Goal: Information Seeking & Learning: Learn about a topic

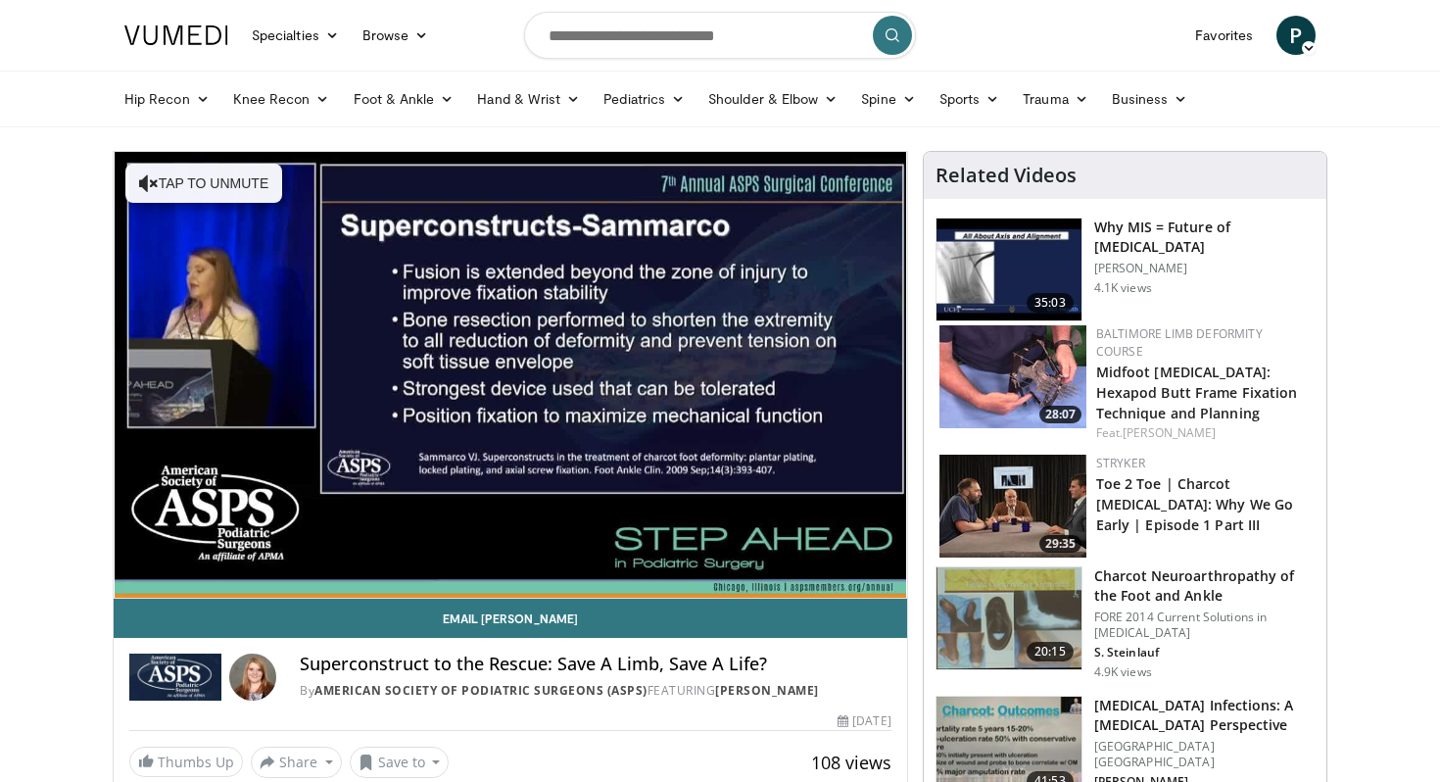
click at [975, 289] on img at bounding box center [1008, 269] width 145 height 102
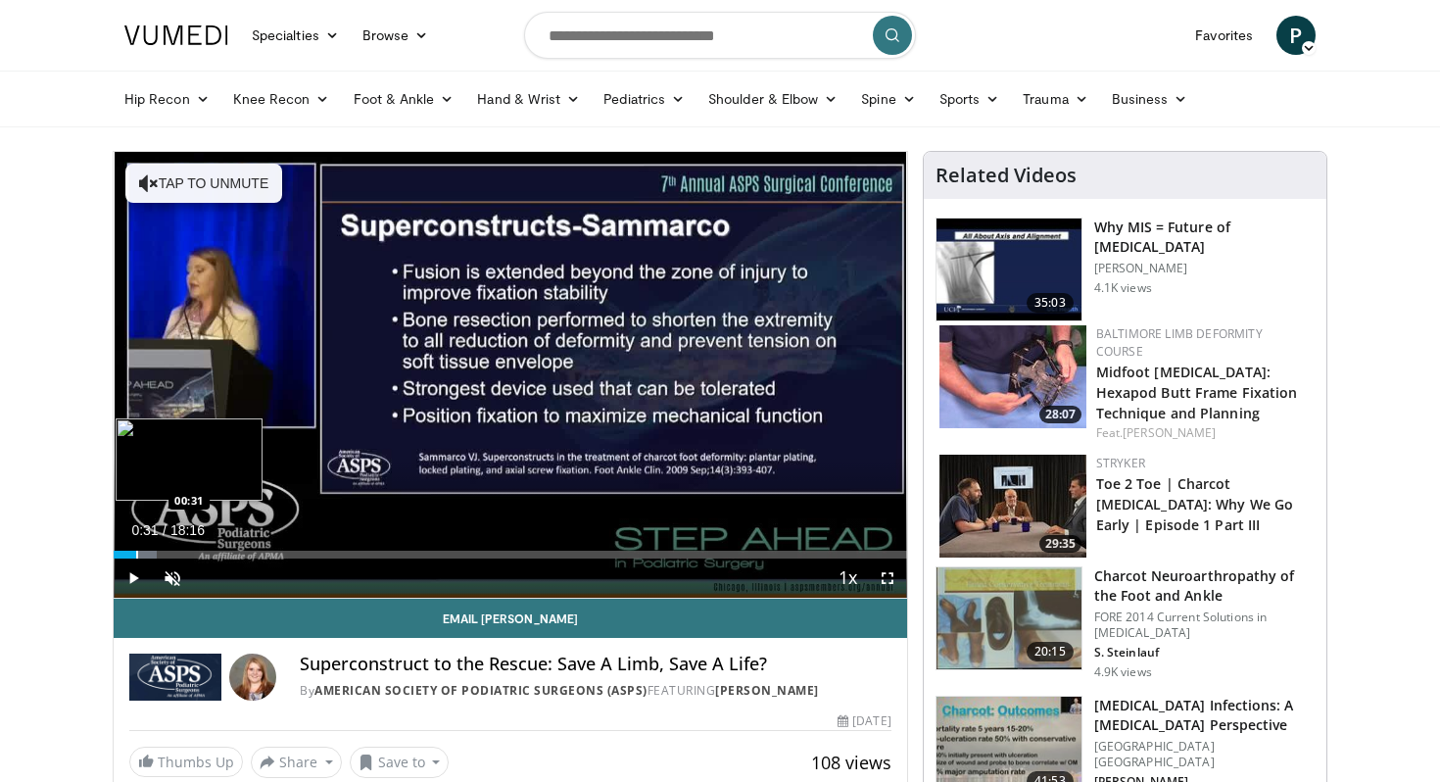
click at [136, 550] on div "Progress Bar" at bounding box center [137, 554] width 2 height 8
click at [143, 550] on div "Progress Bar" at bounding box center [144, 554] width 2 height 8
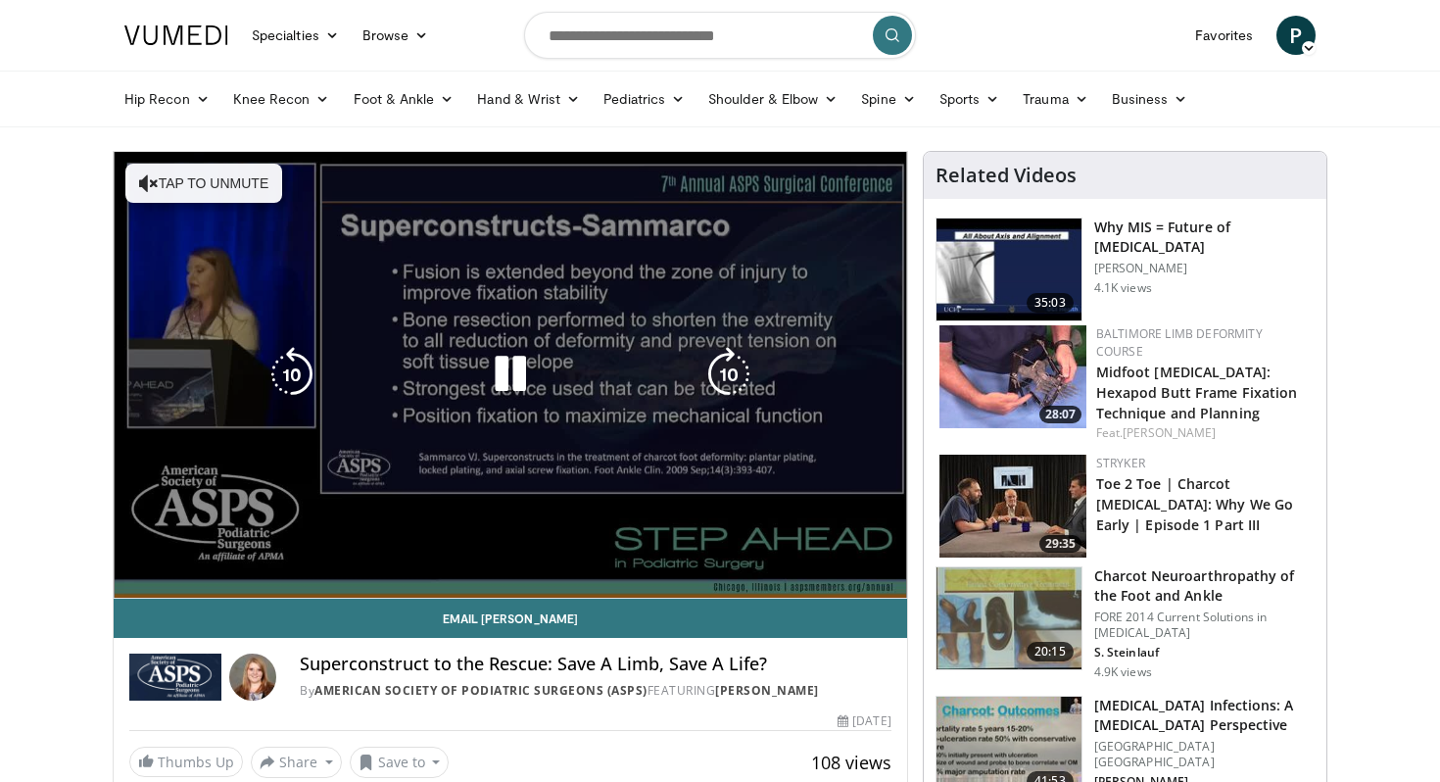
click at [154, 550] on video-js "**********" at bounding box center [510, 375] width 793 height 447
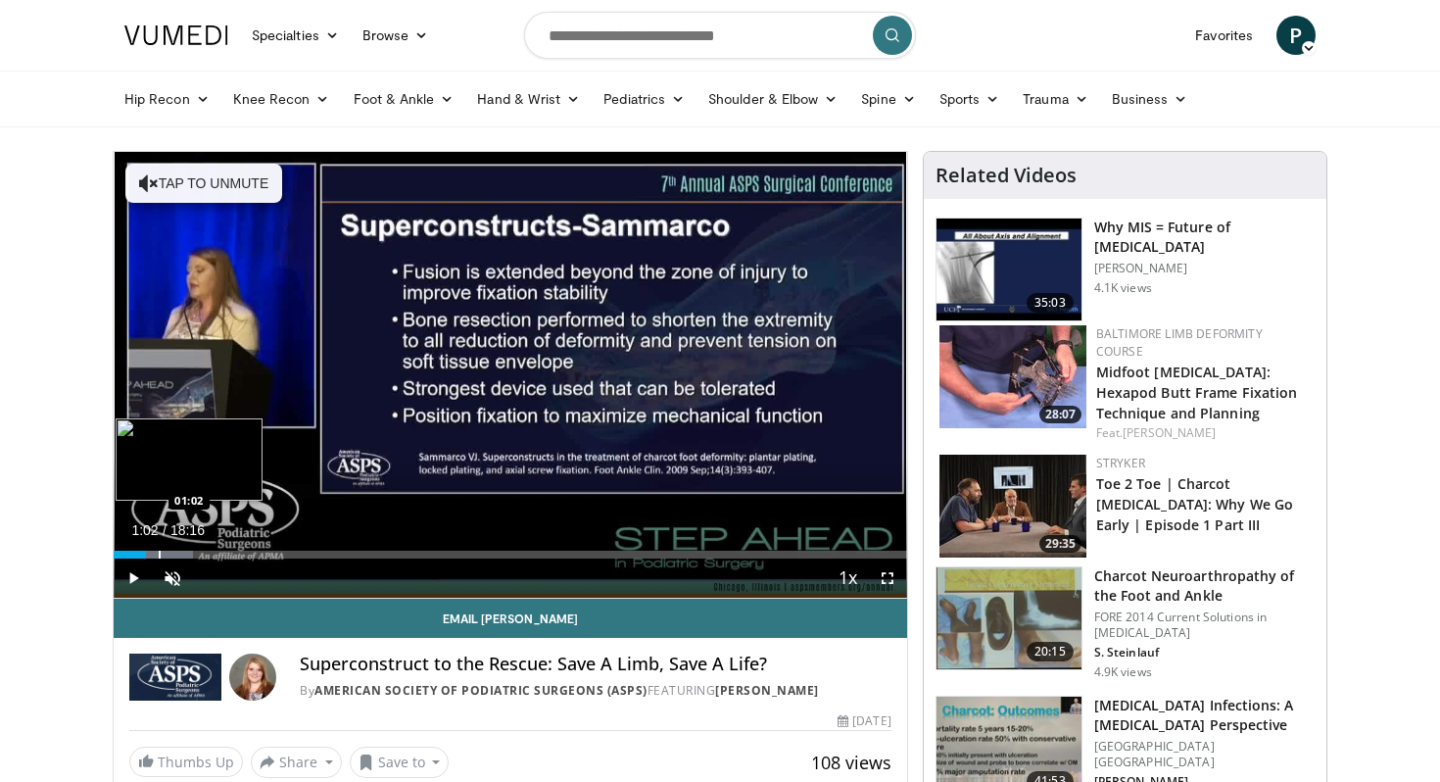
click at [159, 554] on div "Progress Bar" at bounding box center [160, 554] width 2 height 8
click at [168, 554] on div "Progress Bar" at bounding box center [169, 554] width 2 height 8
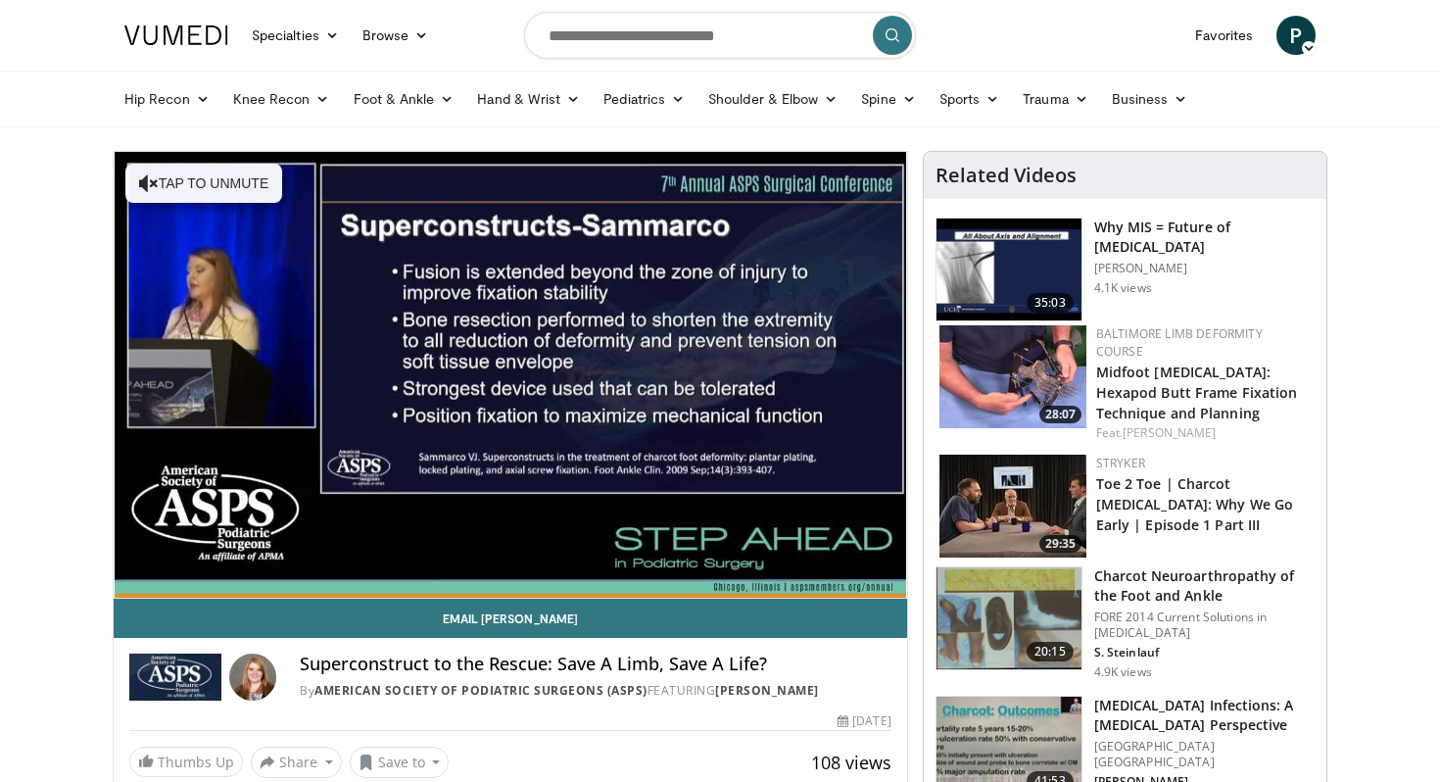
click at [1026, 605] on img at bounding box center [1008, 618] width 145 height 102
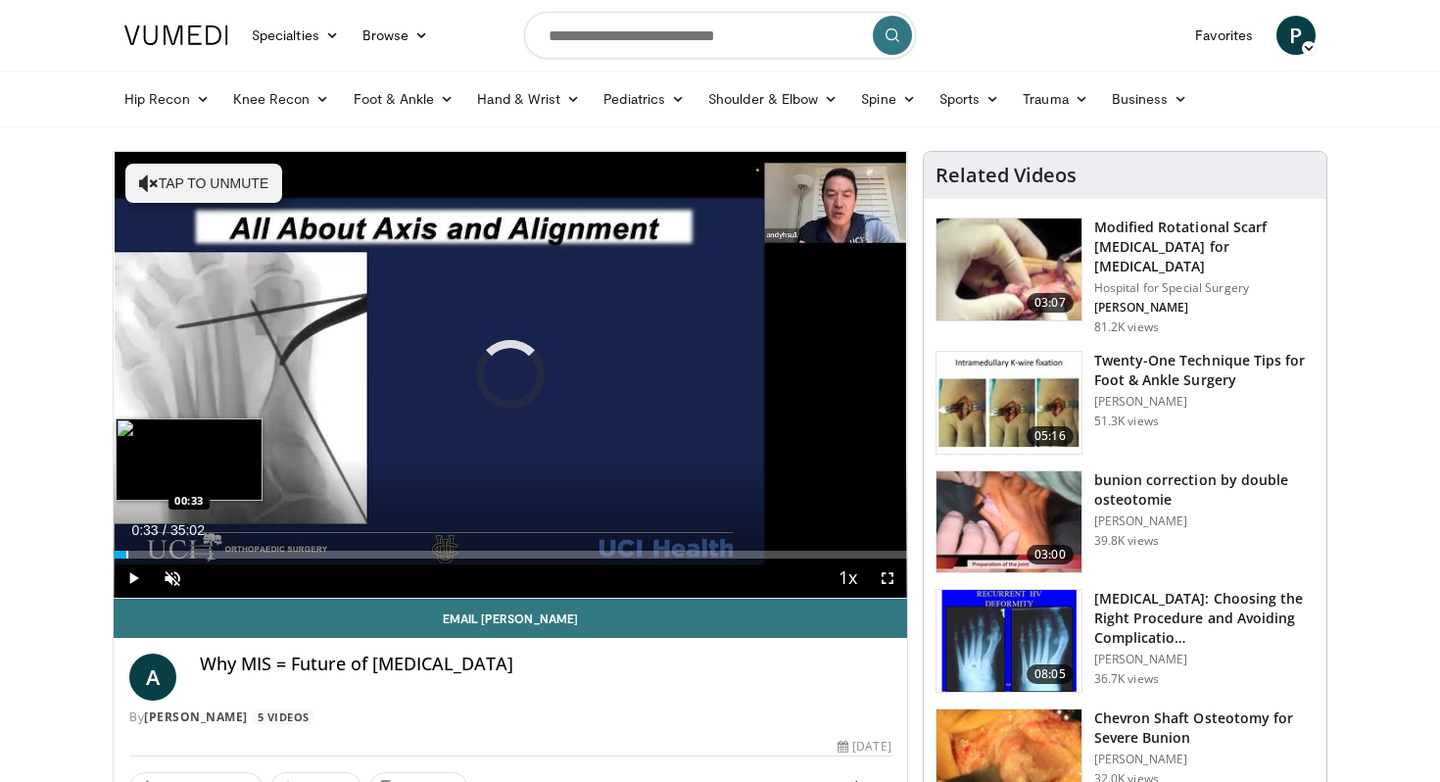
click at [126, 555] on div "Progress Bar" at bounding box center [127, 554] width 2 height 8
click at [145, 550] on div "Progress Bar" at bounding box center [146, 554] width 2 height 8
click at [159, 550] on div "Progress Bar" at bounding box center [160, 554] width 2 height 8
click at [168, 548] on div "Loaded : 8.96% 02:27 02:25" at bounding box center [510, 549] width 793 height 19
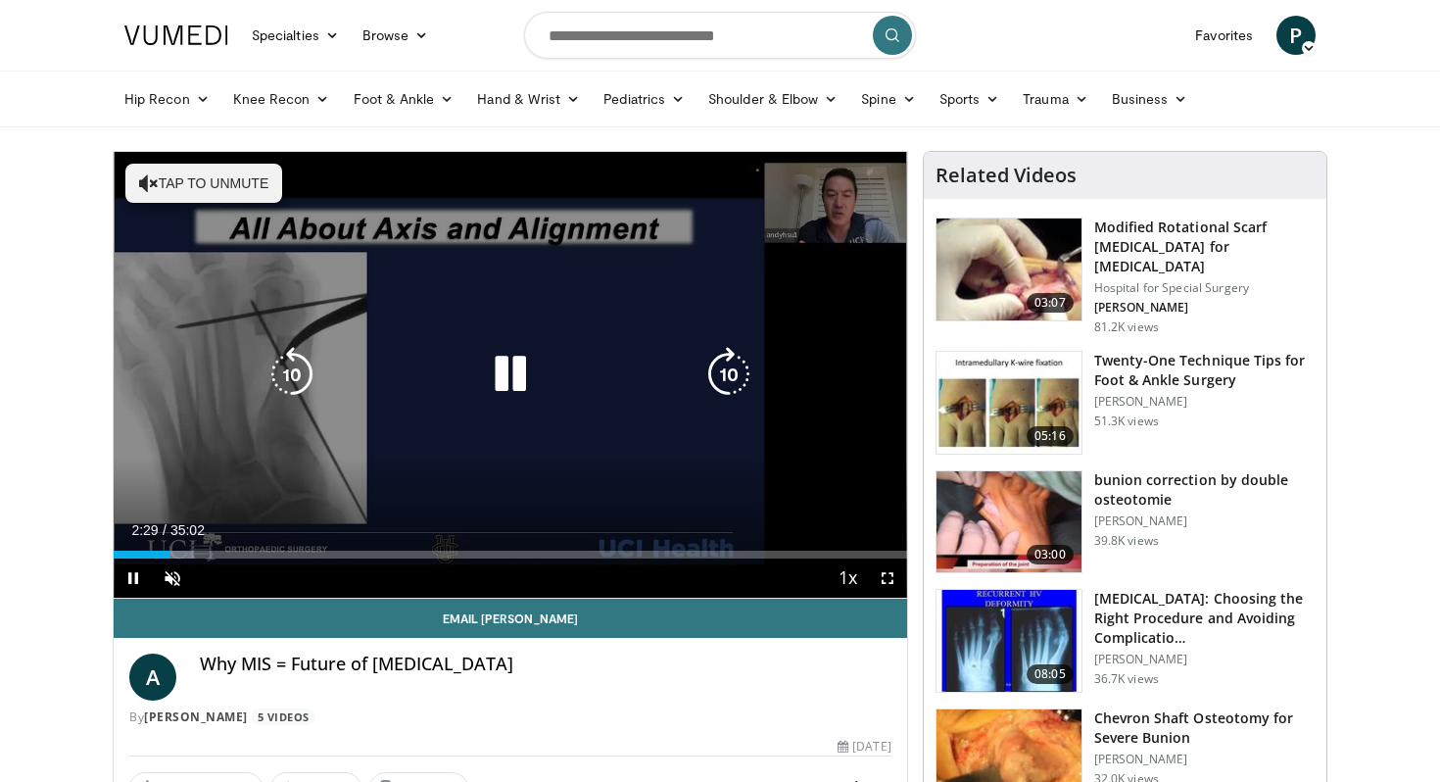
click at [177, 548] on div "Loaded : 9.99% 02:29 02:25" at bounding box center [510, 549] width 793 height 19
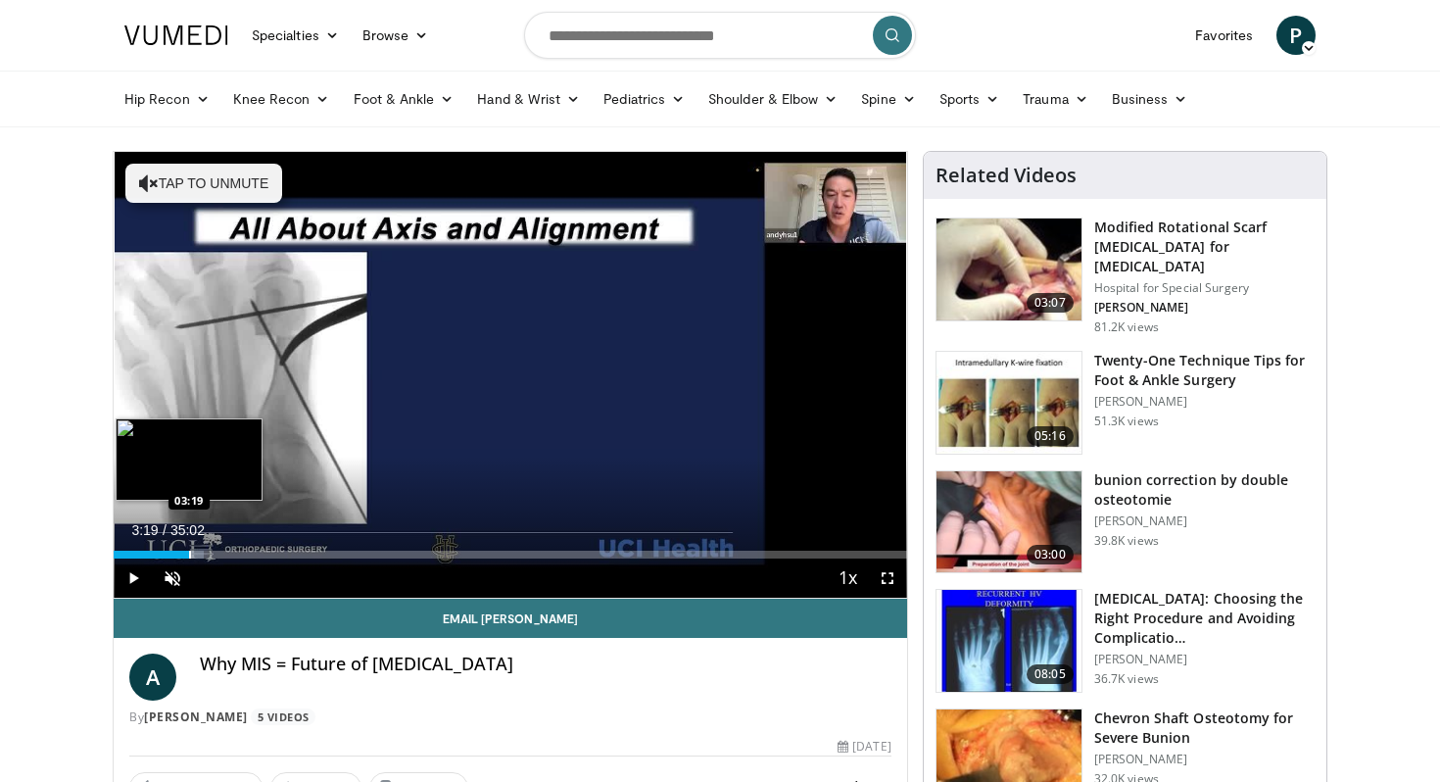
click at [189, 552] on div "Progress Bar" at bounding box center [190, 554] width 2 height 8
click at [200, 550] on div "Progress Bar" at bounding box center [201, 554] width 2 height 8
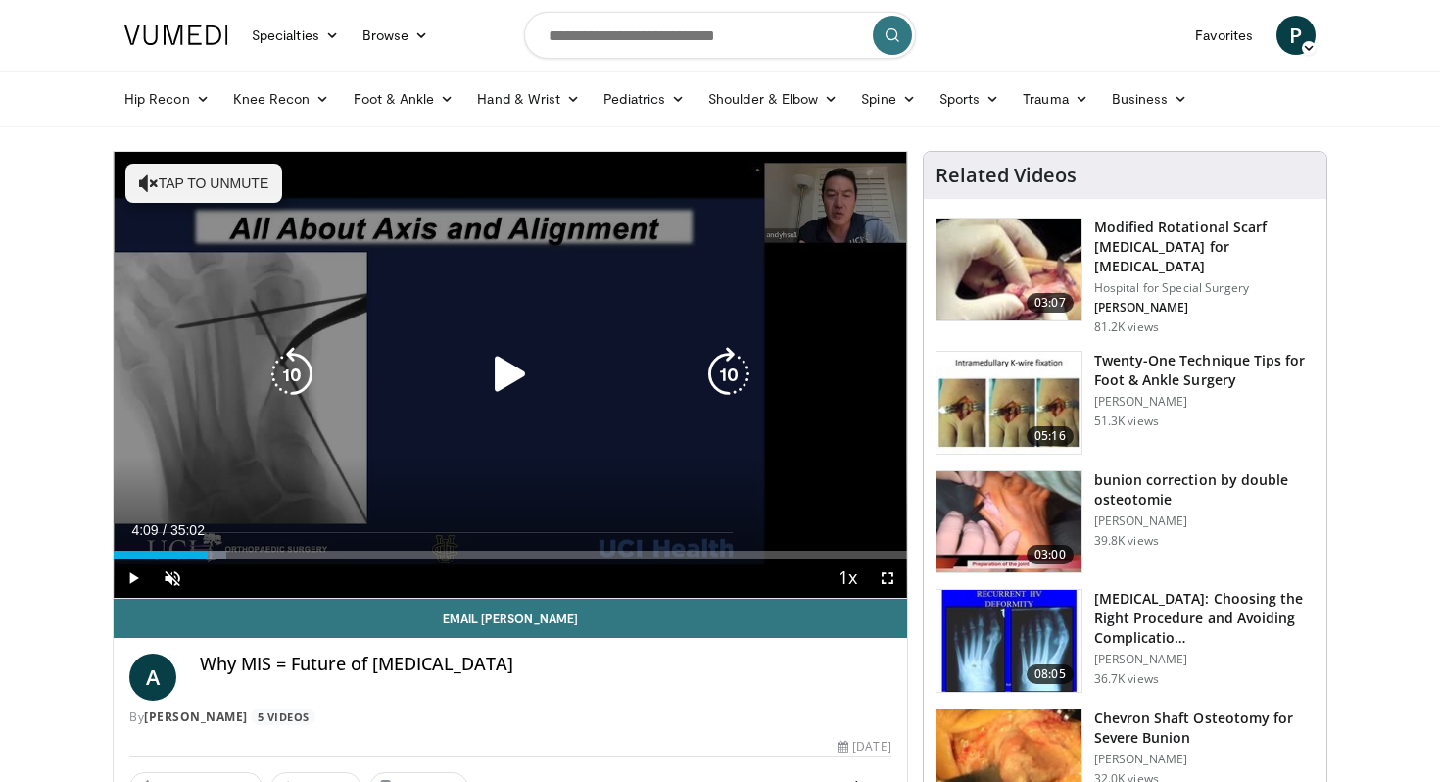
click at [207, 550] on div "Loaded : 14.15% 04:09 03:48" at bounding box center [510, 554] width 793 height 8
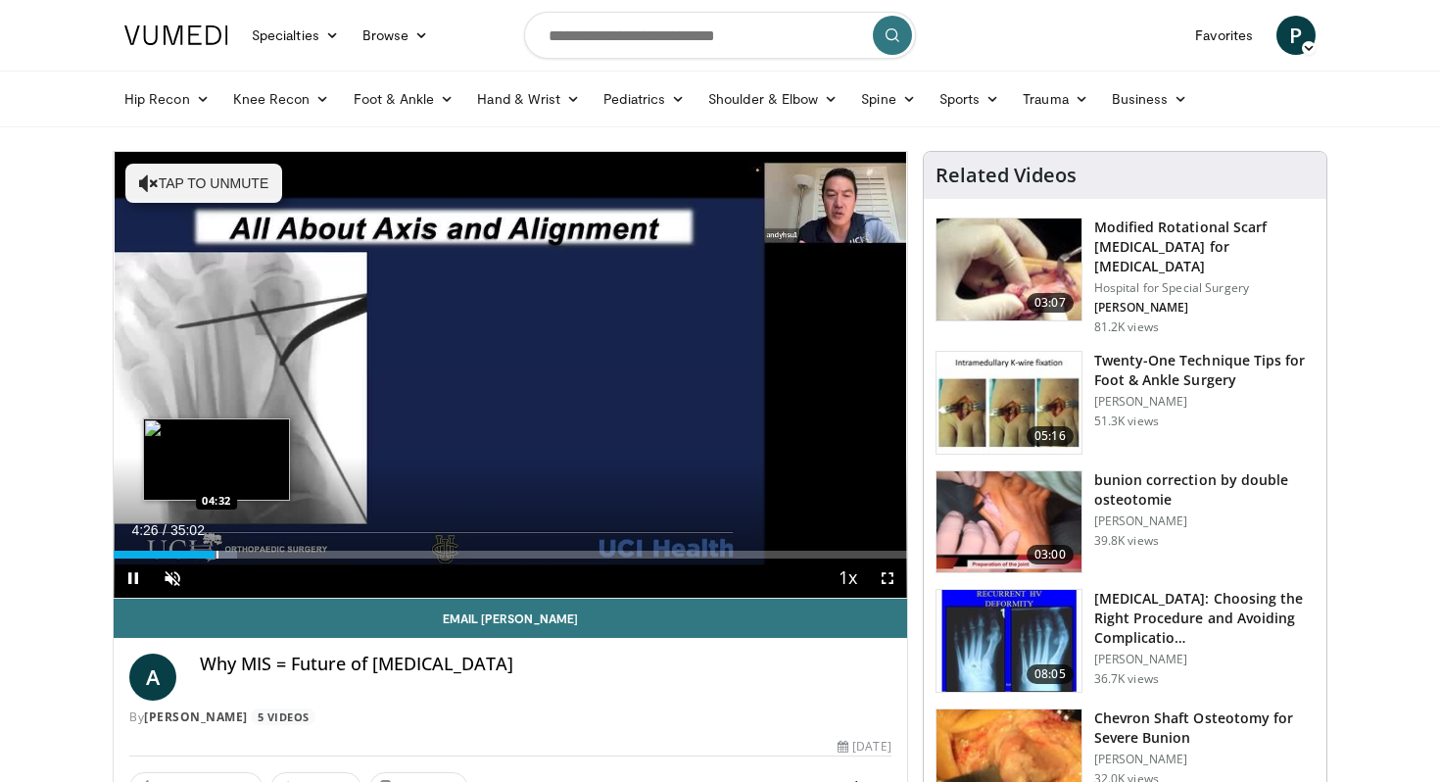
click at [216, 551] on div "Progress Bar" at bounding box center [217, 554] width 2 height 8
click at [223, 555] on div "Progress Bar" at bounding box center [224, 554] width 2 height 8
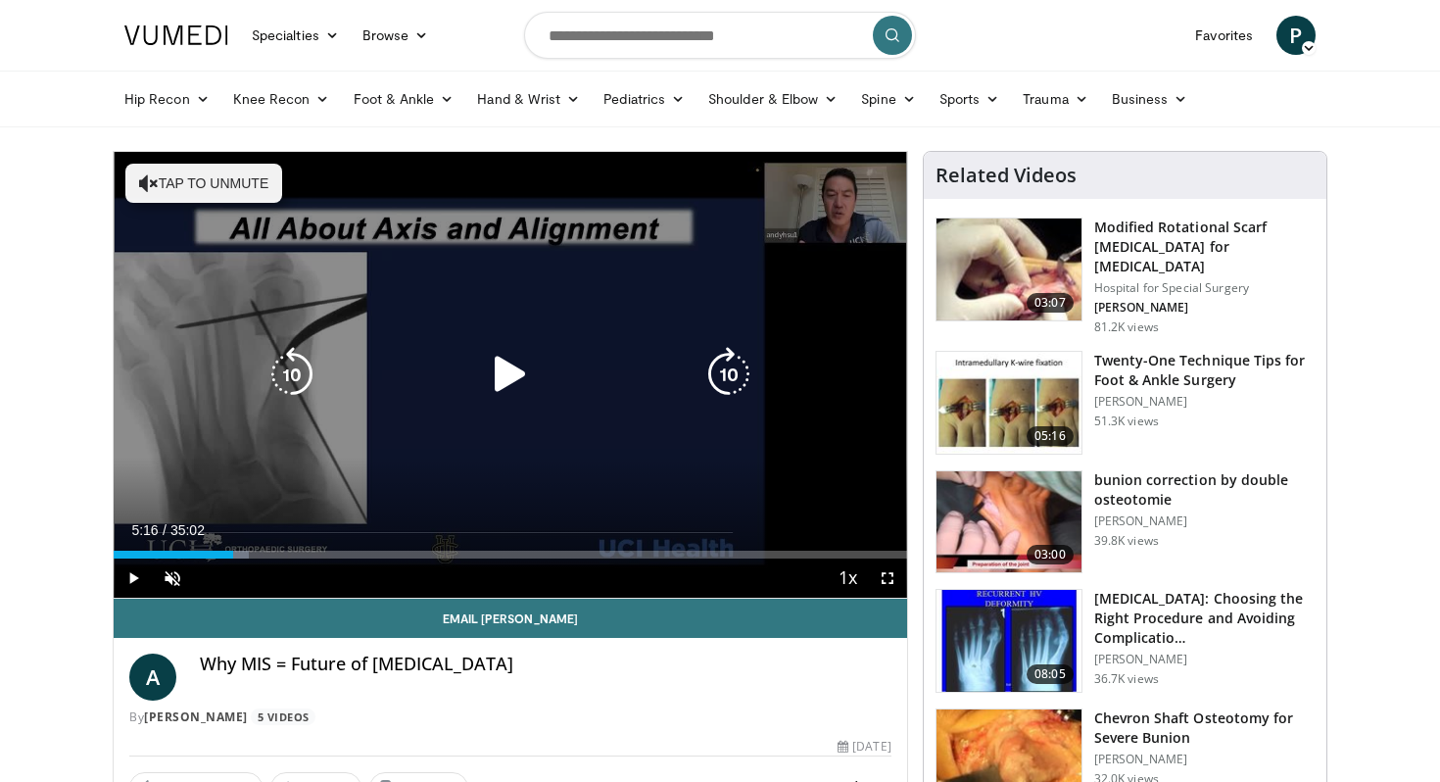
click at [233, 555] on div "Progress Bar" at bounding box center [231, 554] width 36 height 8
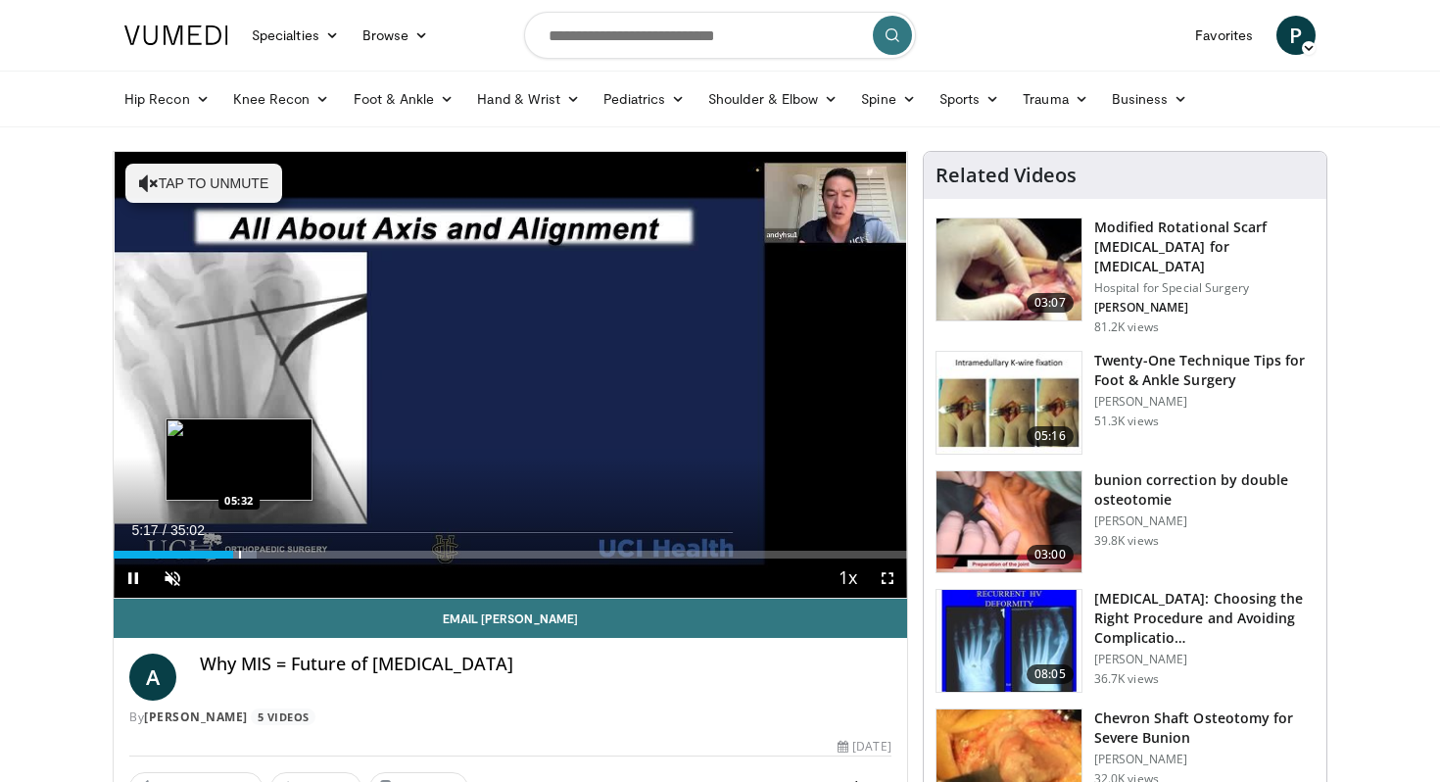
click at [239, 553] on div "Progress Bar" at bounding box center [240, 554] width 2 height 8
click at [251, 555] on div "Progress Bar" at bounding box center [252, 554] width 2 height 8
click at [257, 555] on div "Progress Bar" at bounding box center [258, 554] width 2 height 8
click at [267, 554] on div "Progress Bar" at bounding box center [268, 554] width 2 height 8
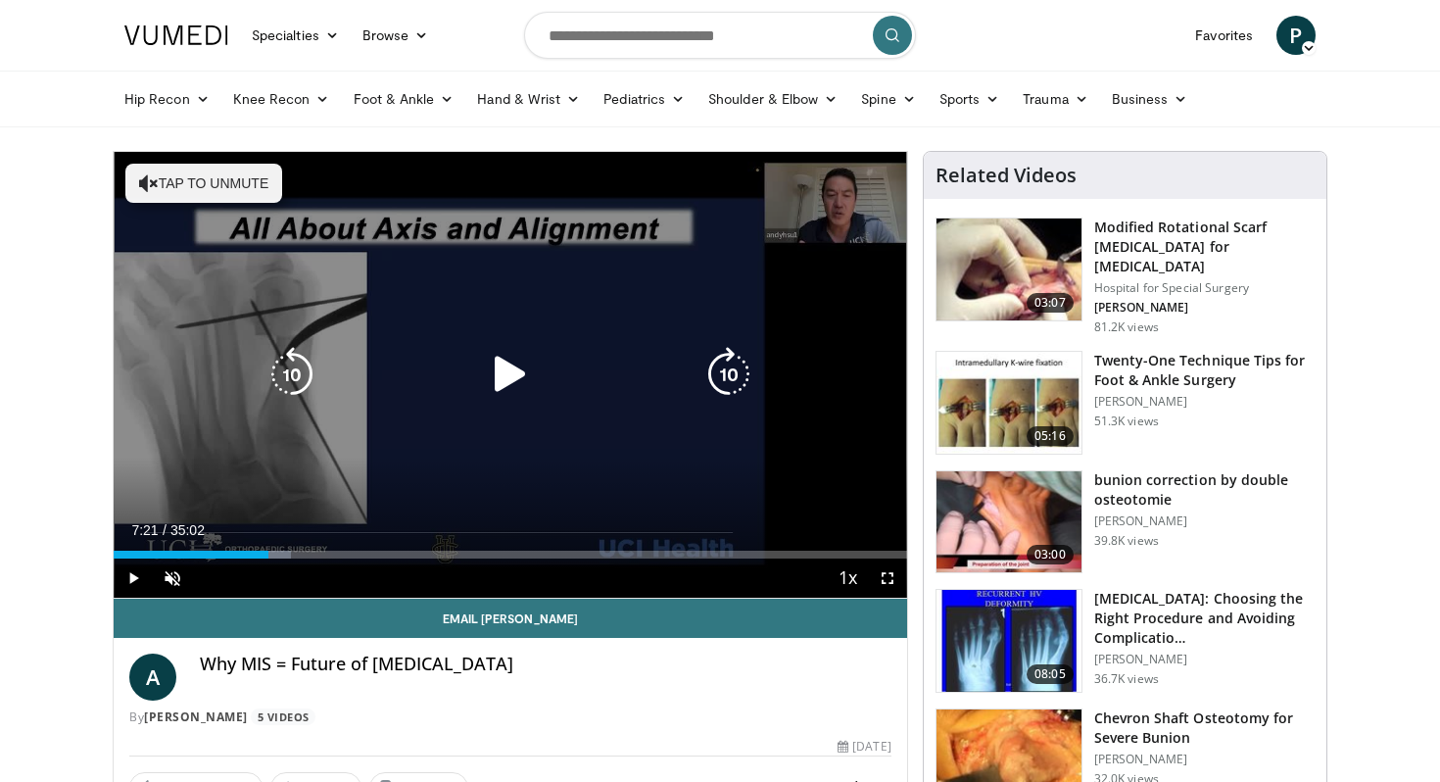
click at [279, 553] on div "Progress Bar" at bounding box center [274, 554] width 34 height 8
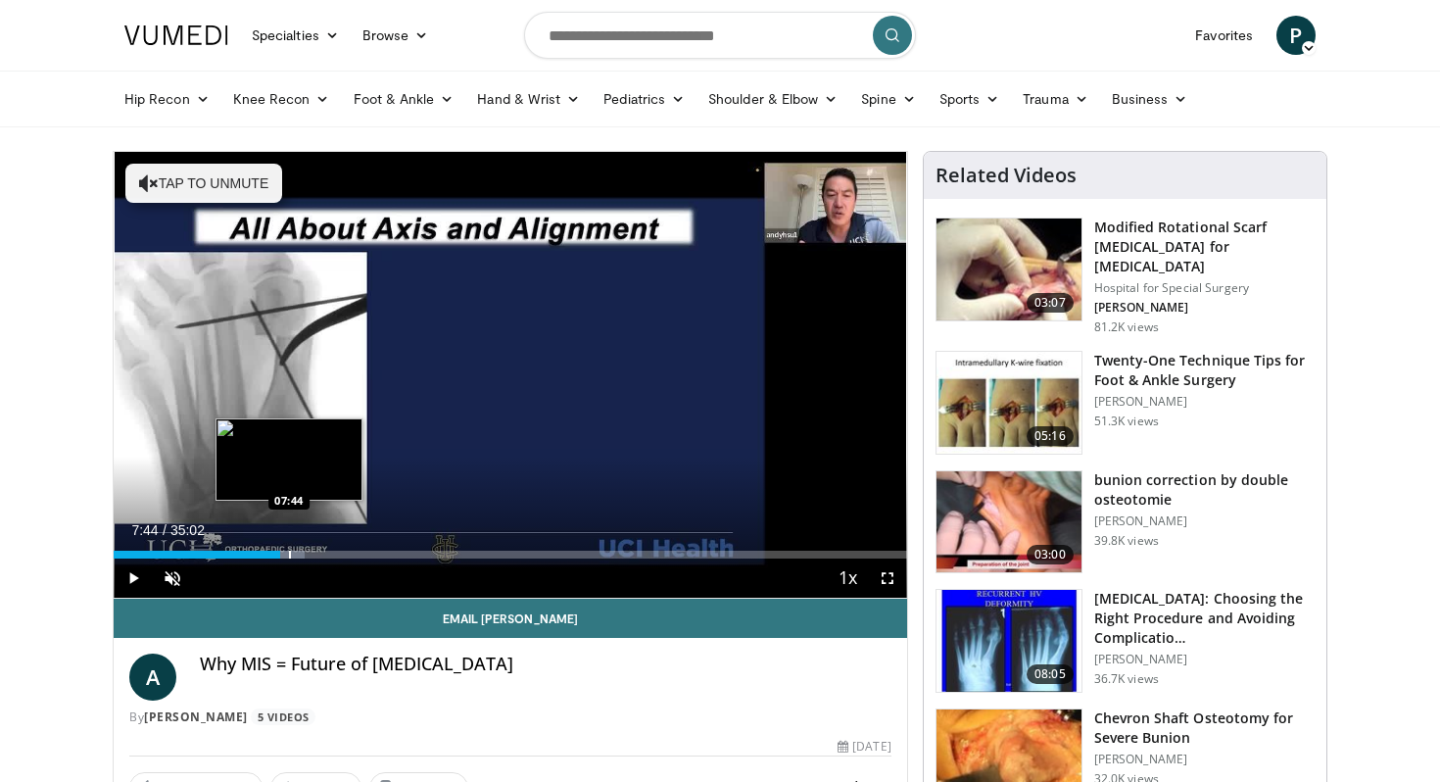
click at [289, 552] on div "Progress Bar" at bounding box center [290, 554] width 2 height 8
click at [299, 552] on div "Progress Bar" at bounding box center [300, 554] width 2 height 8
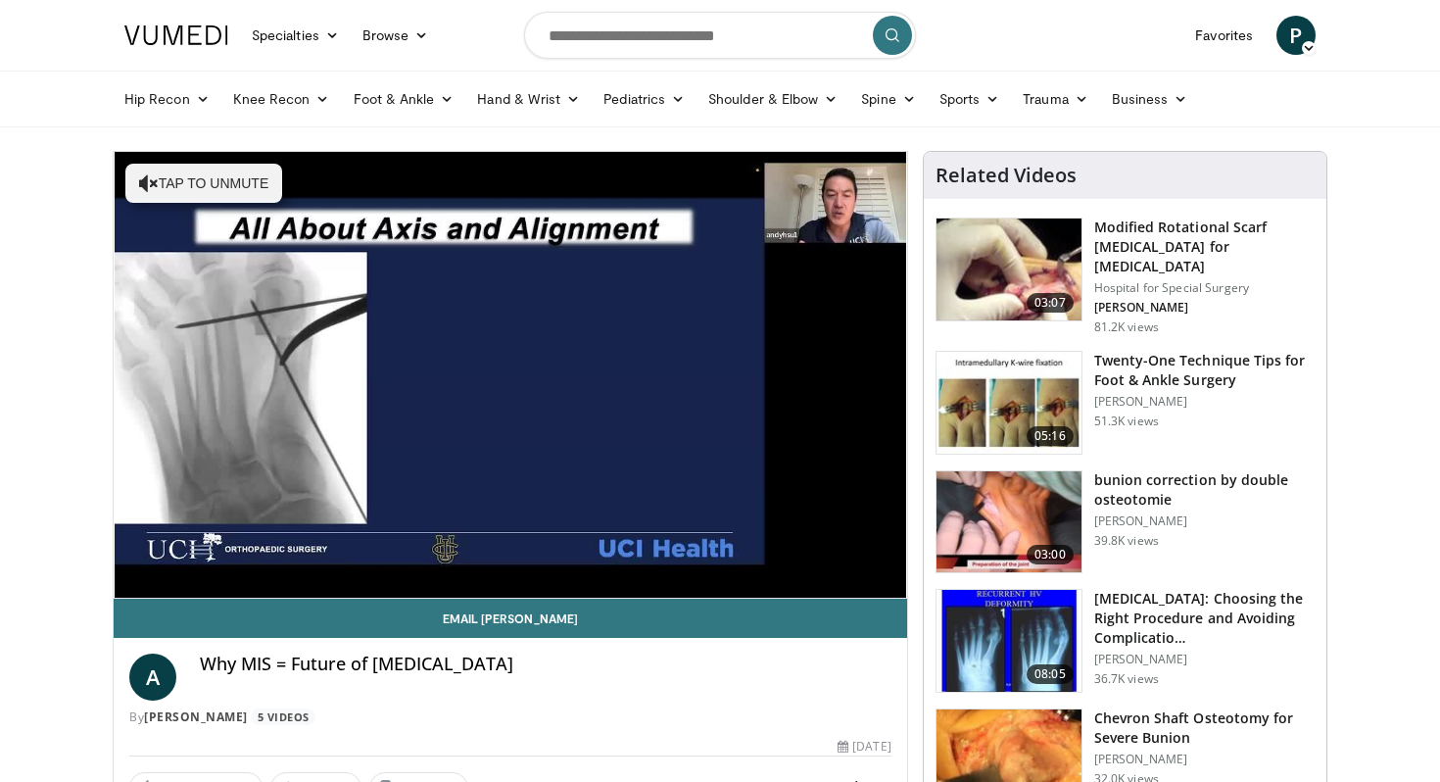
click at [310, 554] on video-js "**********" at bounding box center [510, 375] width 793 height 447
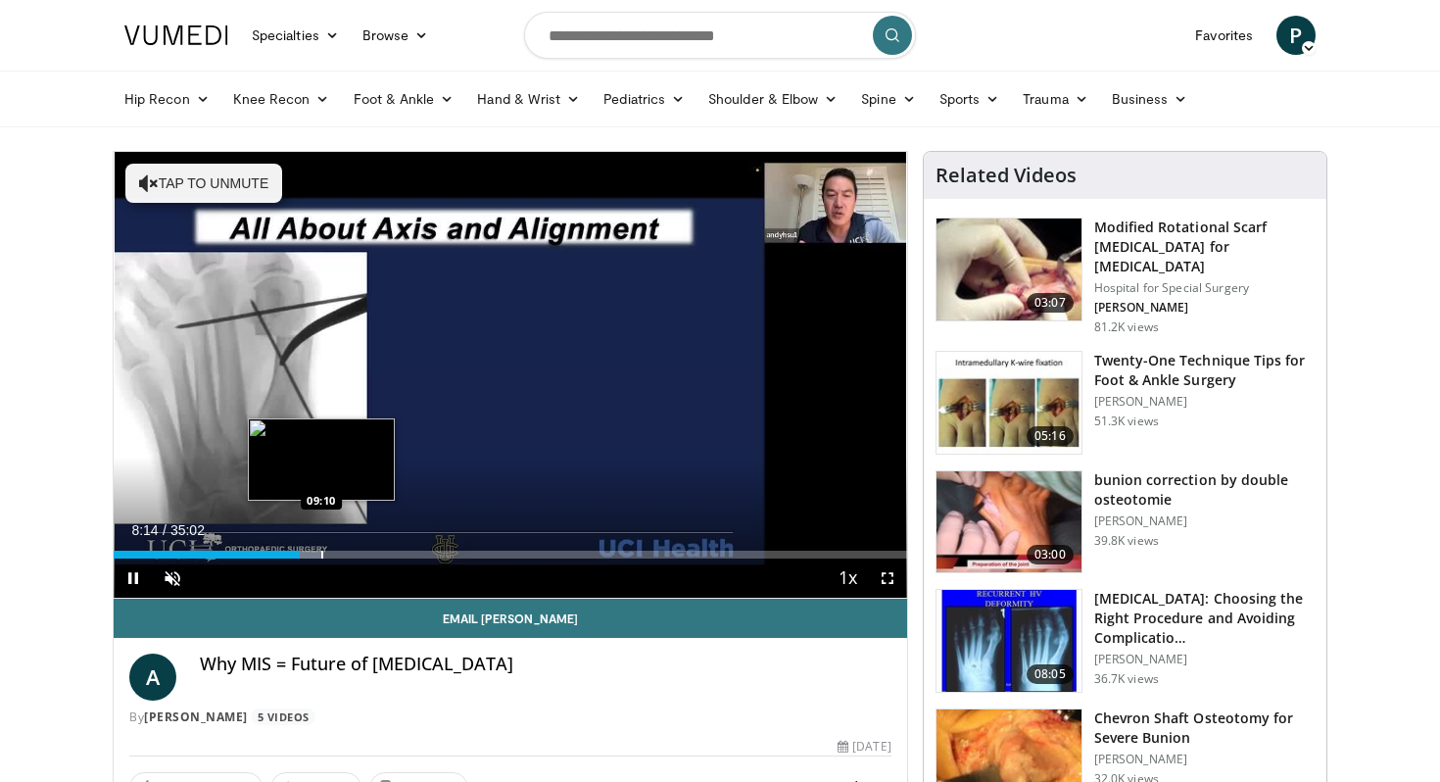
click at [321, 553] on div "Progress Bar" at bounding box center [322, 554] width 2 height 8
click at [327, 556] on div "Progress Bar" at bounding box center [328, 554] width 2 height 8
click at [339, 554] on div "Progress Bar" at bounding box center [340, 554] width 2 height 8
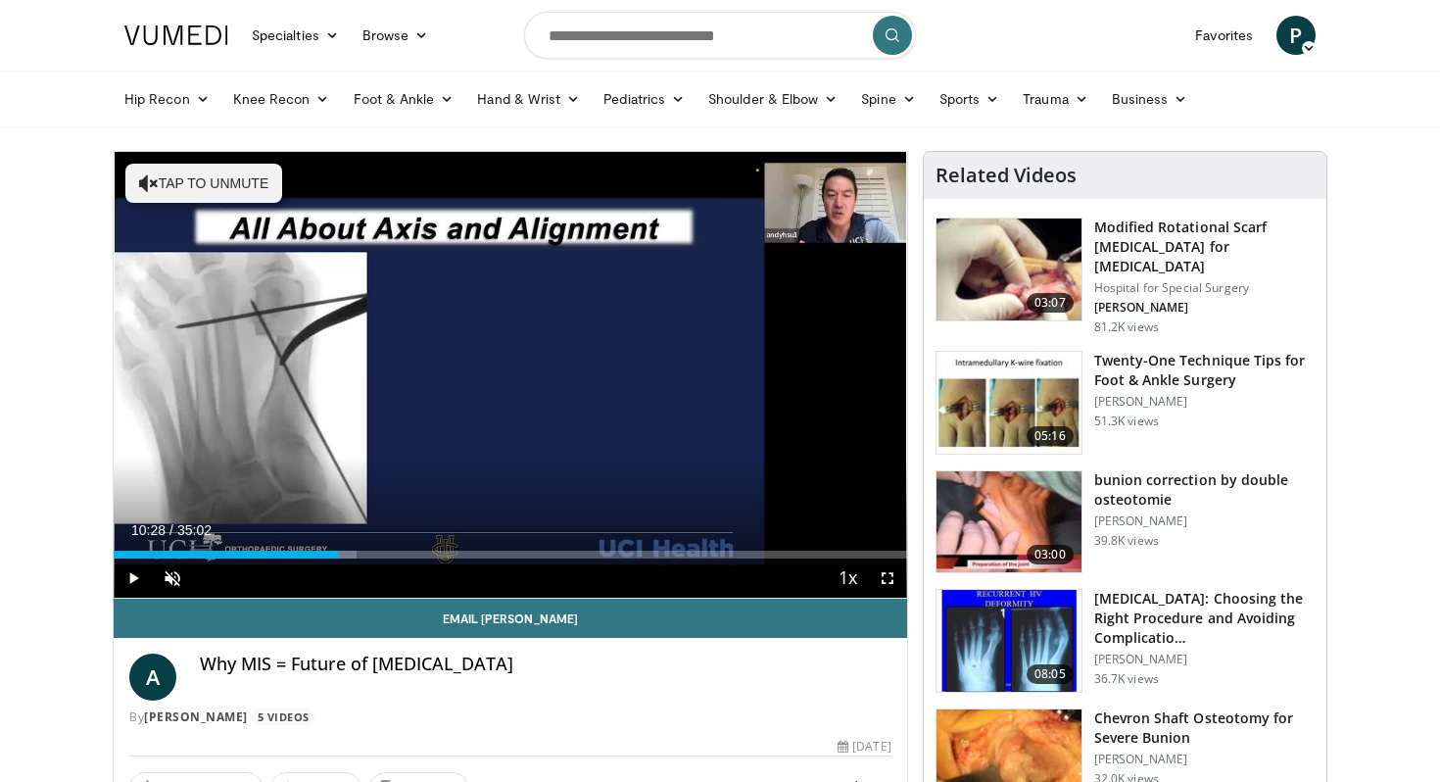
click at [351, 552] on div "Progress Bar" at bounding box center [352, 554] width 2 height 8
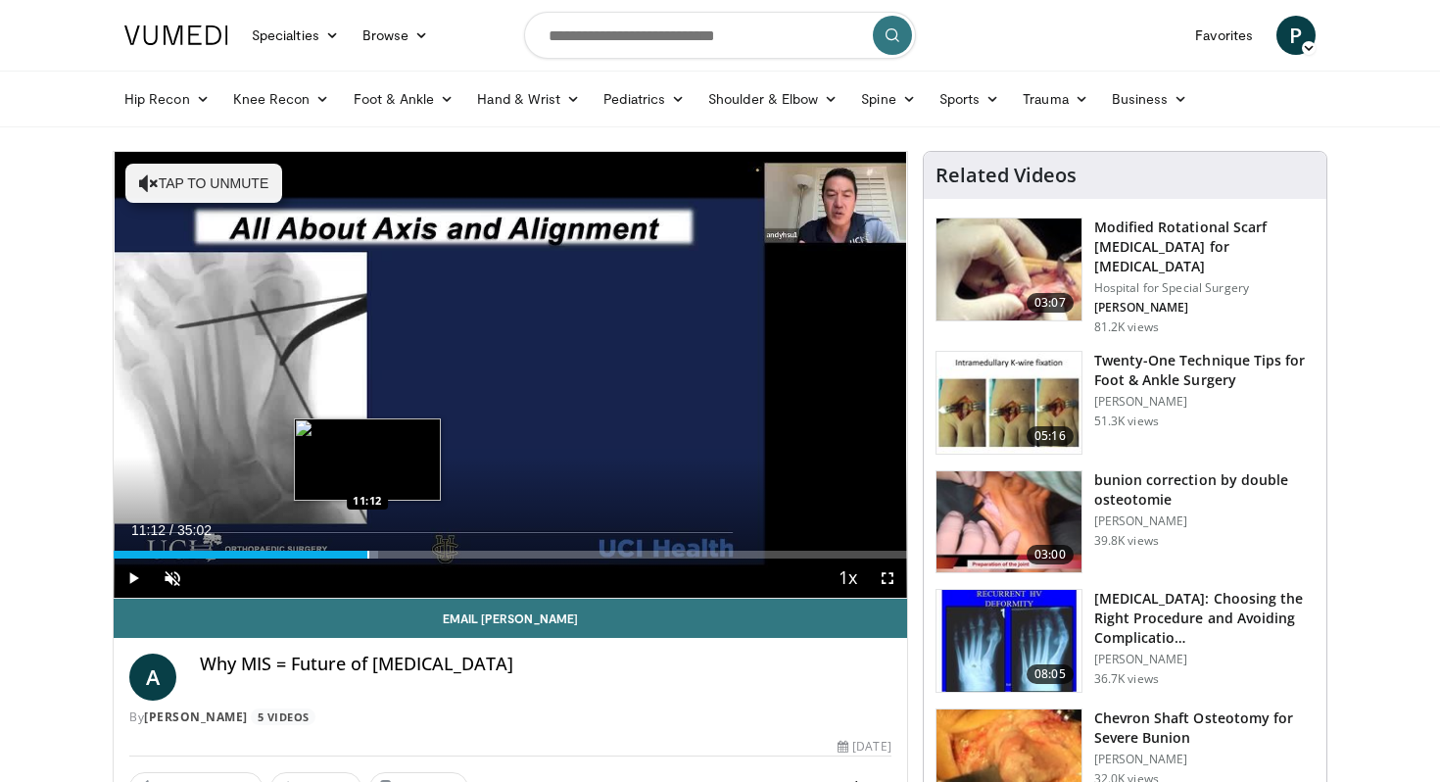
click at [367, 550] on div "Progress Bar" at bounding box center [368, 554] width 2 height 8
click at [380, 553] on div "Progress Bar" at bounding box center [381, 554] width 2 height 8
click at [391, 550] on div "Progress Bar" at bounding box center [392, 554] width 2 height 8
click at [379, 551] on div "Progress Bar" at bounding box center [380, 554] width 2 height 8
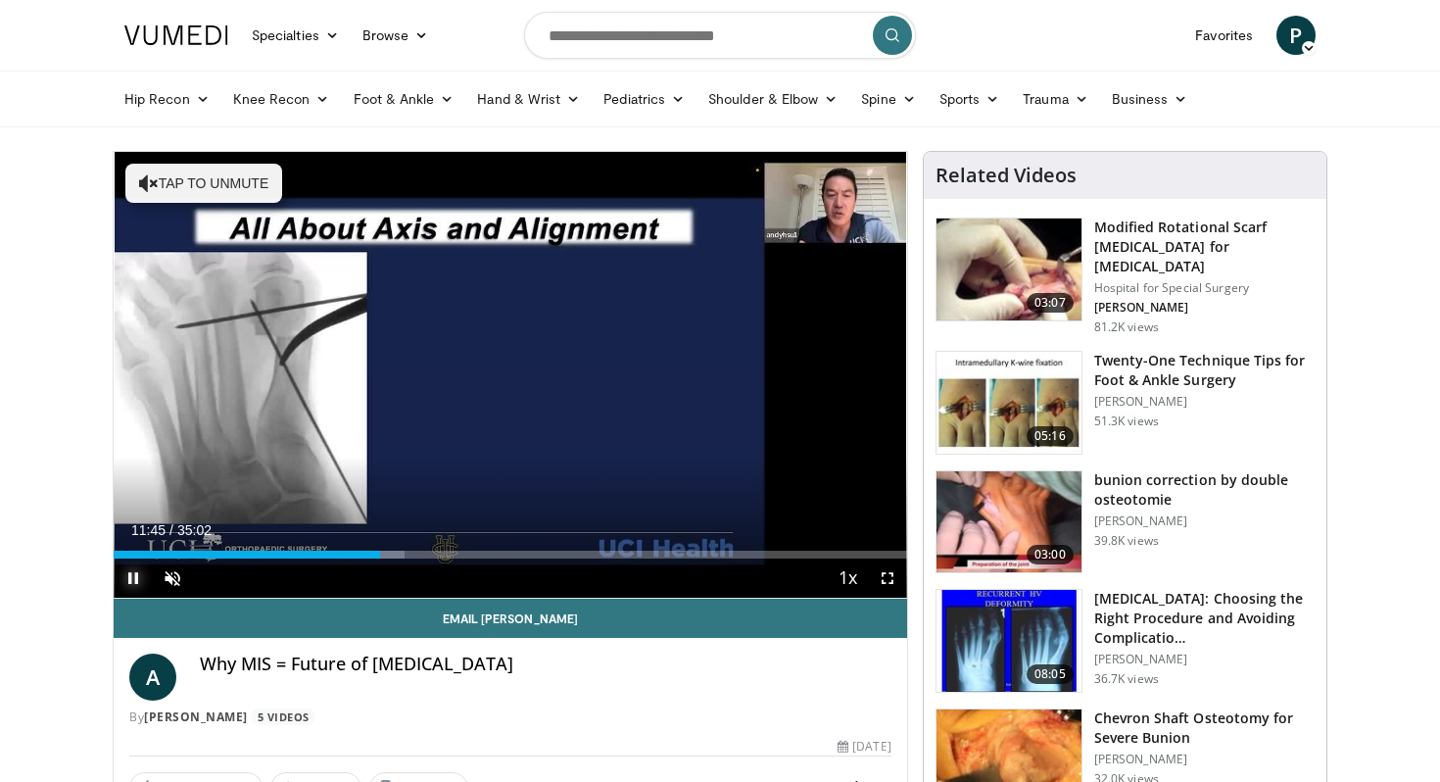
click at [131, 578] on span "Video Player" at bounding box center [133, 577] width 39 height 39
click at [137, 576] on span "Video Player" at bounding box center [133, 577] width 39 height 39
click at [390, 554] on div "Progress Bar" at bounding box center [391, 554] width 2 height 8
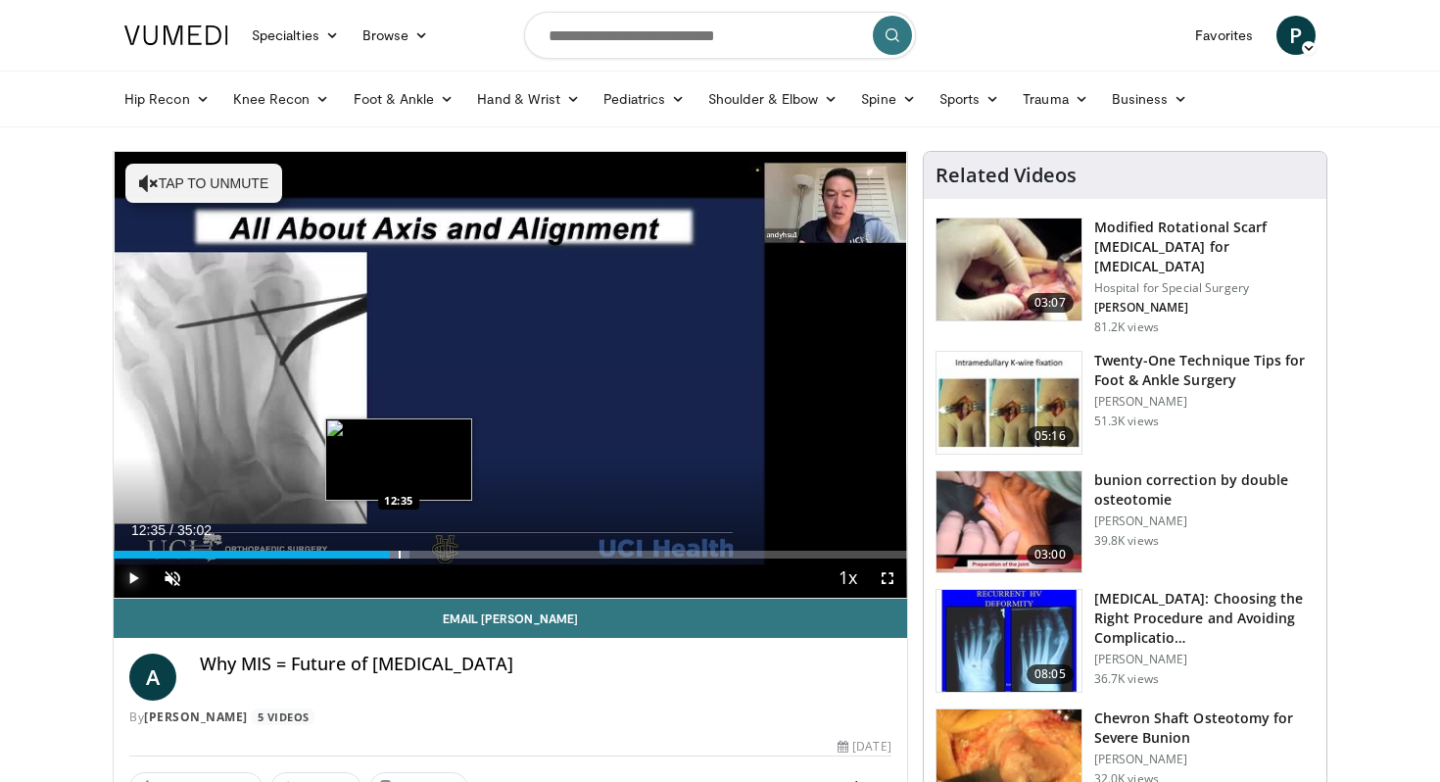
click at [399, 554] on div "Progress Bar" at bounding box center [400, 554] width 2 height 8
click at [409, 552] on div "Progress Bar" at bounding box center [410, 554] width 2 height 8
click at [418, 551] on div "Progress Bar" at bounding box center [419, 554] width 2 height 8
click at [425, 548] on div "Loaded : 41.53% 13:31 13:47" at bounding box center [510, 549] width 793 height 19
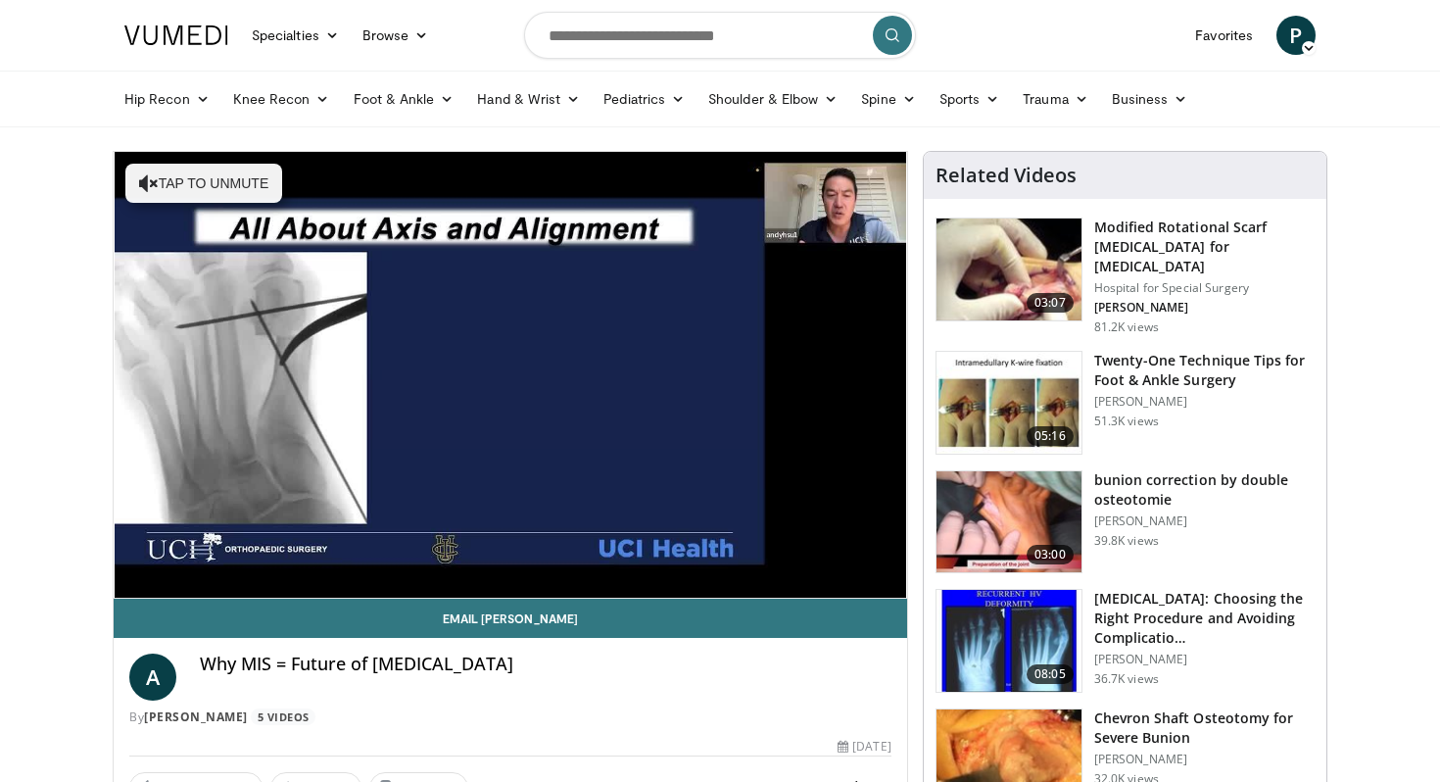
click at [1003, 635] on img at bounding box center [1008, 641] width 145 height 102
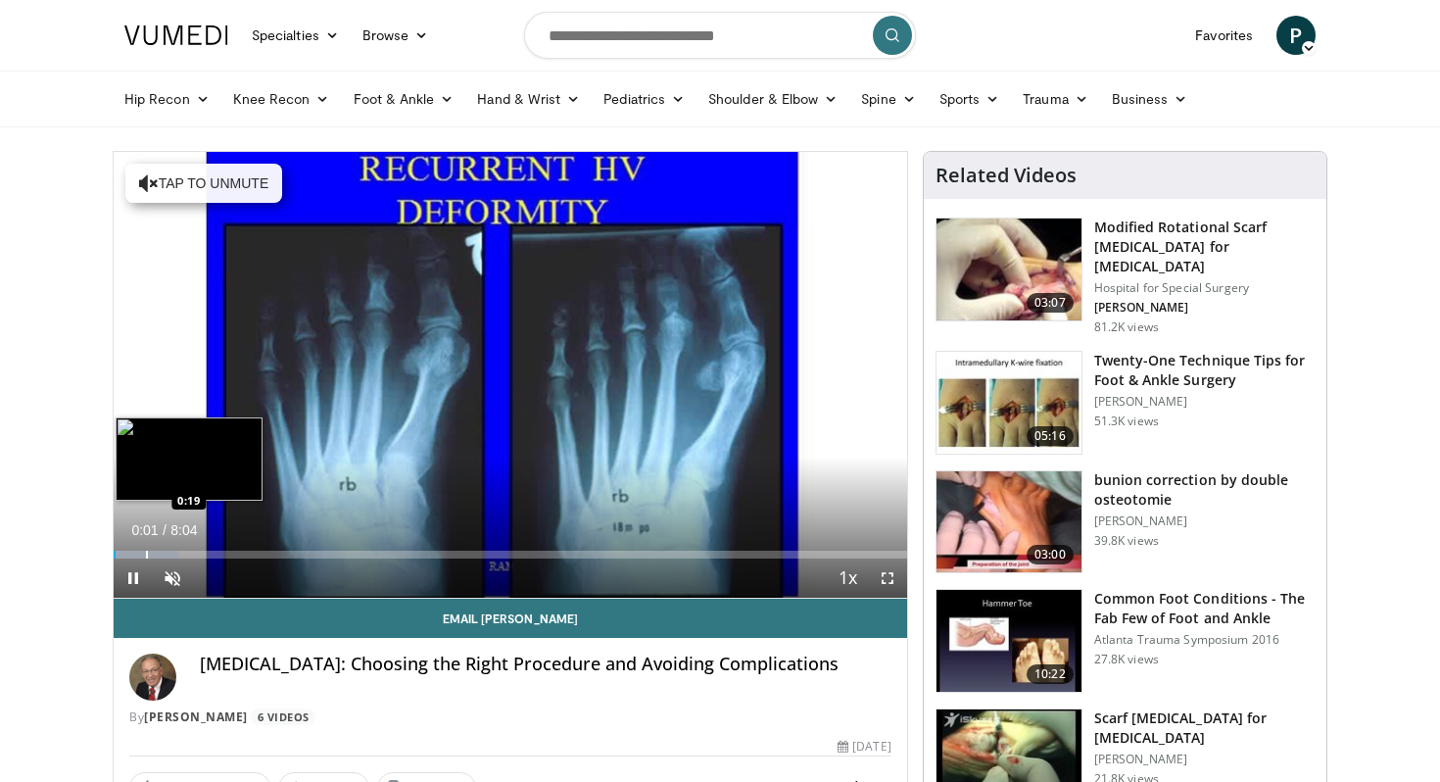
click at [146, 555] on div "Progress Bar" at bounding box center [147, 554] width 2 height 8
click at [205, 551] on div "Progress Bar" at bounding box center [206, 554] width 2 height 8
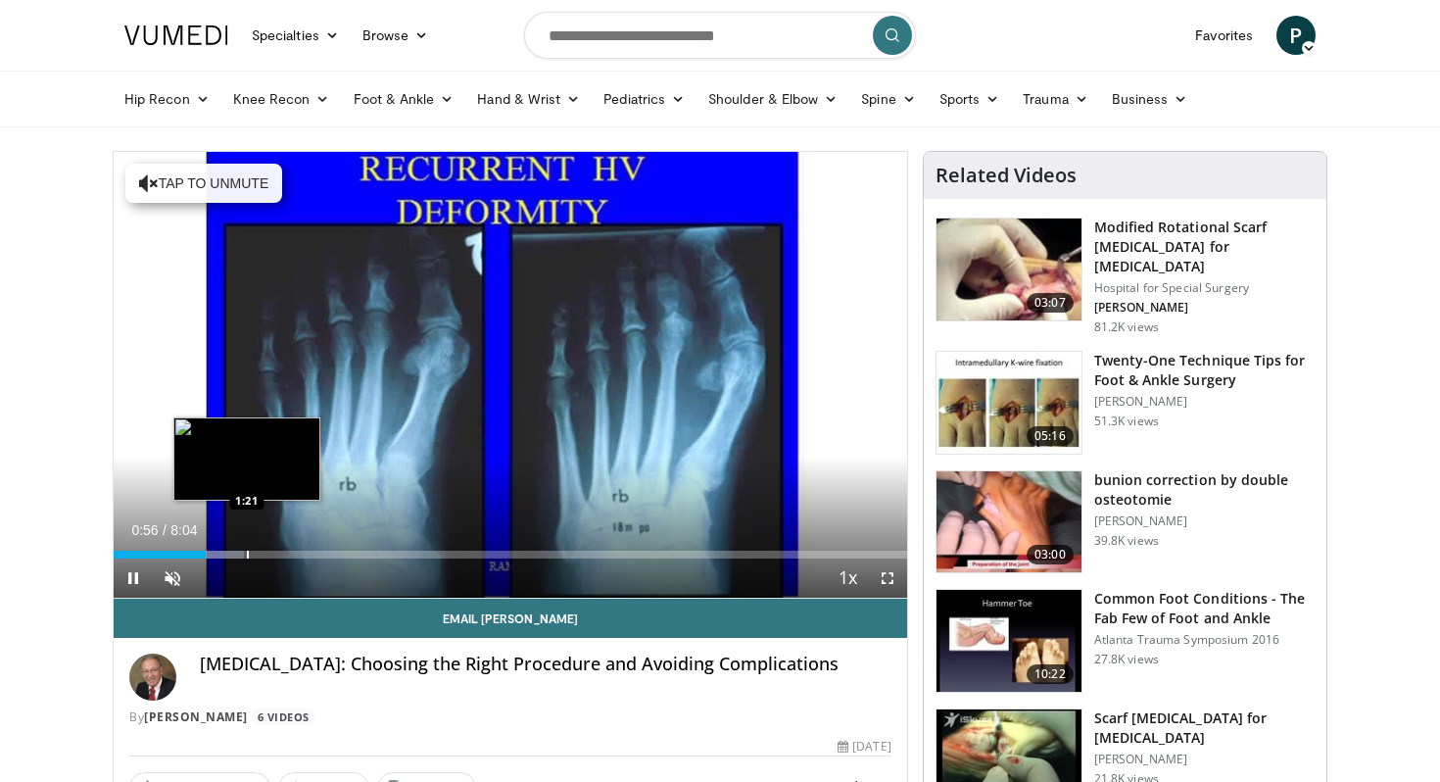
click at [248, 553] on div "Progress Bar" at bounding box center [248, 554] width 2 height 8
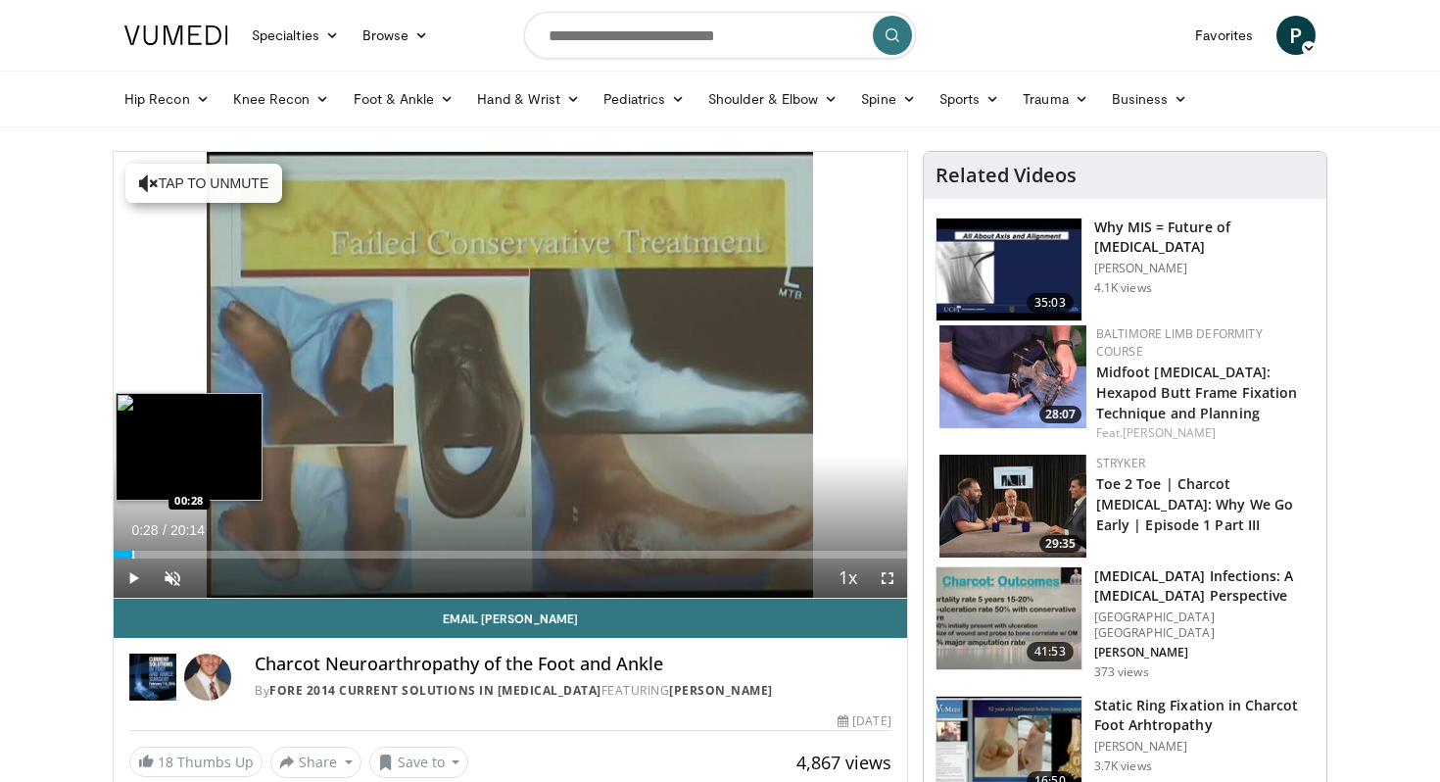
click at [132, 551] on div "Progress Bar" at bounding box center [133, 554] width 2 height 8
click at [149, 552] on div "Progress Bar" at bounding box center [150, 554] width 2 height 8
click at [169, 550] on div "Progress Bar" at bounding box center [168, 554] width 2 height 8
click at [211, 550] on div "Progress Bar" at bounding box center [212, 554] width 2 height 8
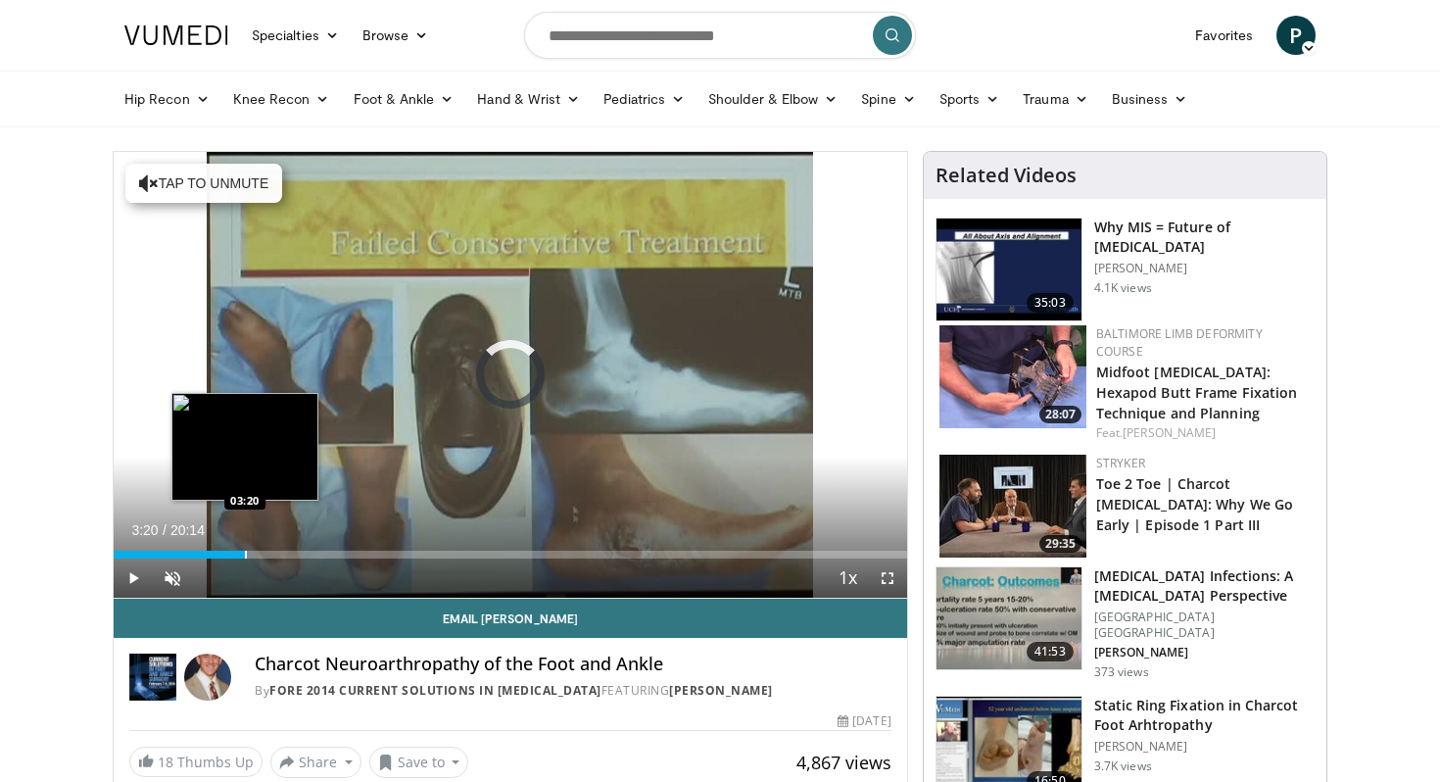
click at [245, 550] on div "Progress Bar" at bounding box center [246, 554] width 2 height 8
click at [272, 550] on div "Progress Bar" at bounding box center [271, 554] width 2 height 8
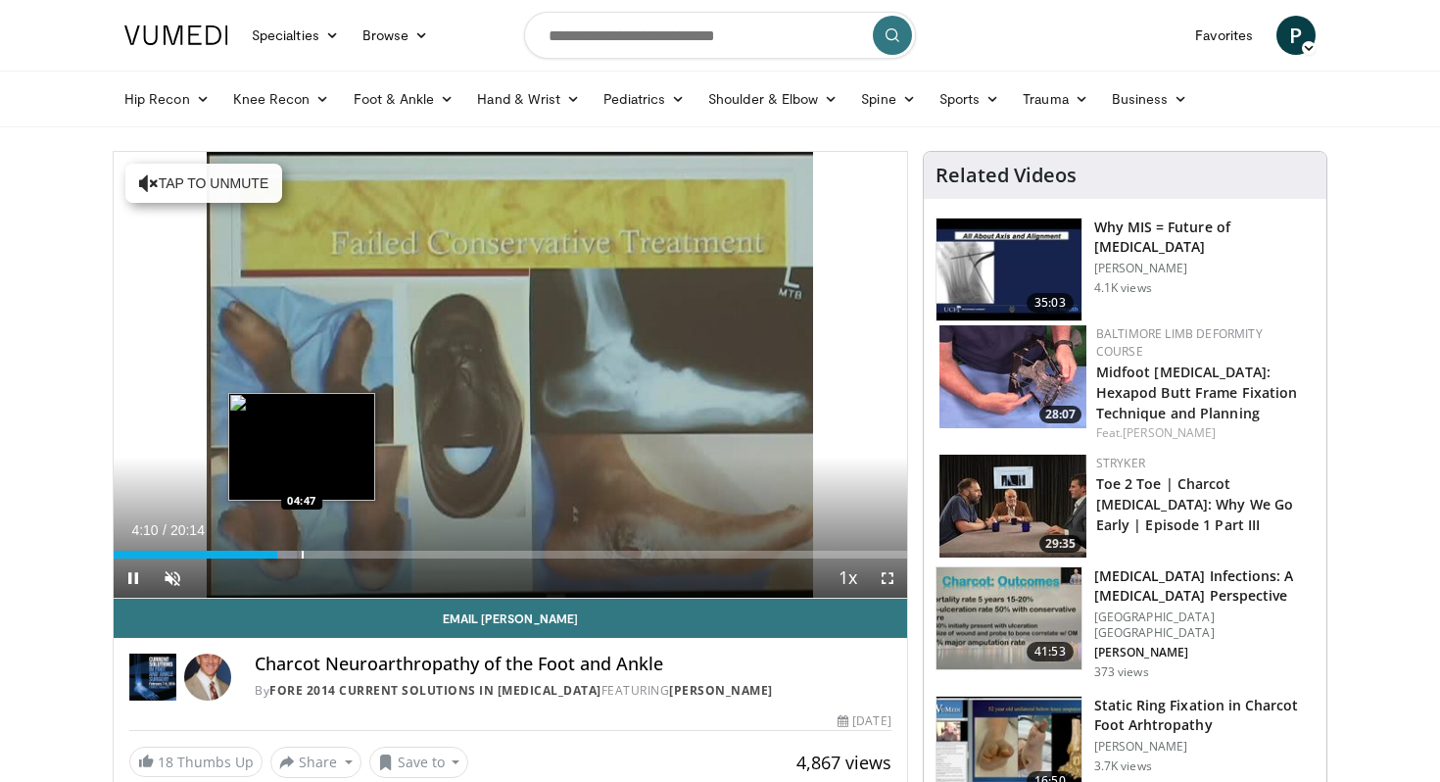
click at [302, 548] on div "Loaded : 23.08% 04:10 04:47" at bounding box center [510, 549] width 793 height 19
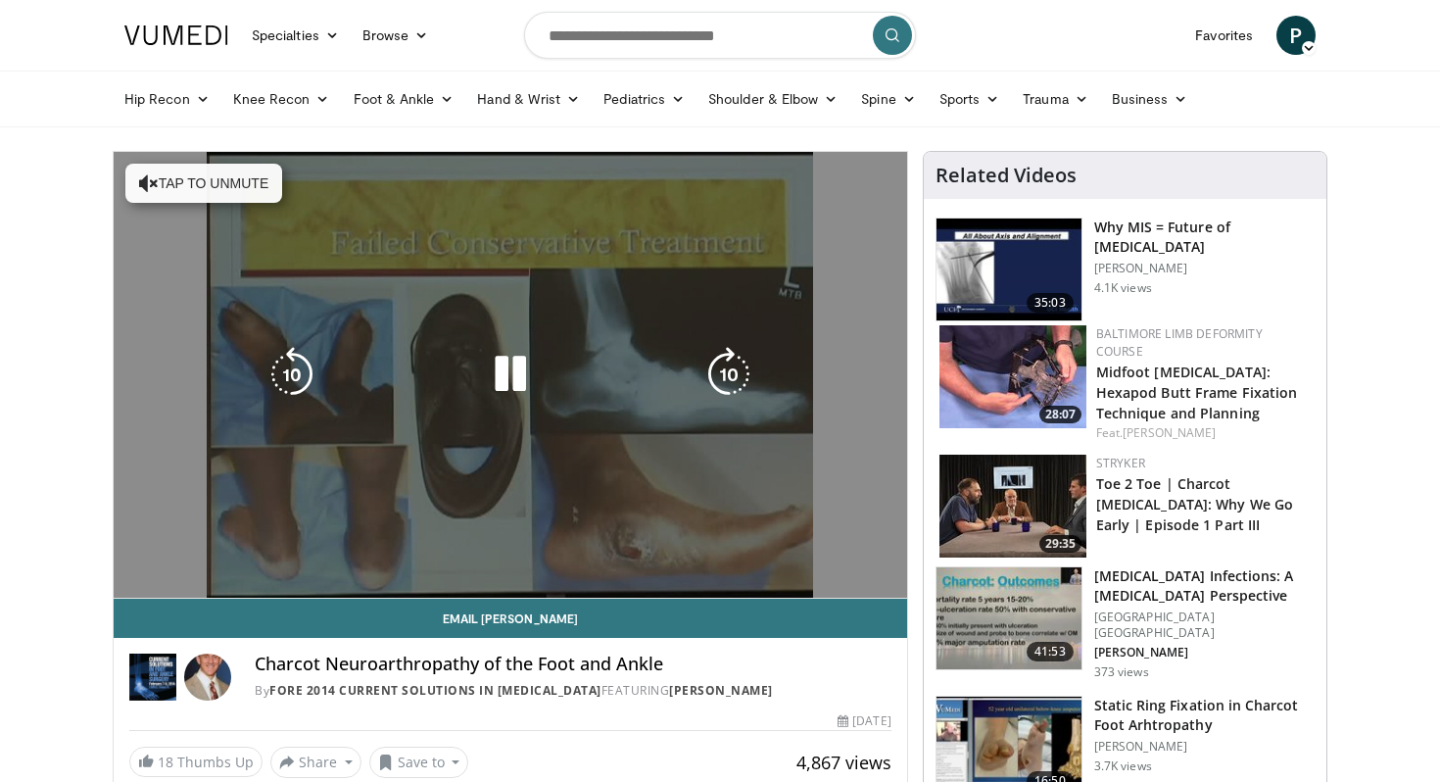
click at [326, 579] on div "Loaded : 27.20% 04:50 04:49" at bounding box center [510, 588] width 793 height 19
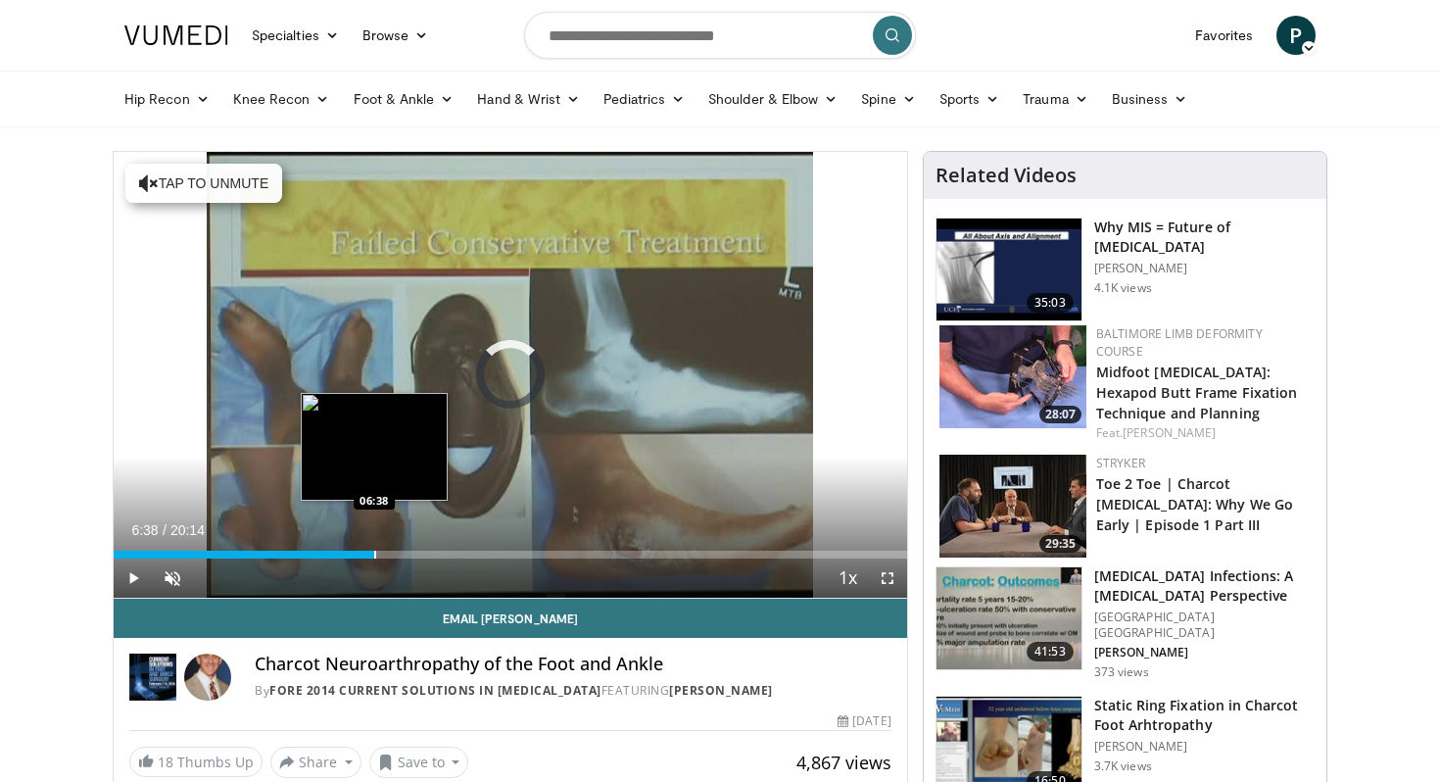
click at [374, 553] on div "Progress Bar" at bounding box center [375, 554] width 2 height 8
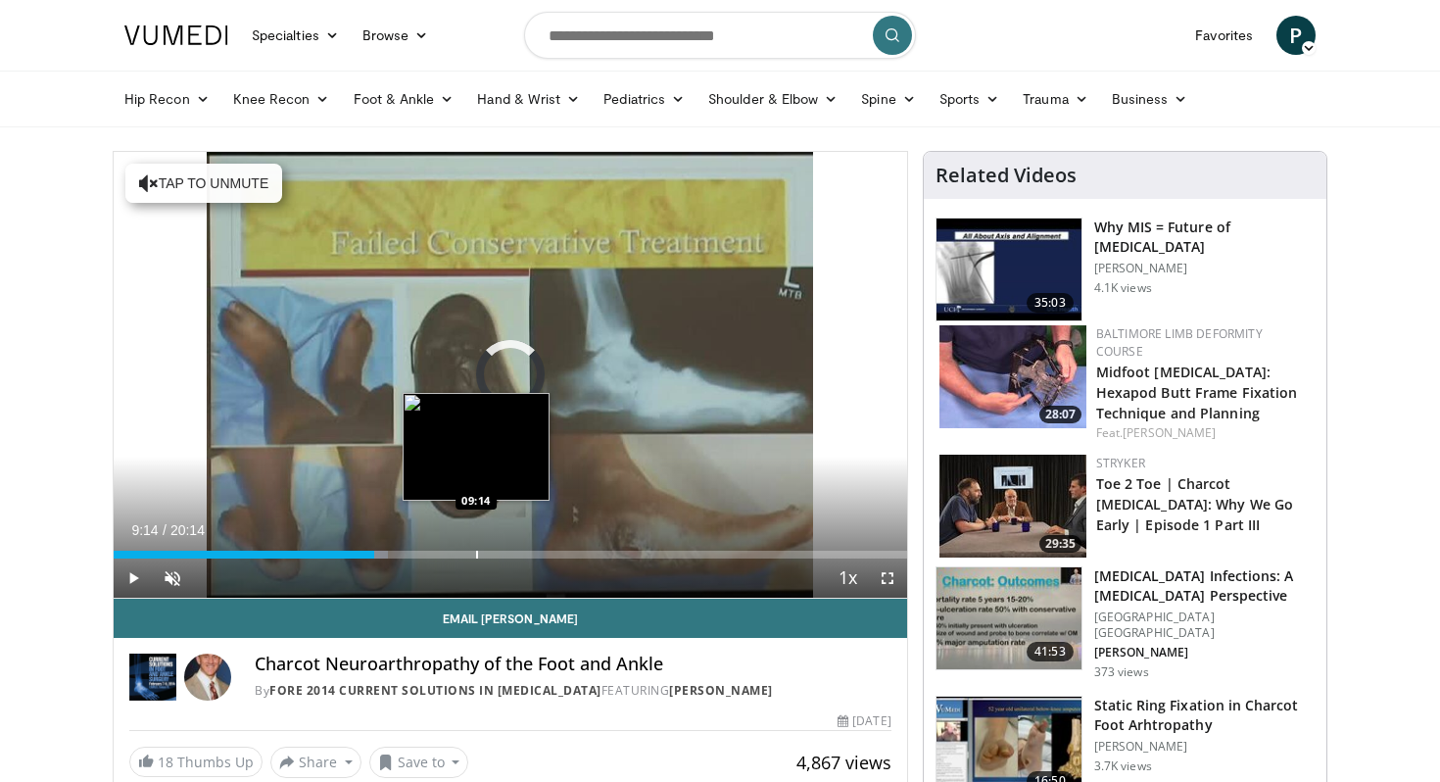
click at [476, 554] on div "Progress Bar" at bounding box center [477, 554] width 2 height 8
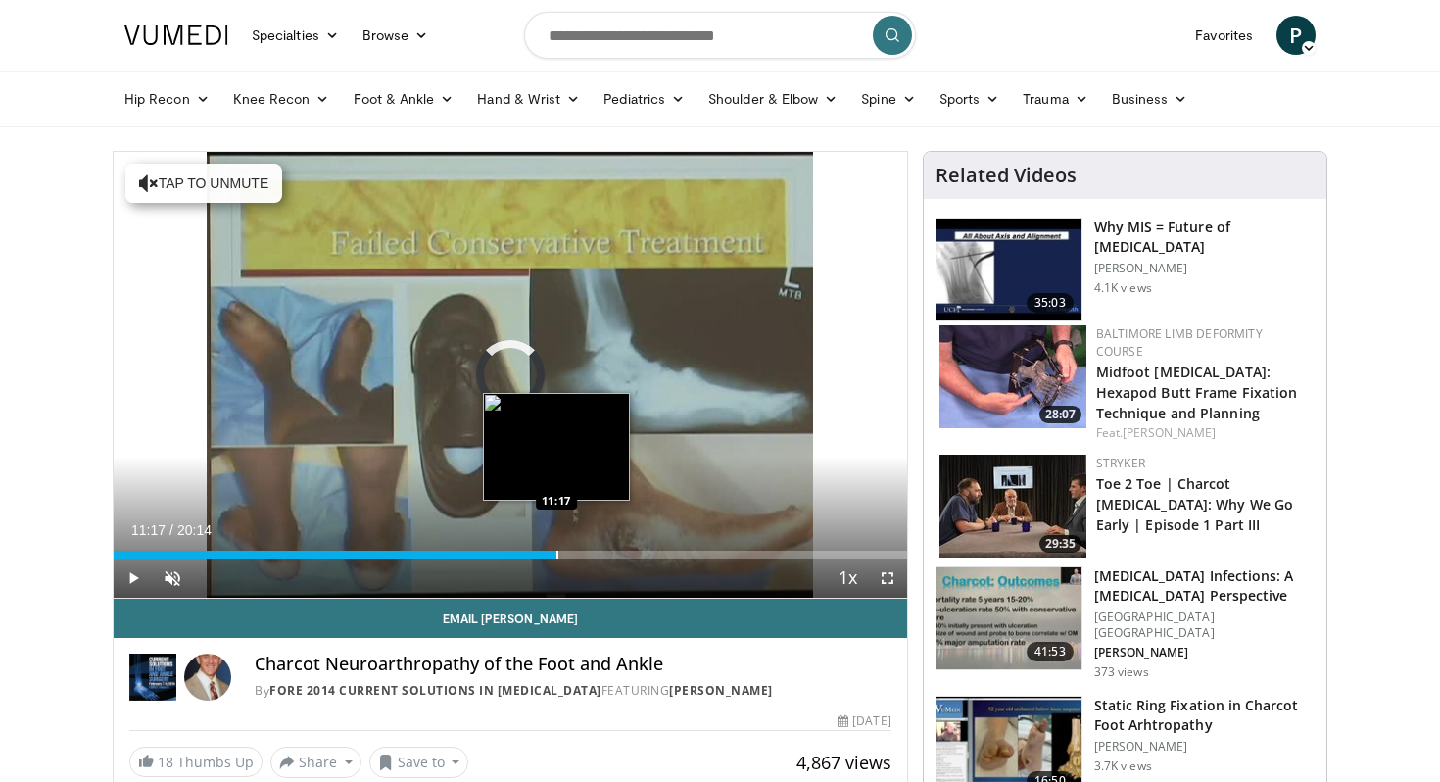
click at [556, 554] on div "Progress Bar" at bounding box center [557, 554] width 2 height 8
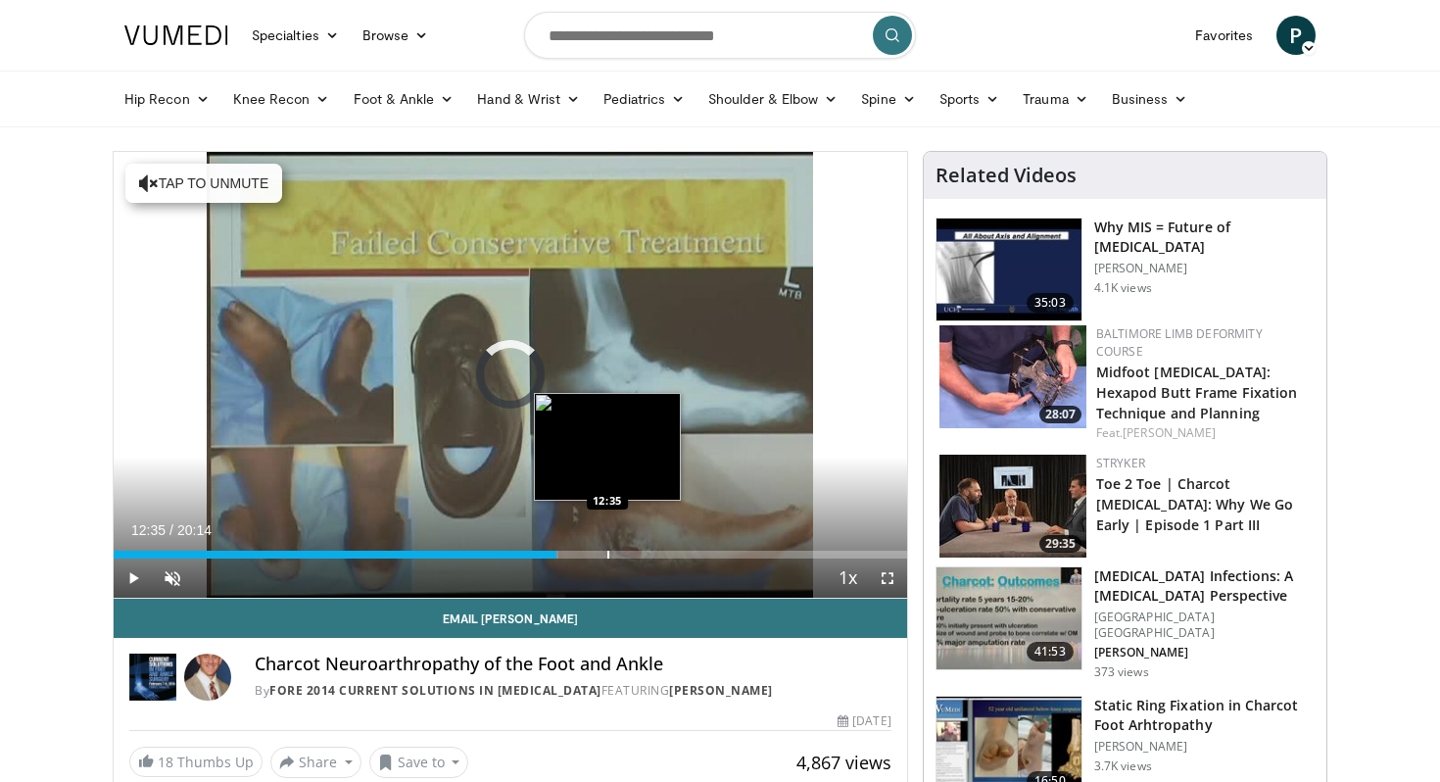
click at [607, 549] on div "Loaded : 56.05% 11:18 12:35" at bounding box center [510, 549] width 793 height 19
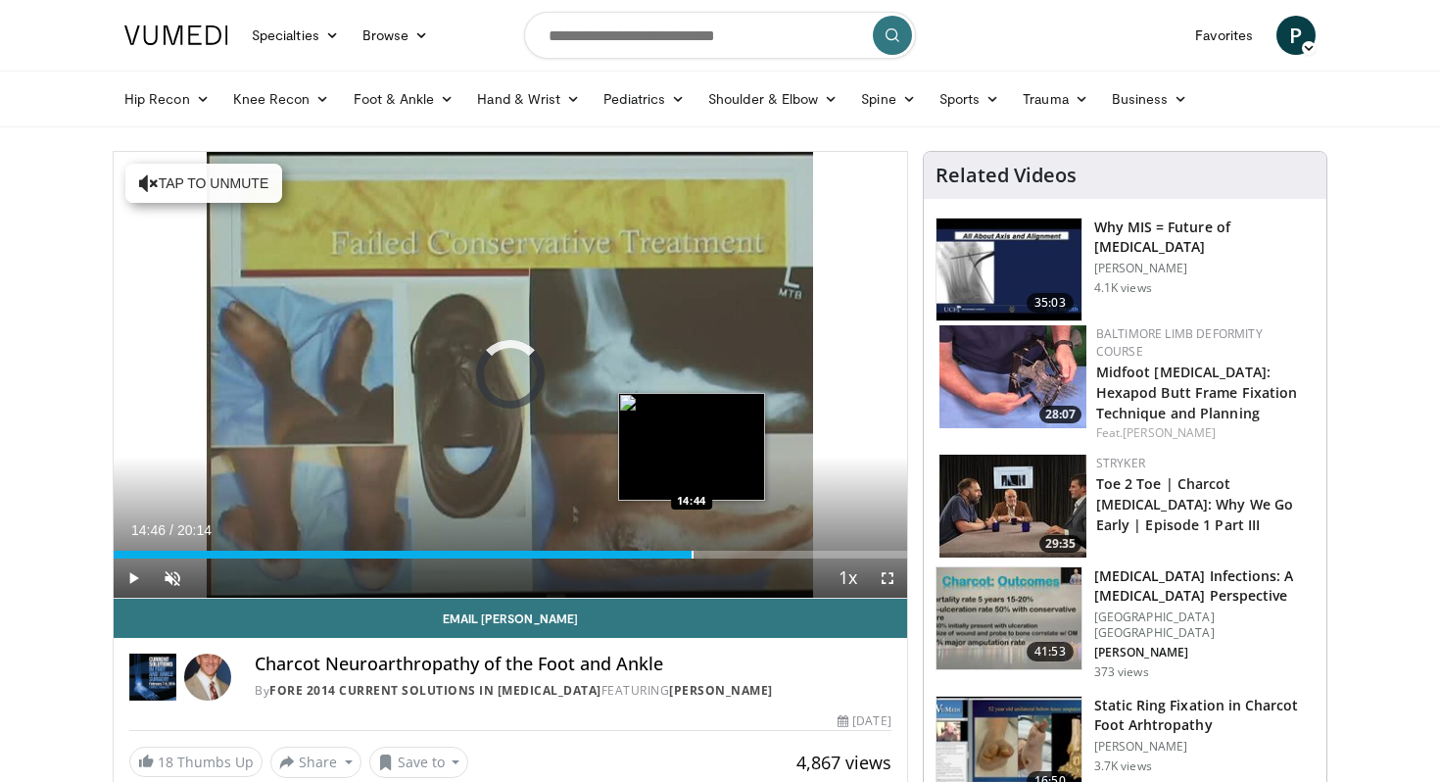
click at [691, 553] on div "Progress Bar" at bounding box center [692, 554] width 2 height 8
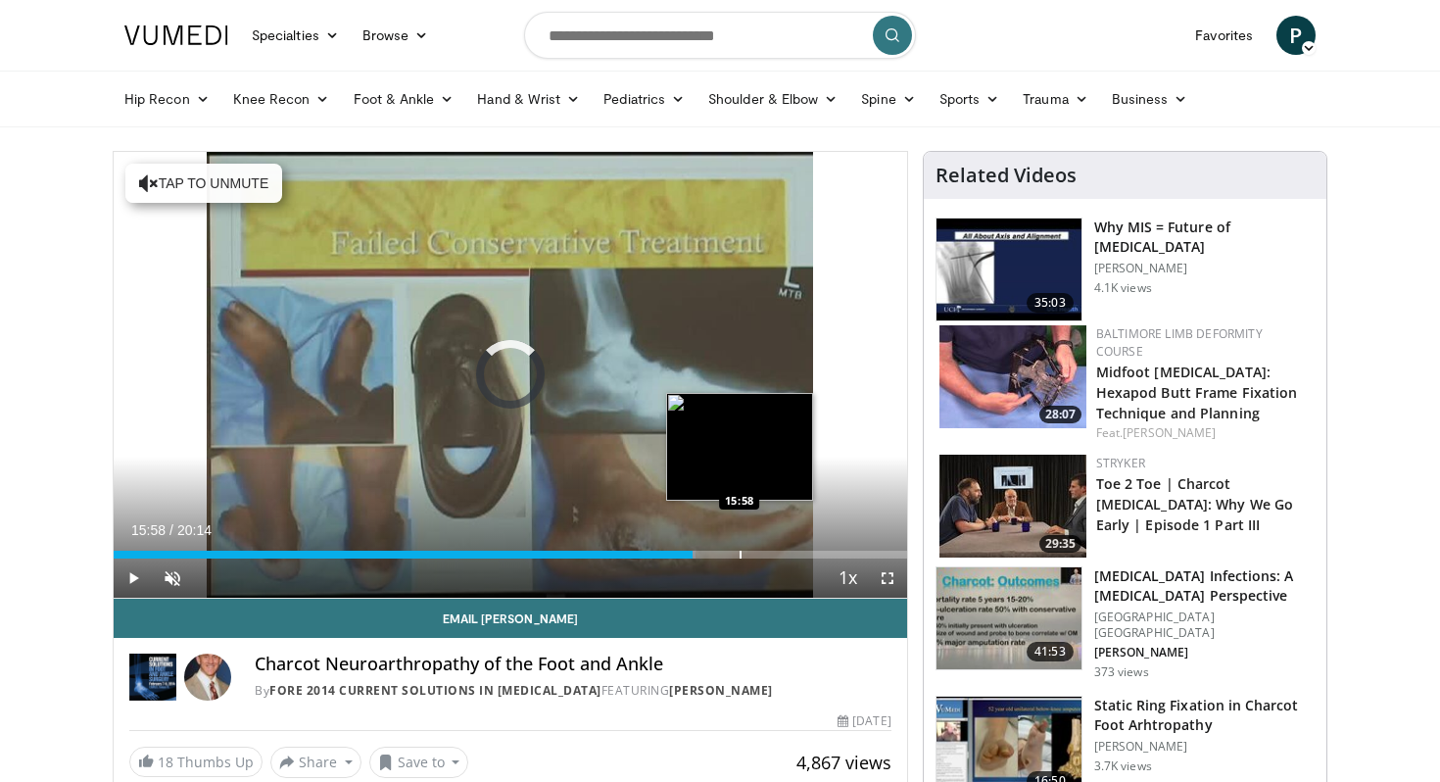
click at [739, 554] on div "Progress Bar" at bounding box center [740, 554] width 2 height 8
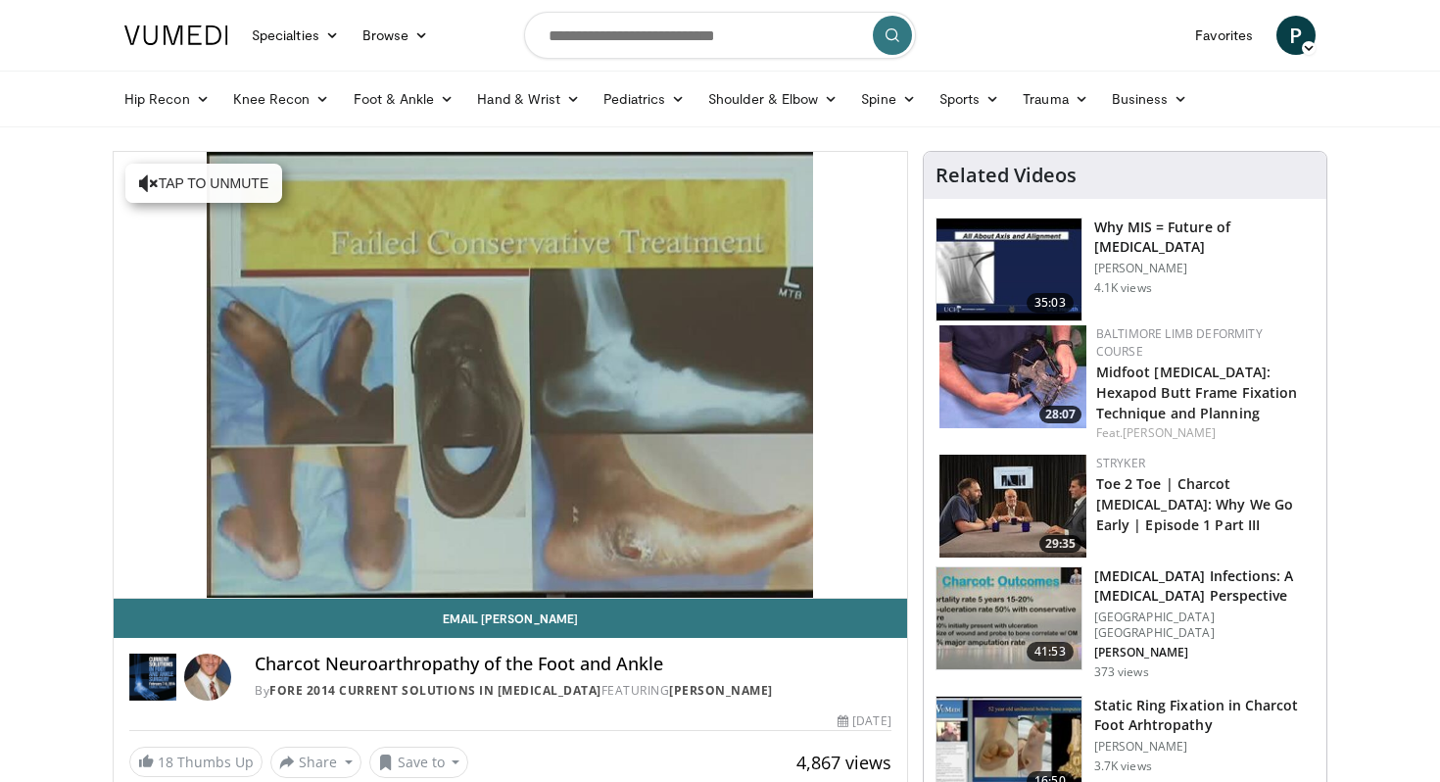
click at [1001, 760] on img at bounding box center [1008, 747] width 145 height 102
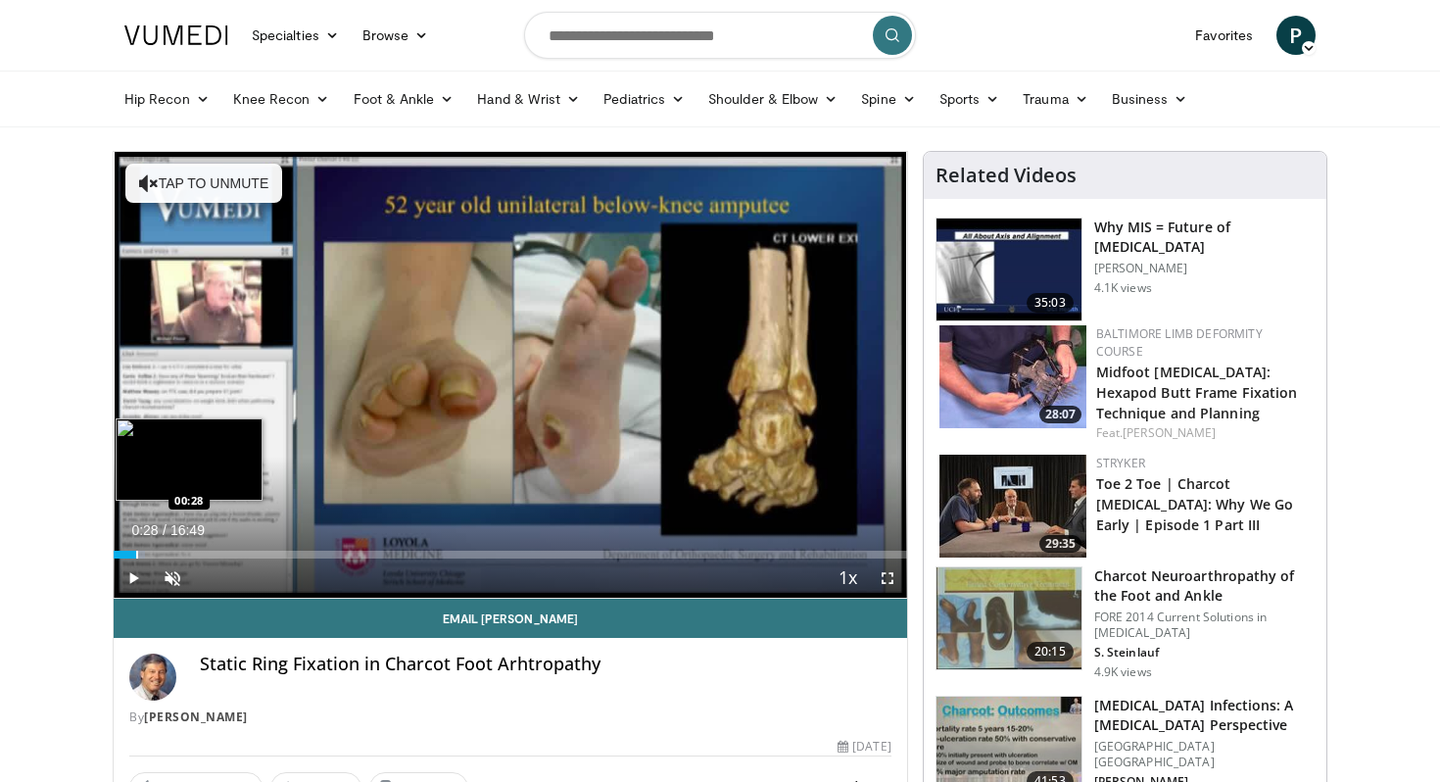
click at [136, 551] on div "Progress Bar" at bounding box center [137, 554] width 2 height 8
click at [161, 548] on div "Loaded : 4.95% 00:29 00:57" at bounding box center [510, 549] width 793 height 19
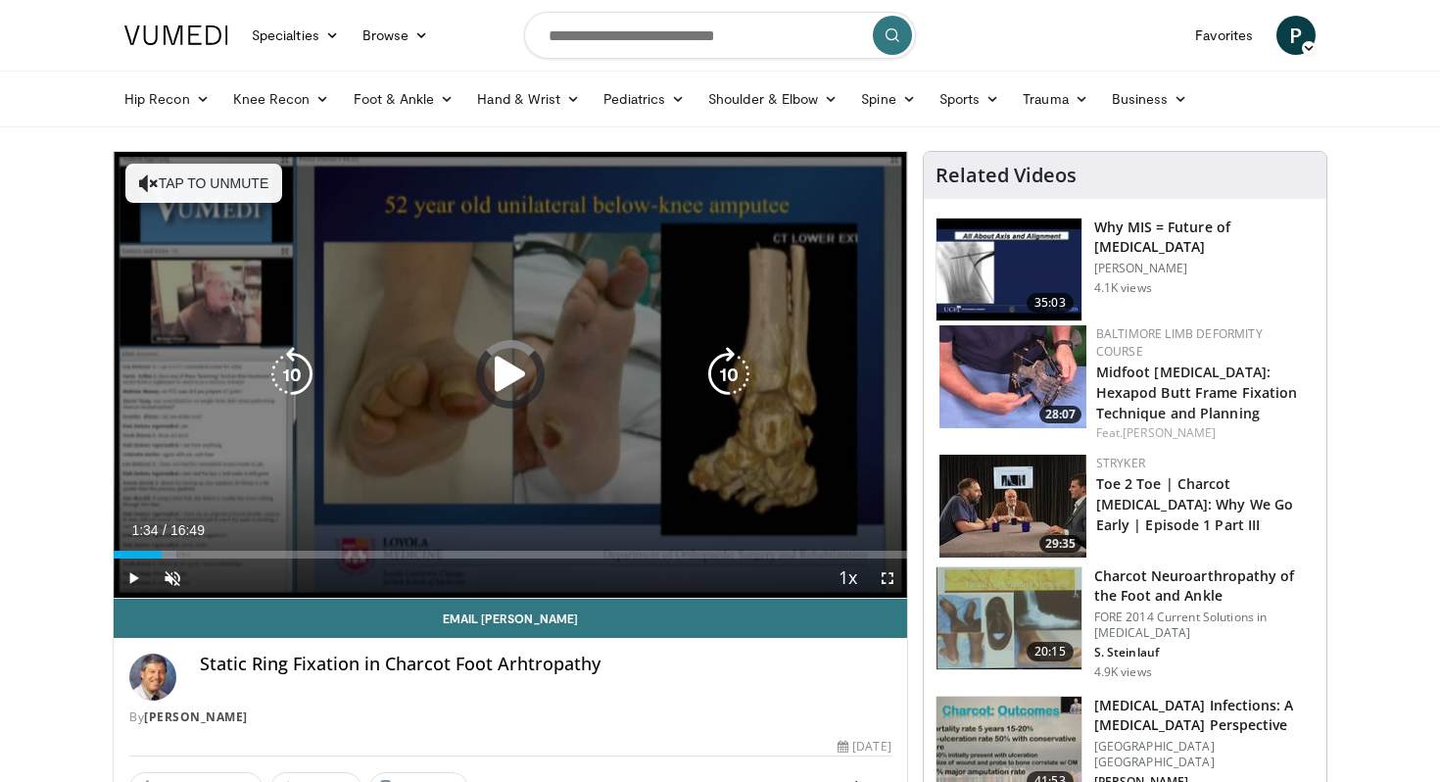
click at [187, 551] on div "Loaded : 7.93% 01:01 01:01" at bounding box center [510, 554] width 793 height 8
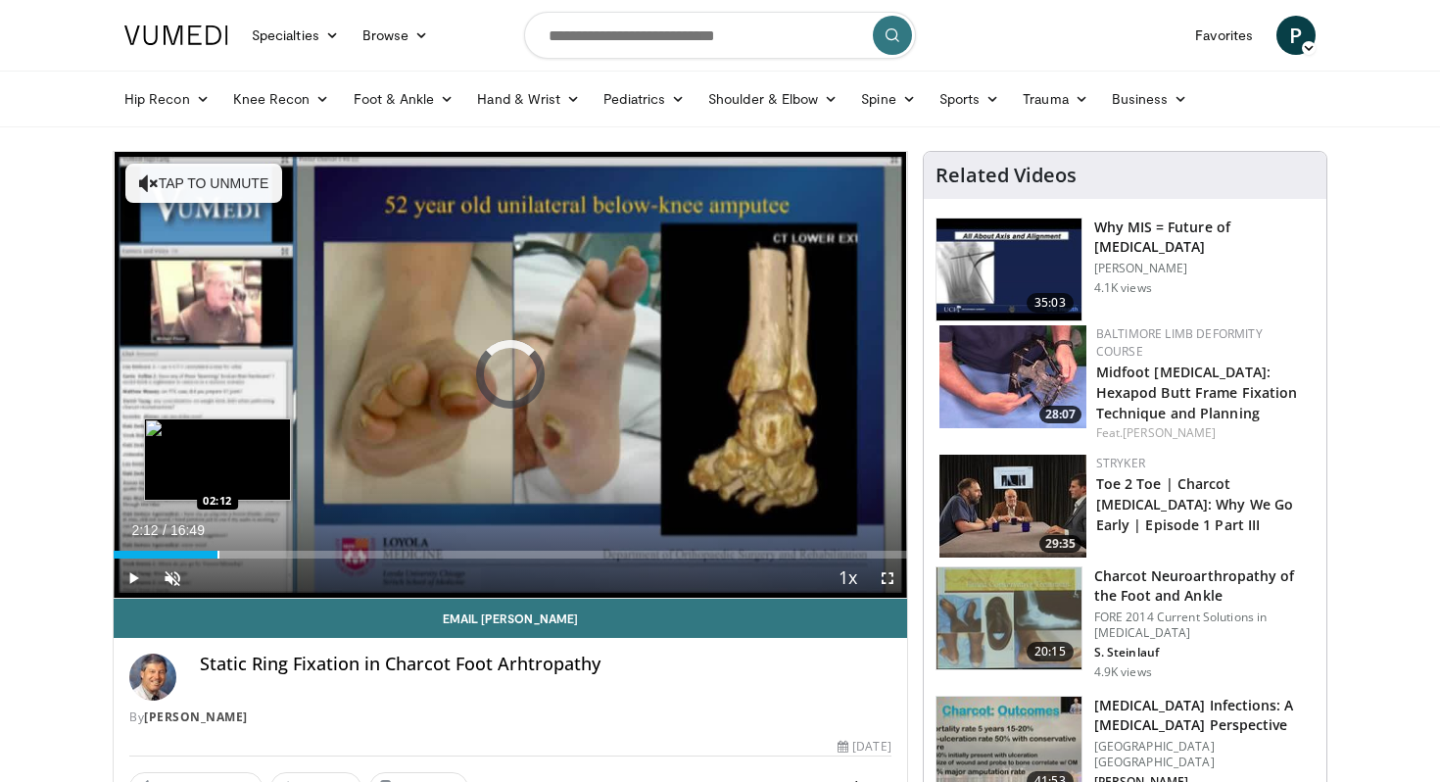
click at [217, 550] on div "Progress Bar" at bounding box center [218, 554] width 2 height 8
click at [248, 552] on div "Progress Bar" at bounding box center [247, 554] width 2 height 8
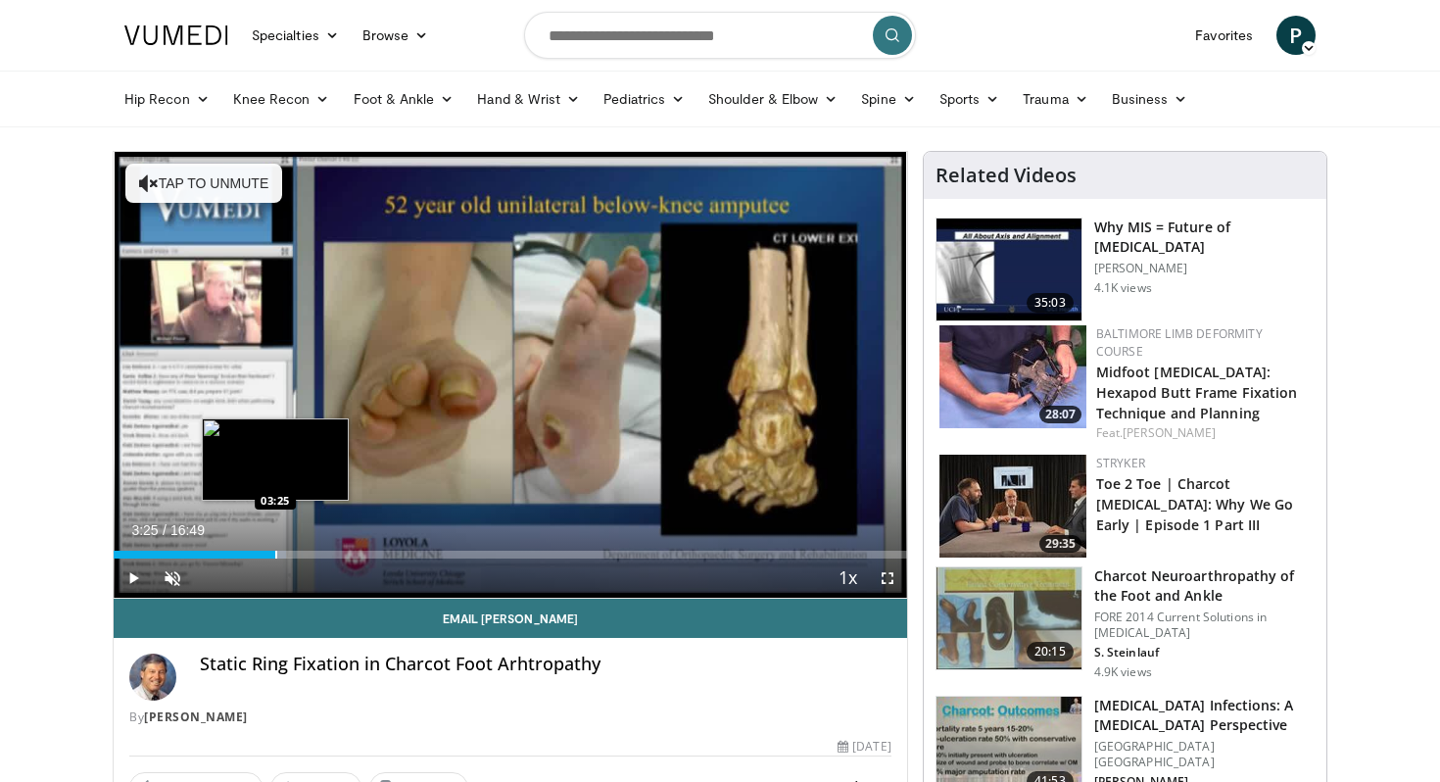
click at [275, 552] on div "Loaded : 21.79% 03:25 03:25" at bounding box center [510, 554] width 793 height 8
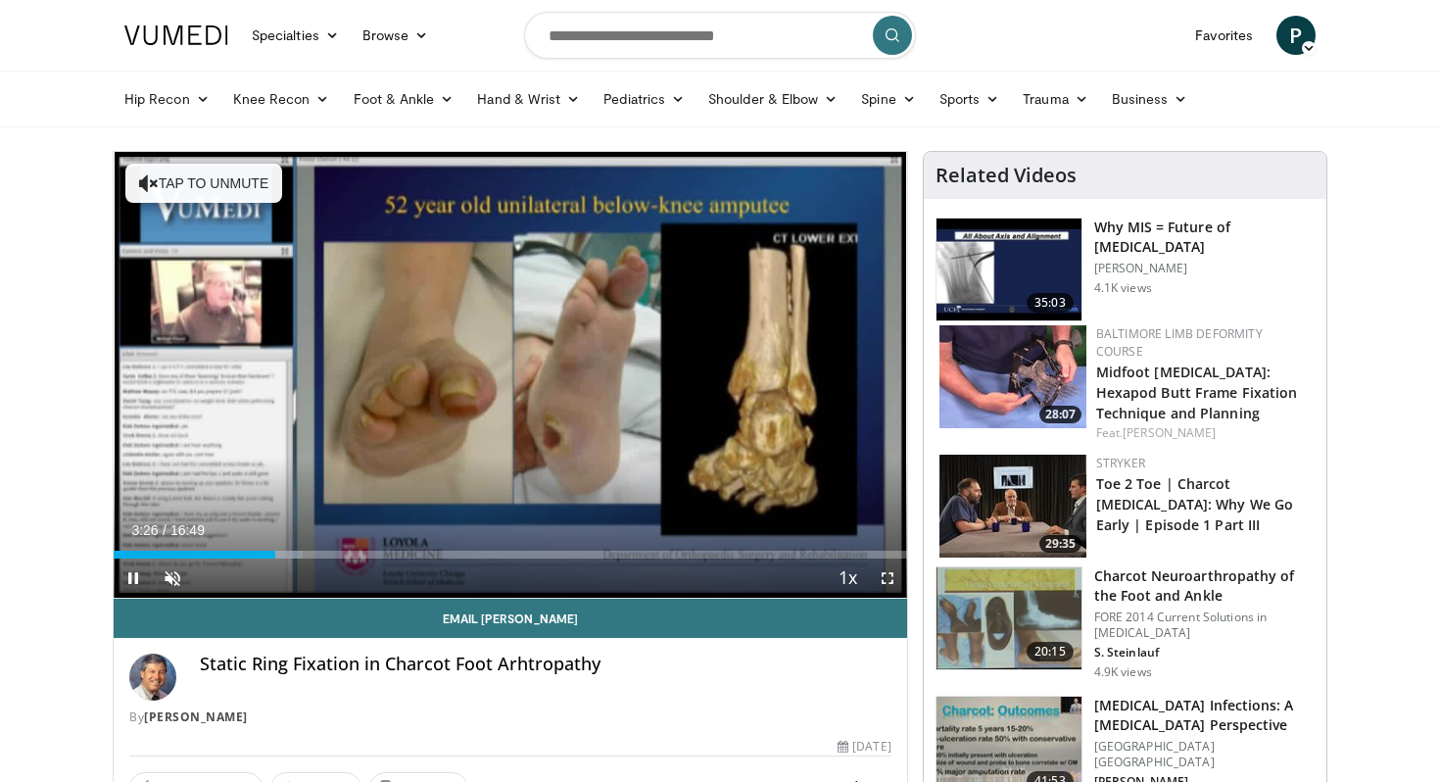
click at [318, 558] on div "Current Time 3:26 / Duration 16:49 Pause Skip Backward Skip Forward Unmute Load…" at bounding box center [510, 577] width 793 height 39
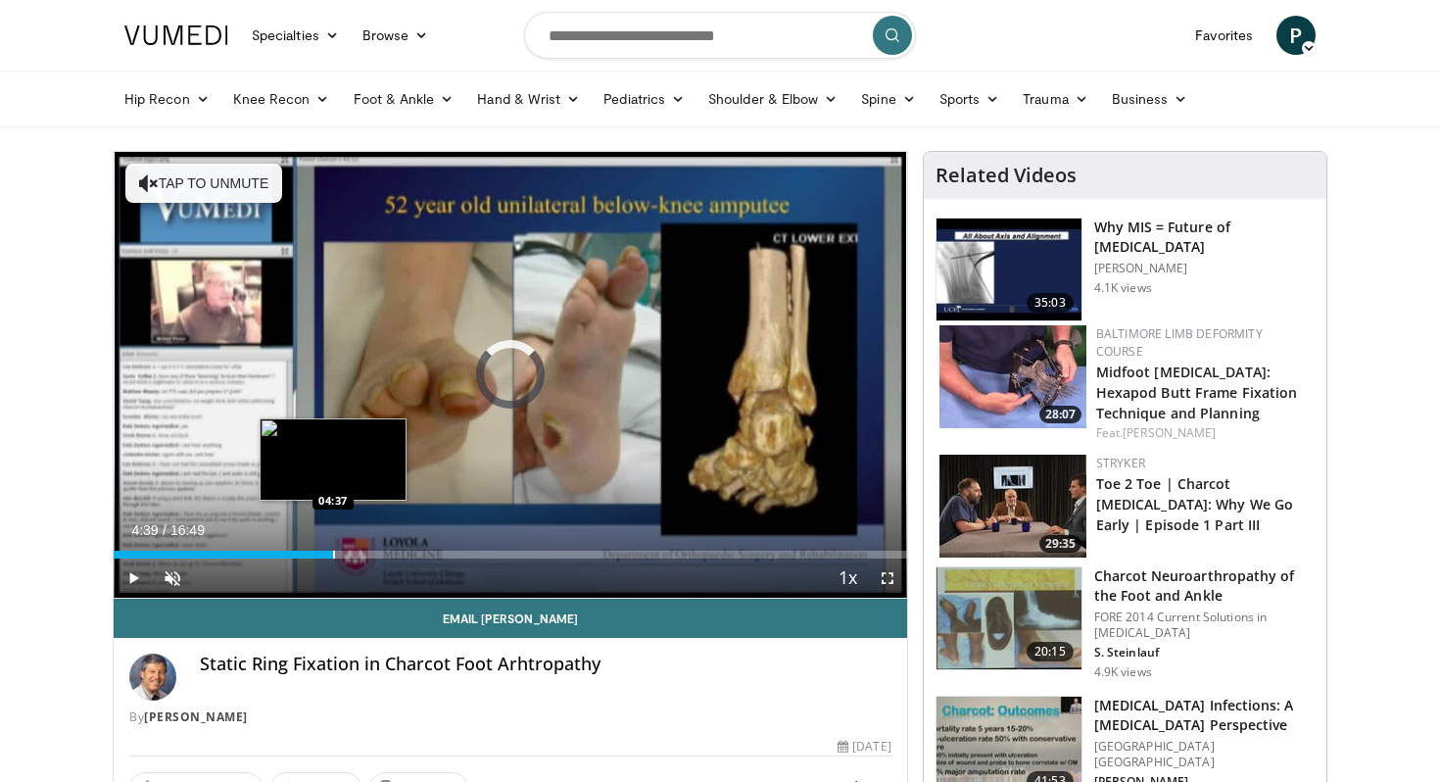
click at [333, 550] on div "Progress Bar" at bounding box center [334, 554] width 2 height 8
click at [360, 550] on div "Progress Bar" at bounding box center [361, 554] width 2 height 8
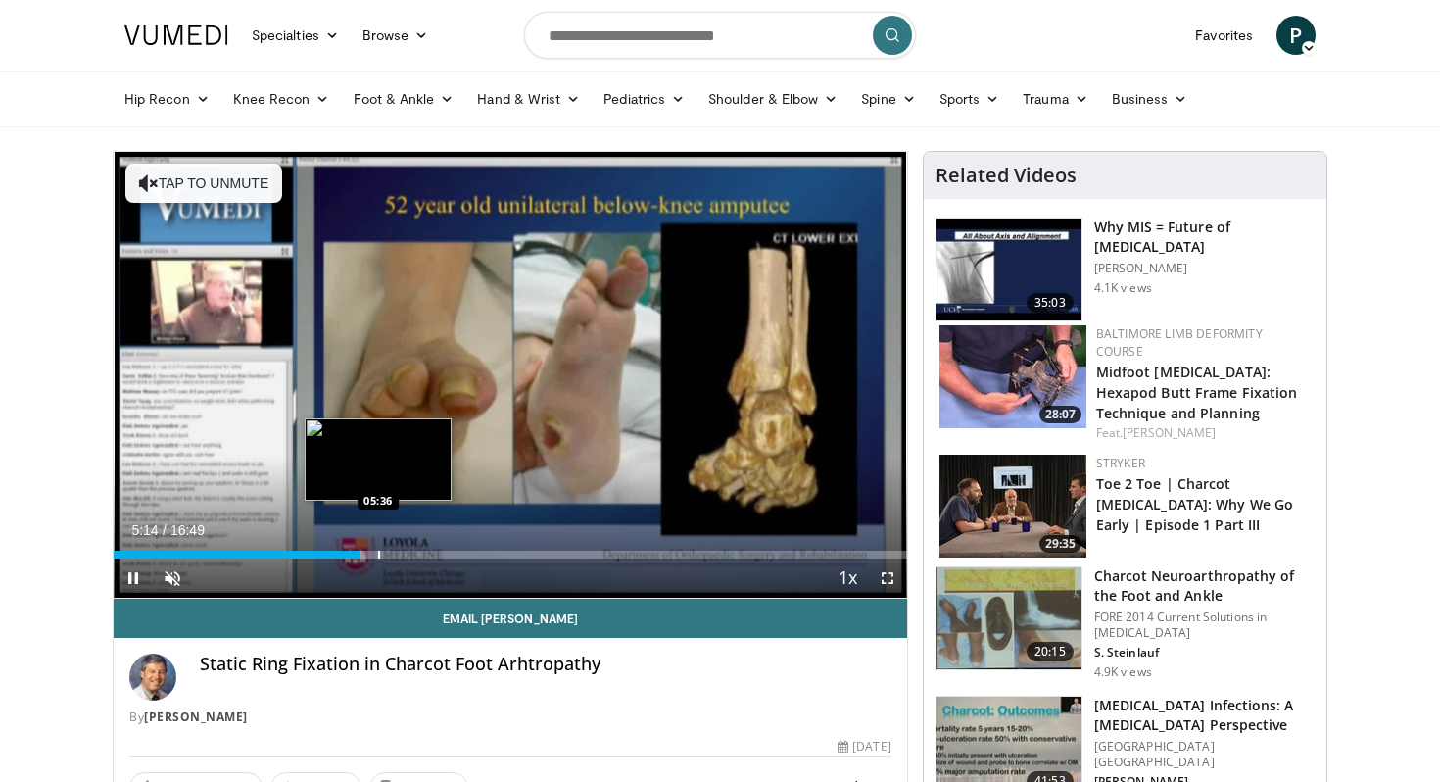
click at [380, 550] on div "Progress Bar" at bounding box center [379, 554] width 2 height 8
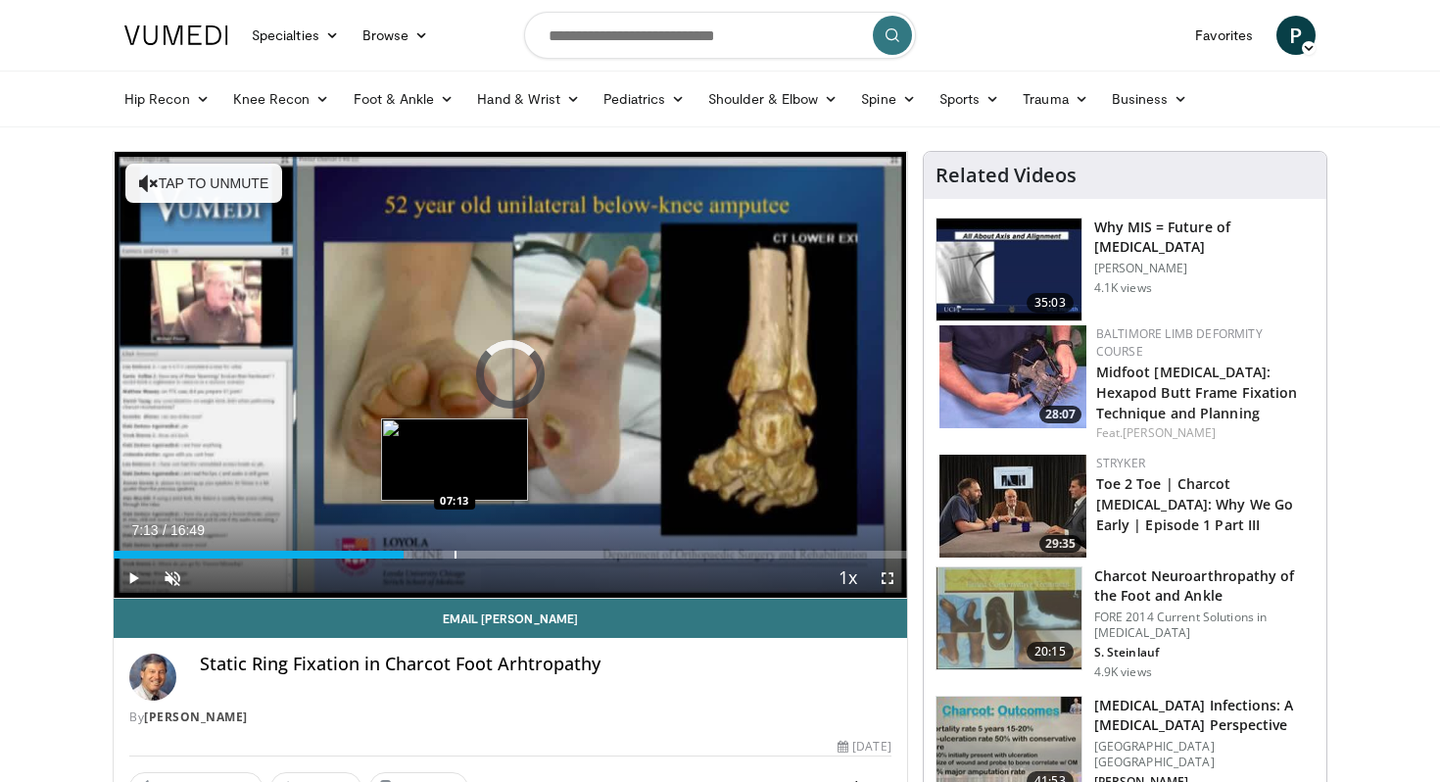
click at [453, 548] on div "Loaded : 37.64% 06:09 07:13" at bounding box center [510, 549] width 793 height 19
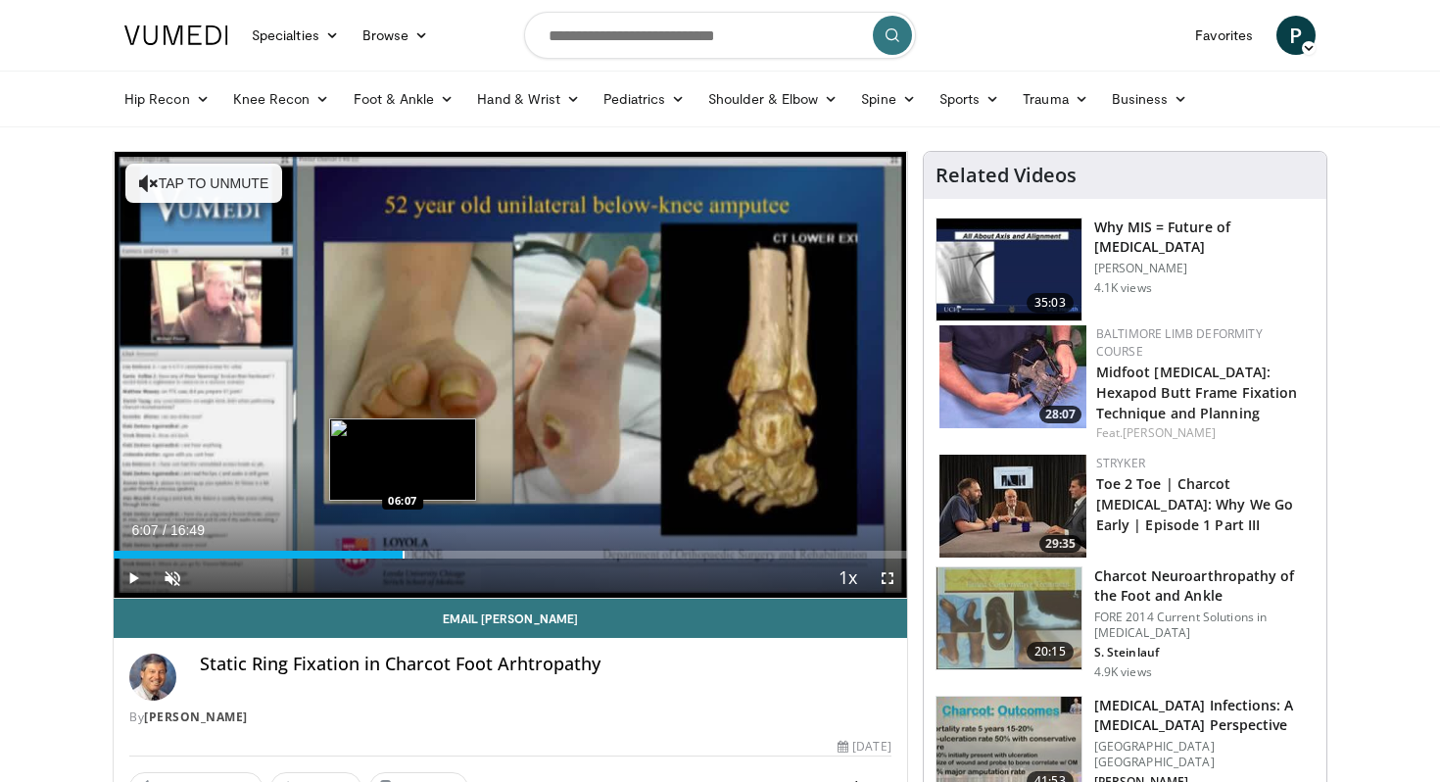
click at [402, 552] on div "06:07" at bounding box center [258, 554] width 289 height 8
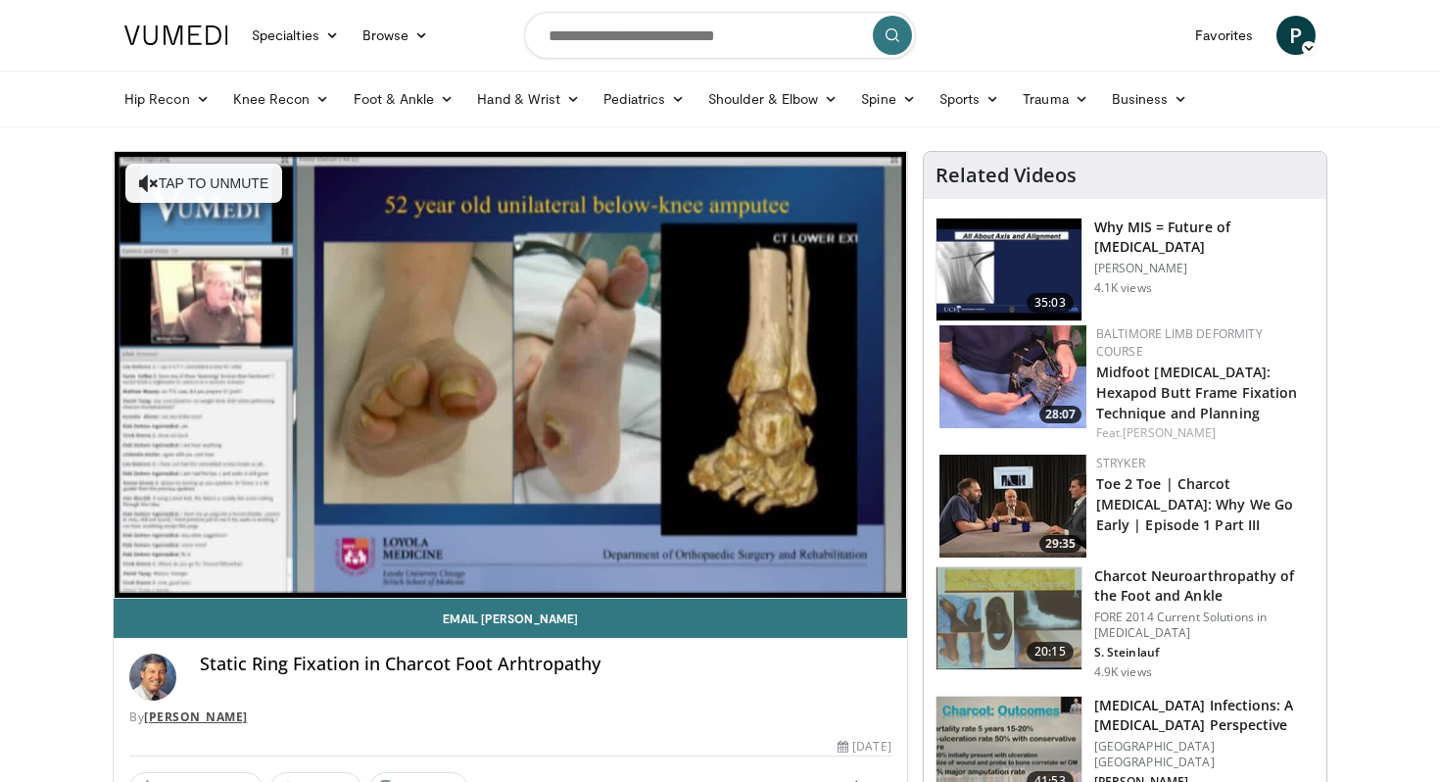
click at [242, 717] on link "[PERSON_NAME]" at bounding box center [196, 716] width 104 height 17
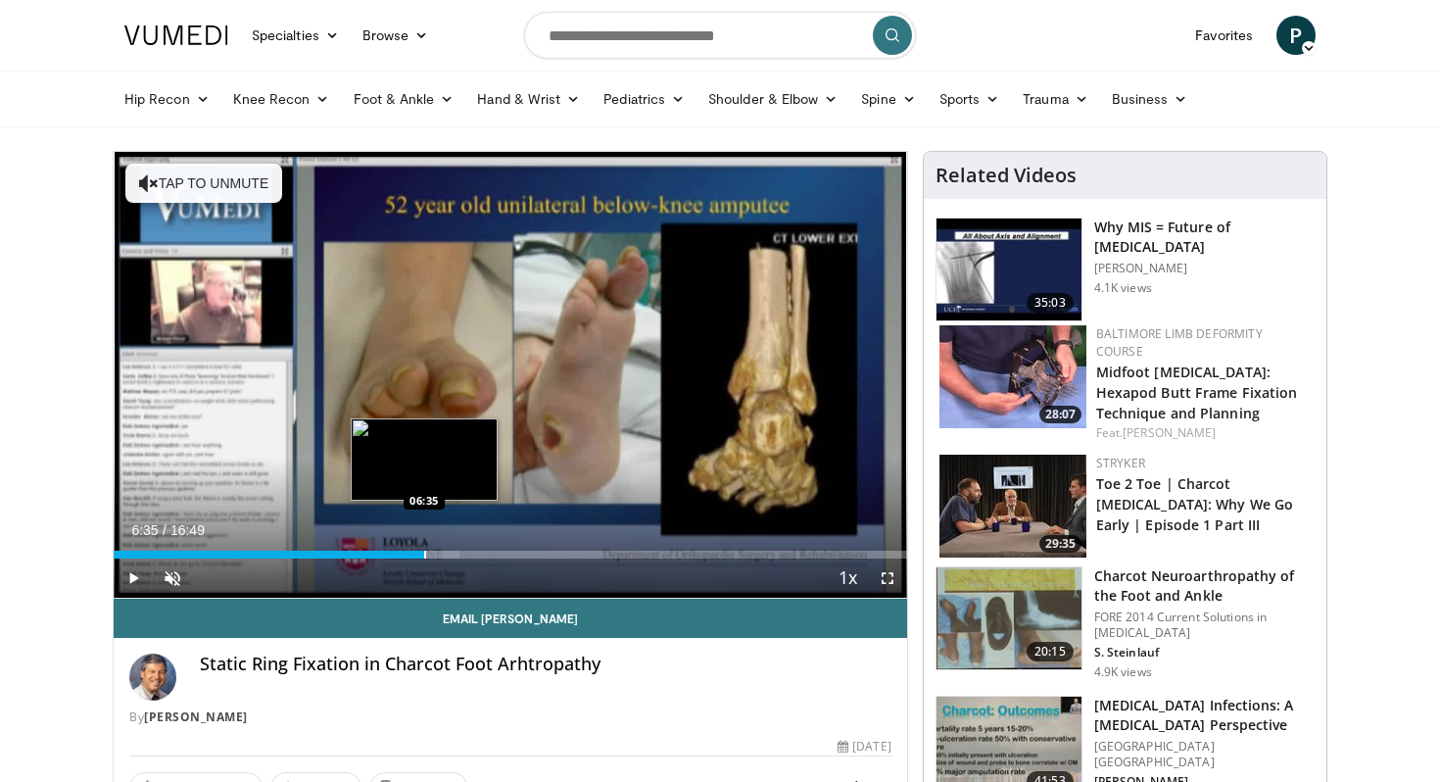
click at [424, 554] on div "Progress Bar" at bounding box center [425, 554] width 2 height 8
click at [453, 550] on div "Progress Bar" at bounding box center [454, 554] width 2 height 8
click at [468, 550] on div "Progress Bar" at bounding box center [469, 554] width 2 height 8
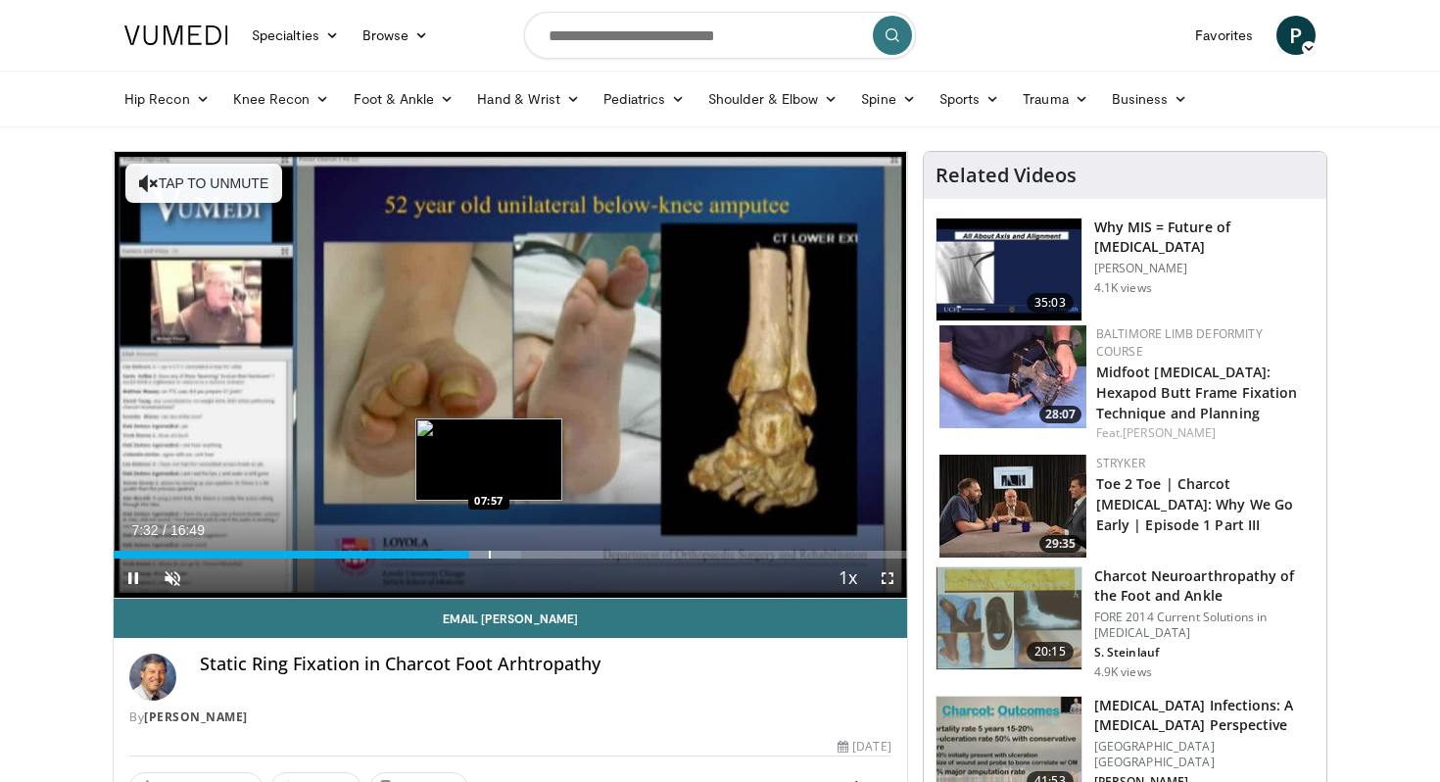
click at [489, 556] on div "Progress Bar" at bounding box center [490, 554] width 2 height 8
click at [505, 550] on div "Progress Bar" at bounding box center [504, 554] width 2 height 8
click at [523, 550] on div "Progress Bar" at bounding box center [524, 554] width 2 height 8
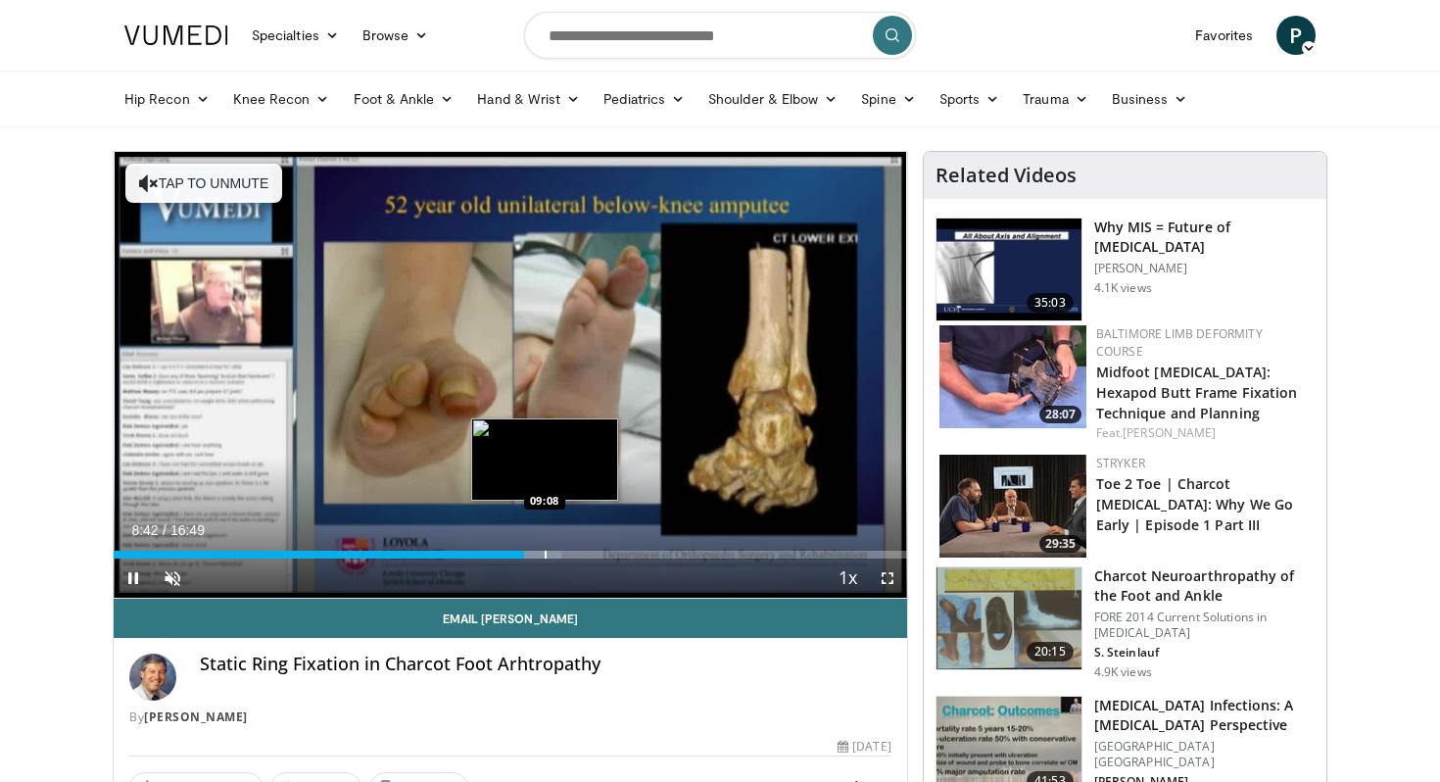
click at [546, 550] on div "Progress Bar" at bounding box center [546, 554] width 2 height 8
click at [566, 552] on div "Progress Bar" at bounding box center [567, 554] width 2 height 8
click at [588, 551] on div "Progress Bar" at bounding box center [587, 554] width 2 height 8
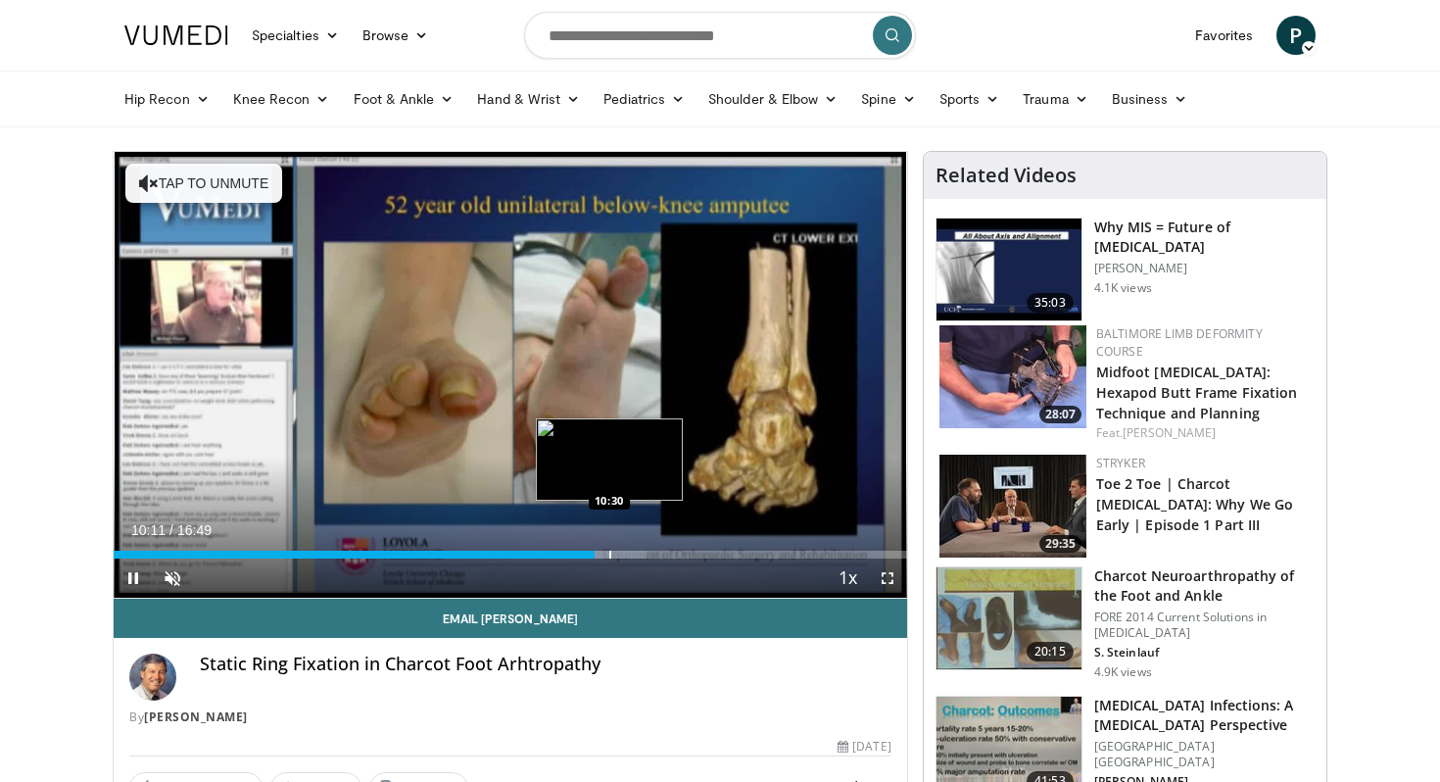
click at [611, 550] on div "Progress Bar" at bounding box center [610, 554] width 2 height 8
click at [630, 551] on div "Progress Bar" at bounding box center [631, 554] width 2 height 8
click at [649, 552] on div "Progress Bar" at bounding box center [650, 554] width 2 height 8
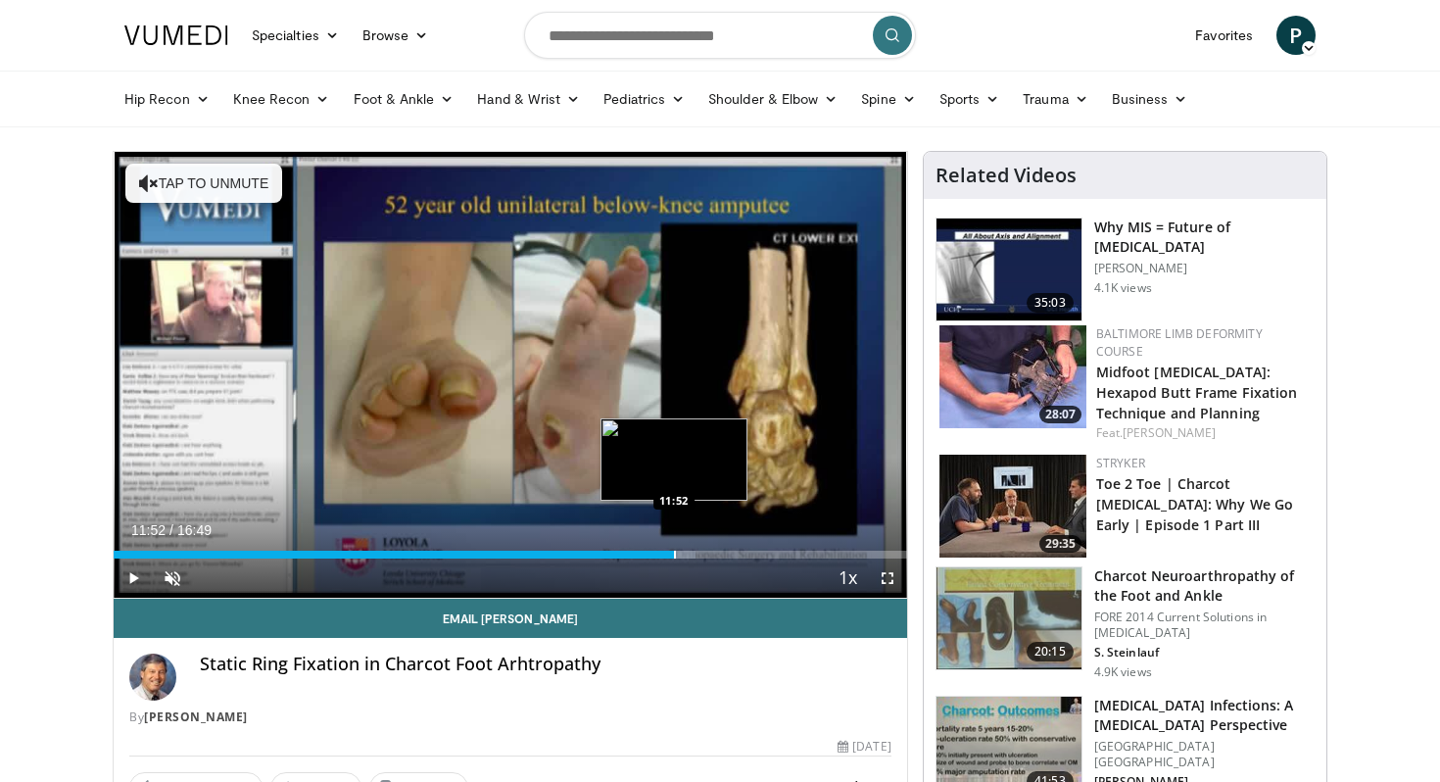
click at [674, 554] on div "Progress Bar" at bounding box center [675, 554] width 2 height 8
click at [694, 551] on div "Progress Bar" at bounding box center [695, 554] width 2 height 8
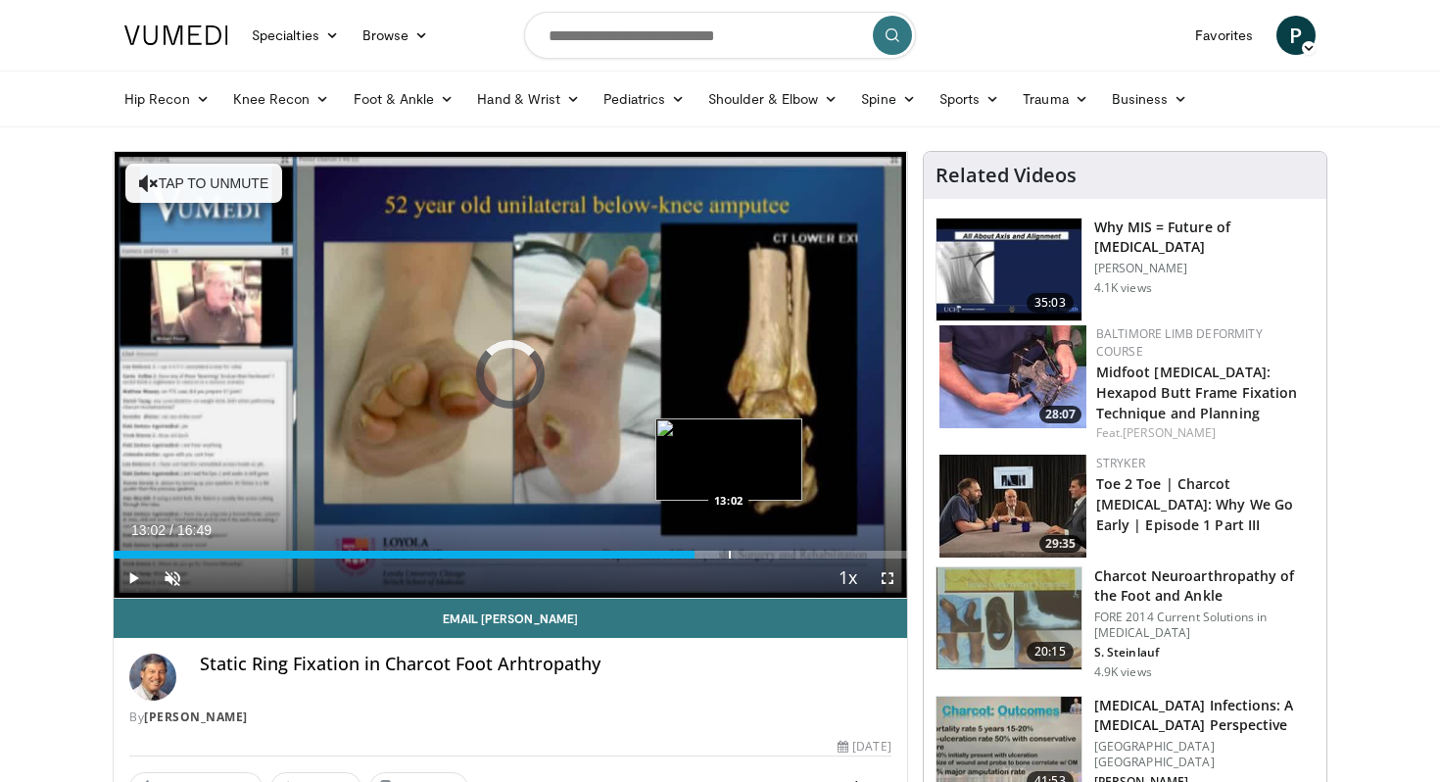
click at [729, 551] on div "Progress Bar" at bounding box center [730, 554] width 2 height 8
click at [757, 555] on div "Progress Bar" at bounding box center [757, 554] width 2 height 8
click at [796, 547] on div "Loaded : 85.19% 13:41 14:29" at bounding box center [510, 549] width 793 height 19
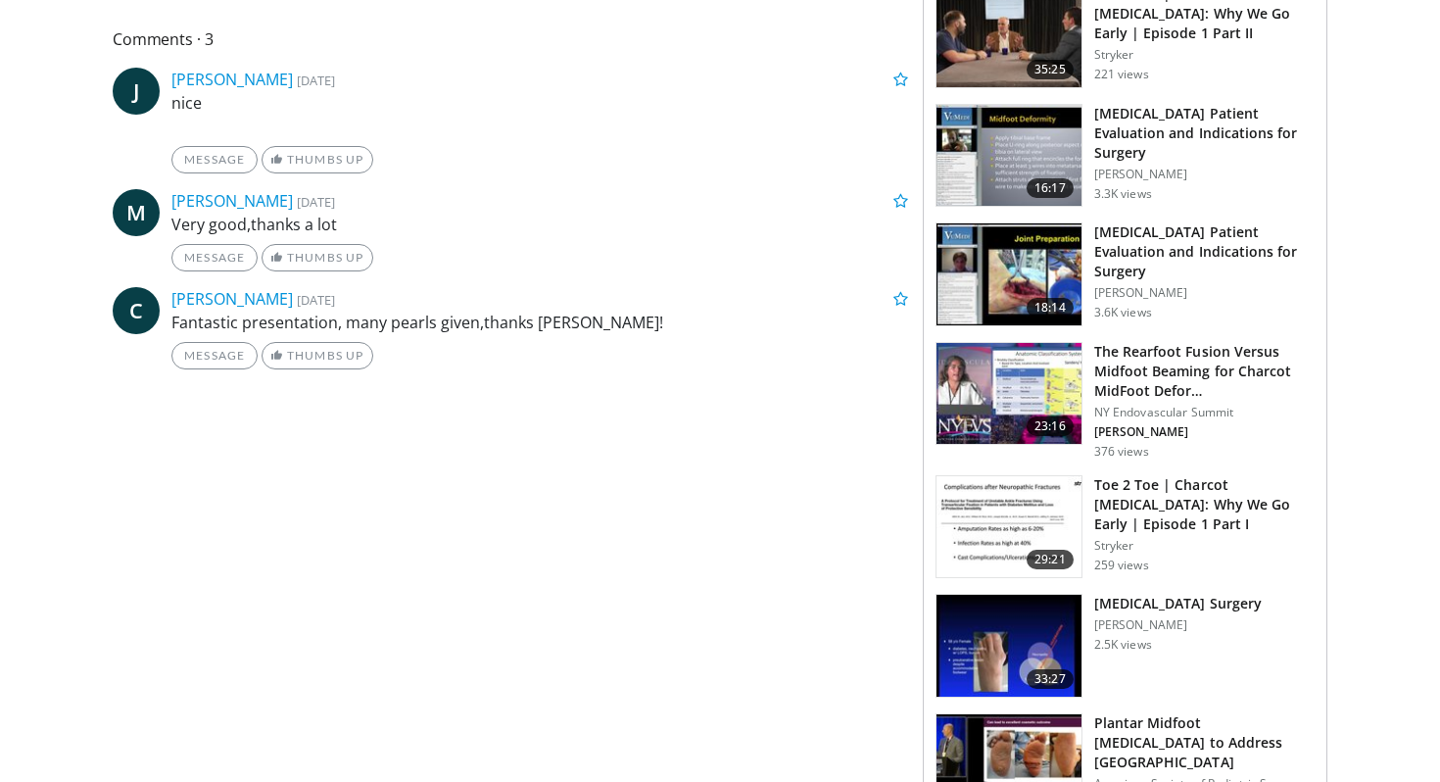
scroll to position [862, 0]
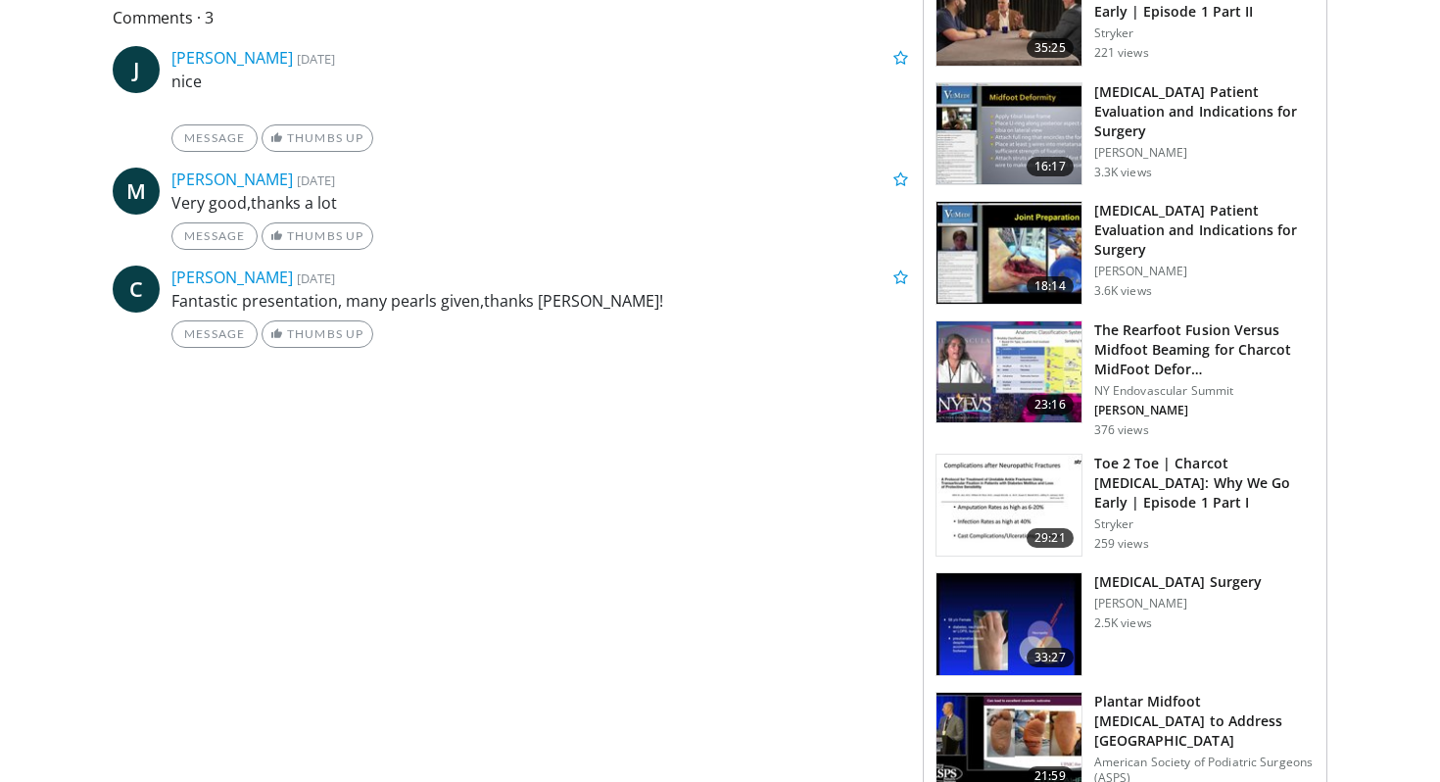
click at [994, 388] on img at bounding box center [1008, 372] width 145 height 102
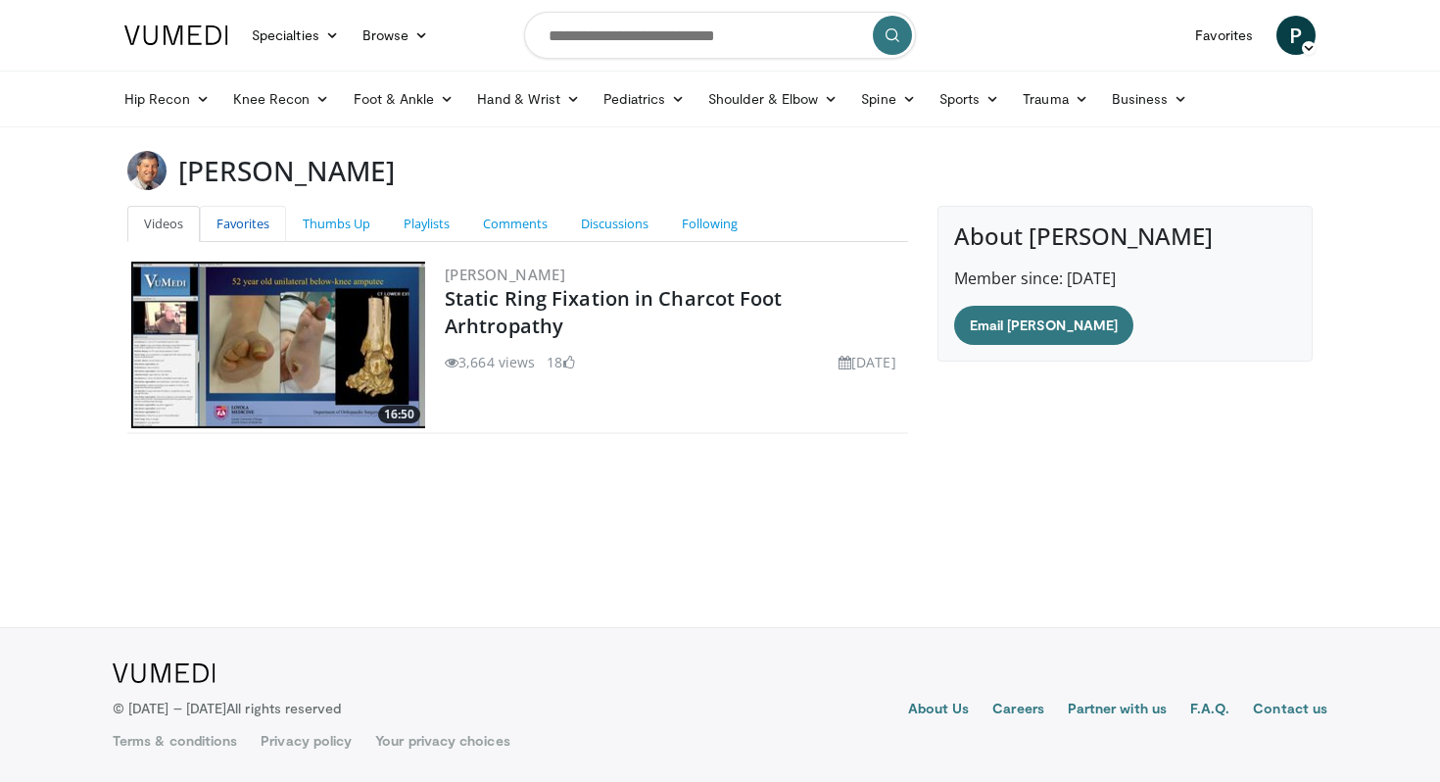
click at [234, 222] on link "Favorites" at bounding box center [243, 224] width 86 height 36
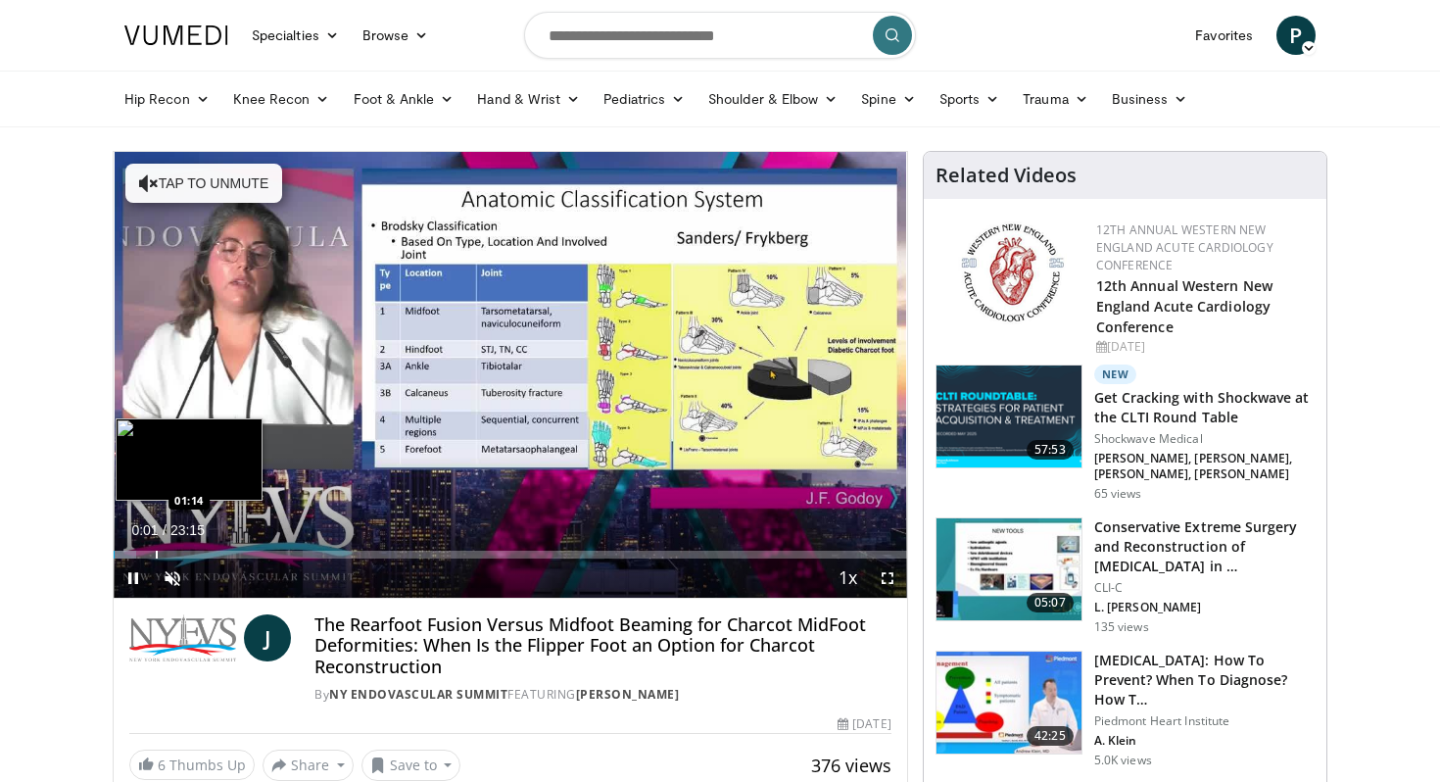
click at [156, 555] on div "Progress Bar" at bounding box center [157, 554] width 2 height 8
click at [206, 554] on div "Progress Bar" at bounding box center [207, 554] width 2 height 8
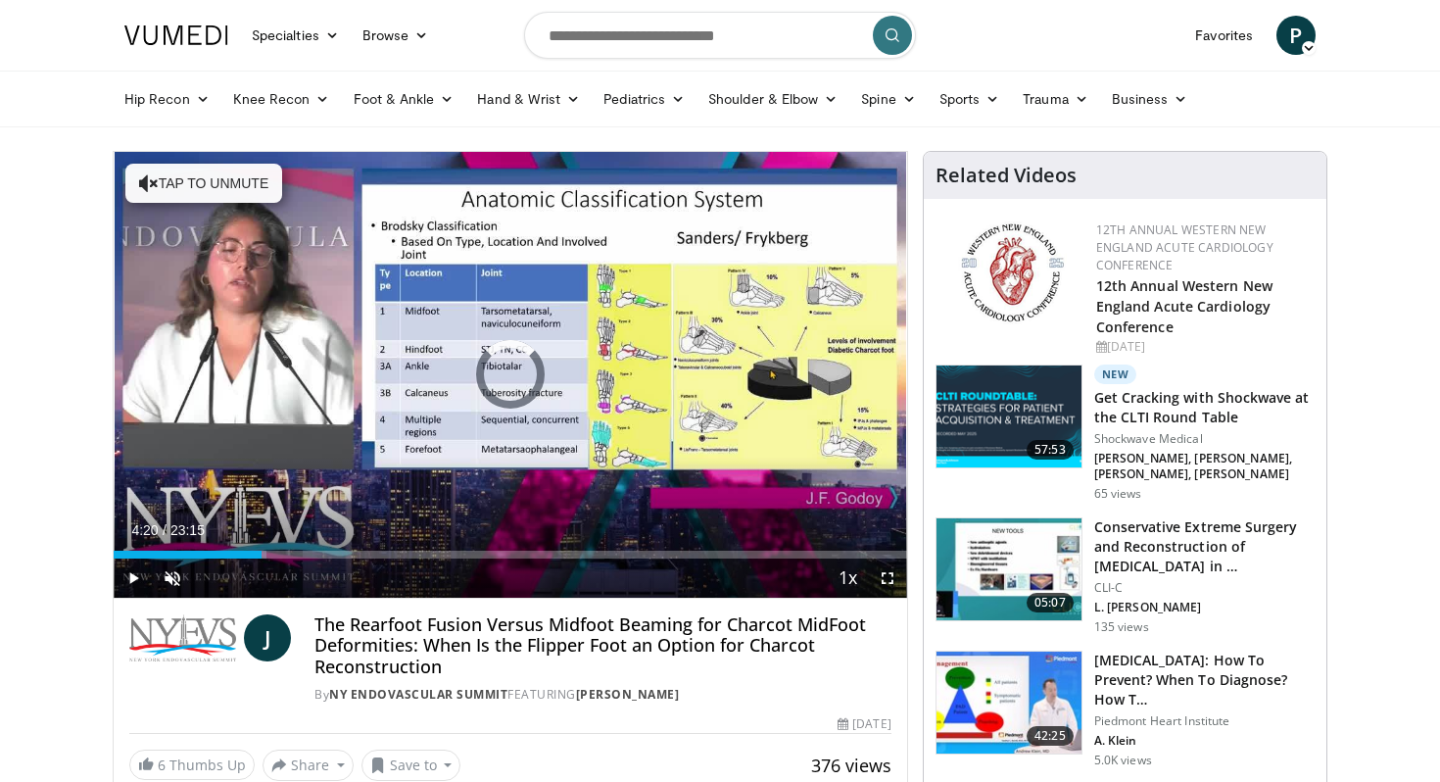
click at [261, 552] on div "Progress Bar" at bounding box center [262, 554] width 2 height 8
click at [338, 555] on div "Progress Bar" at bounding box center [339, 554] width 2 height 8
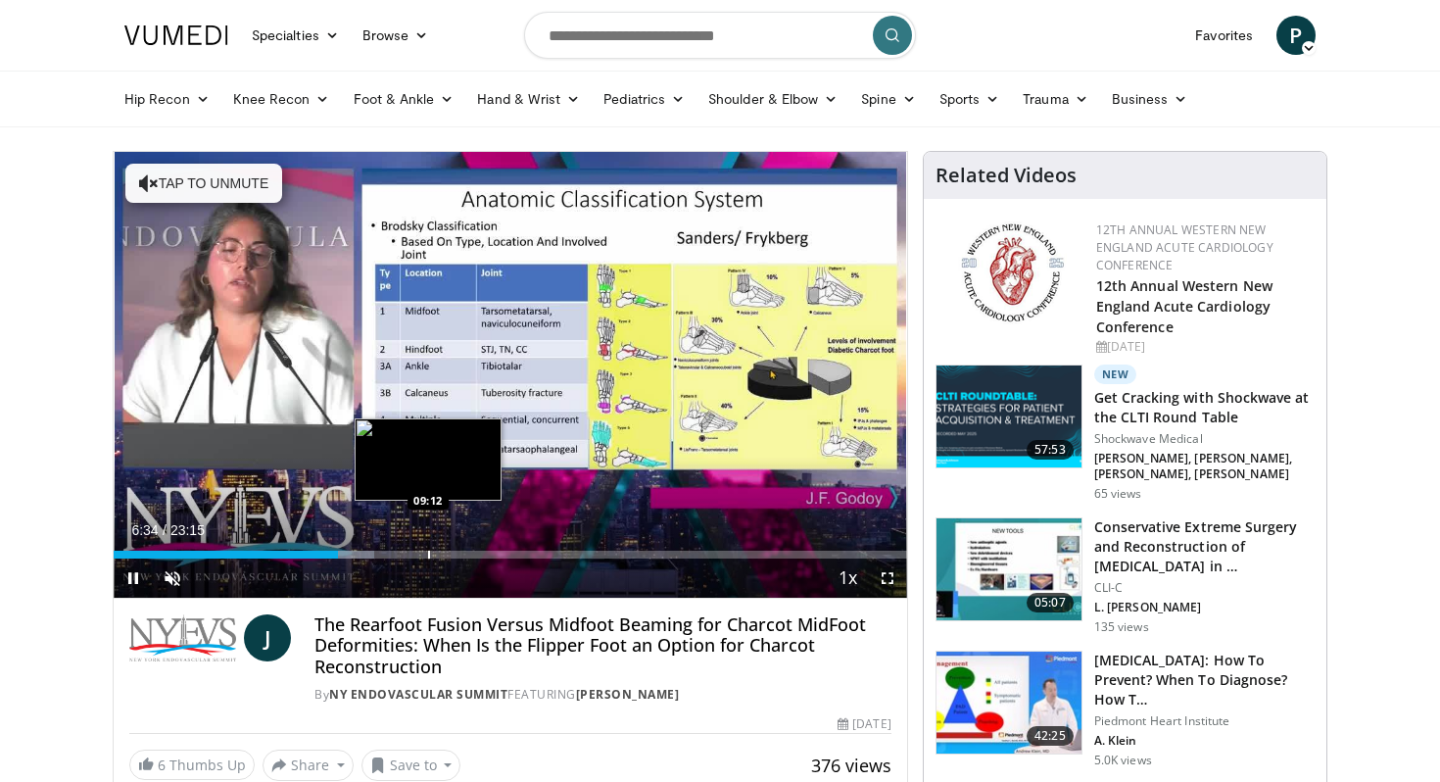
click at [428, 552] on div "Progress Bar" at bounding box center [429, 554] width 2 height 8
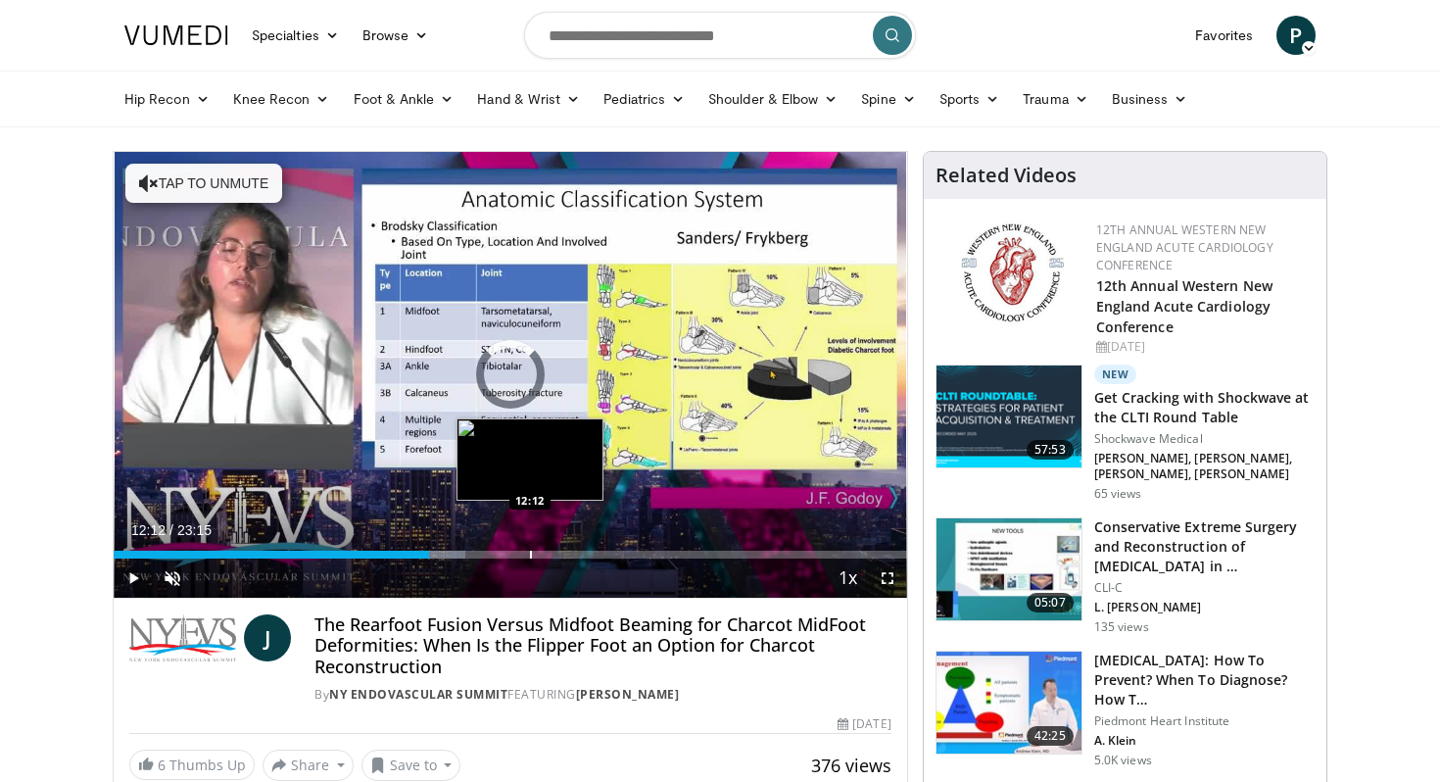
click at [530, 555] on div "Progress Bar" at bounding box center [531, 554] width 2 height 8
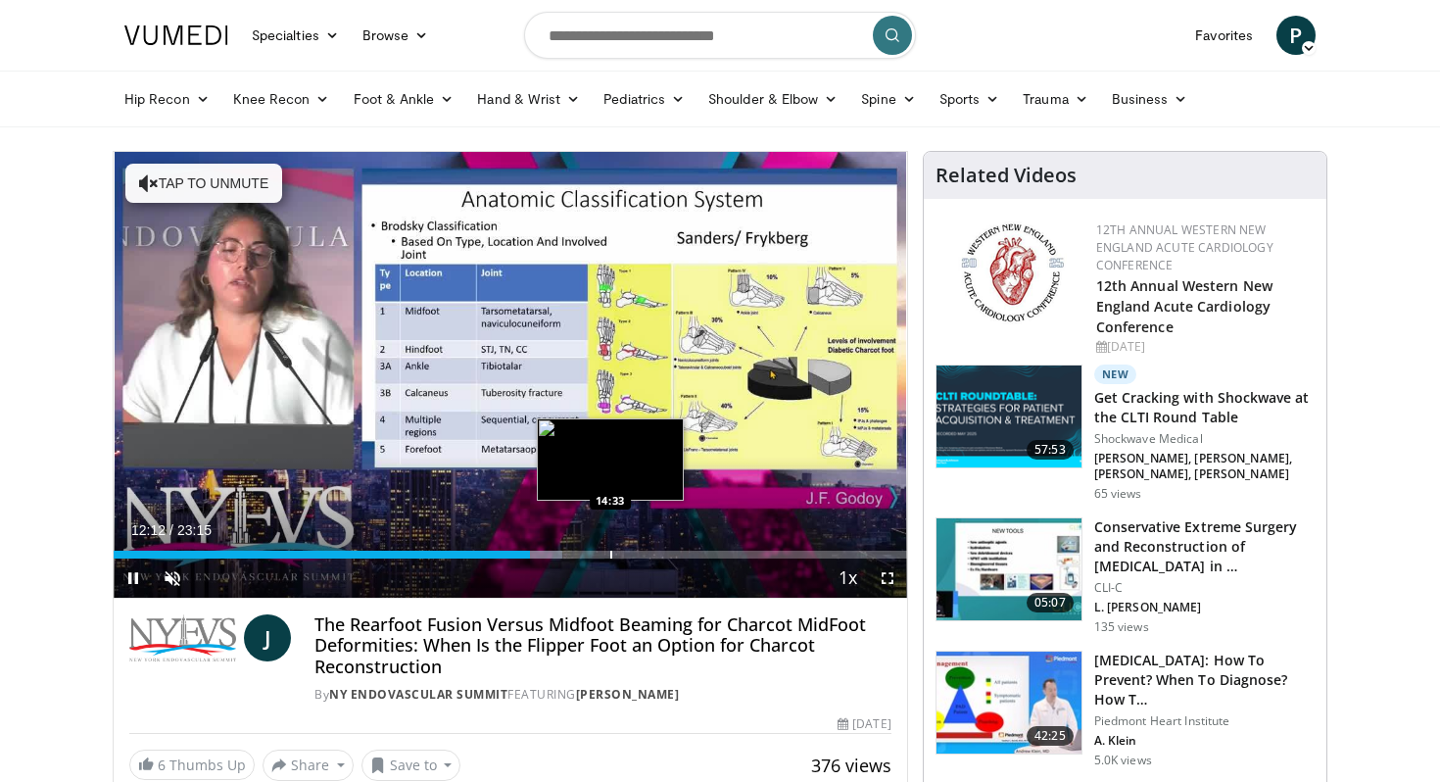
click at [616, 546] on div "Loaded : 56.62% 12:12 14:33" at bounding box center [510, 549] width 793 height 19
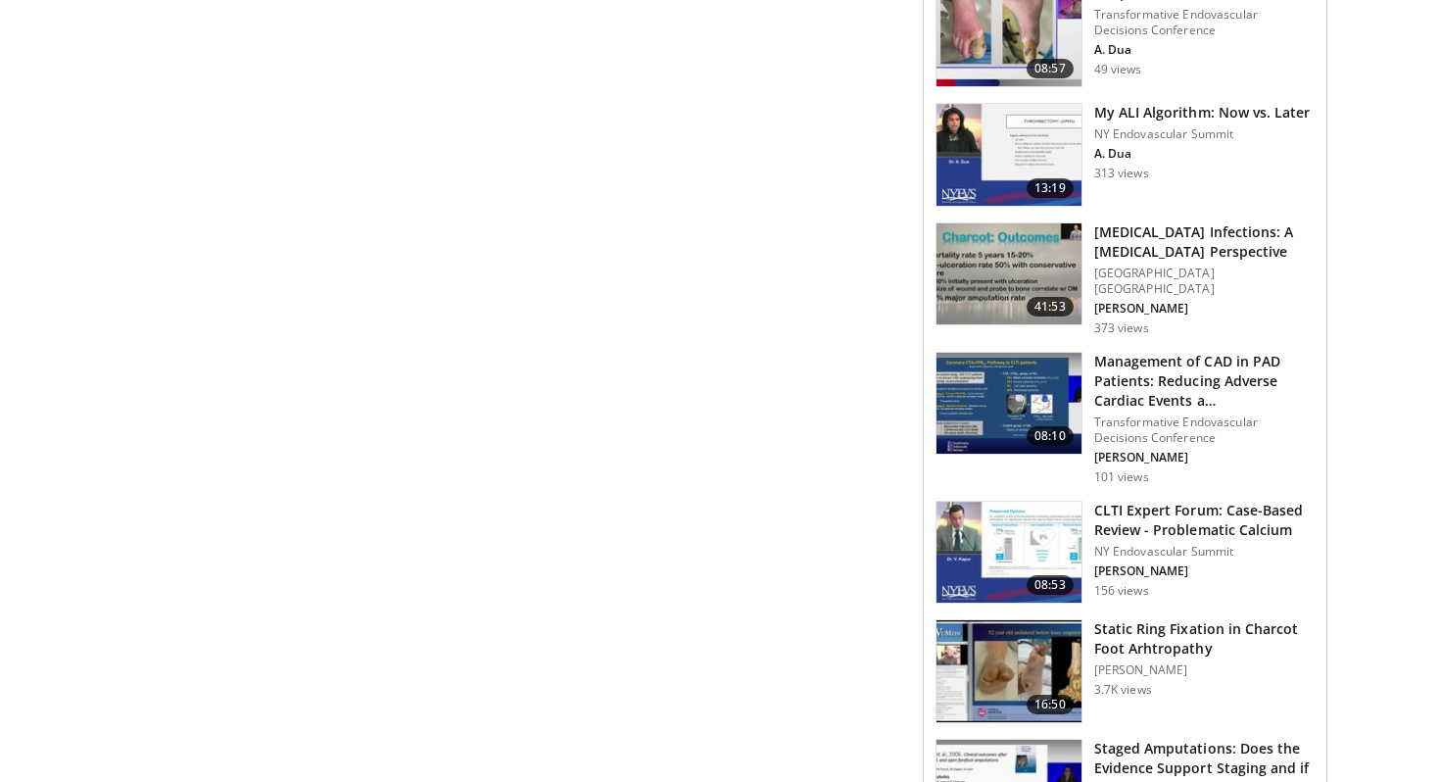
scroll to position [1920, 0]
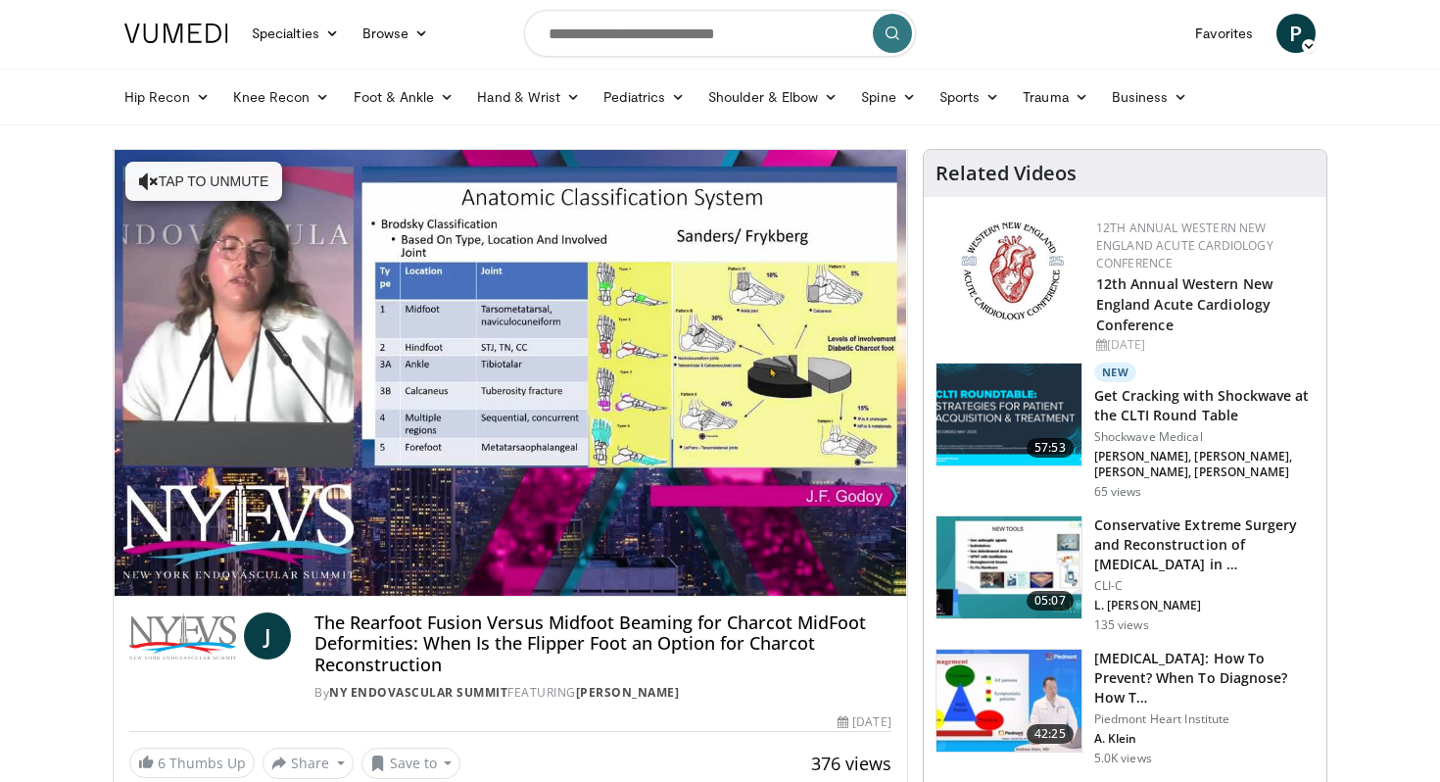
scroll to position [0, 0]
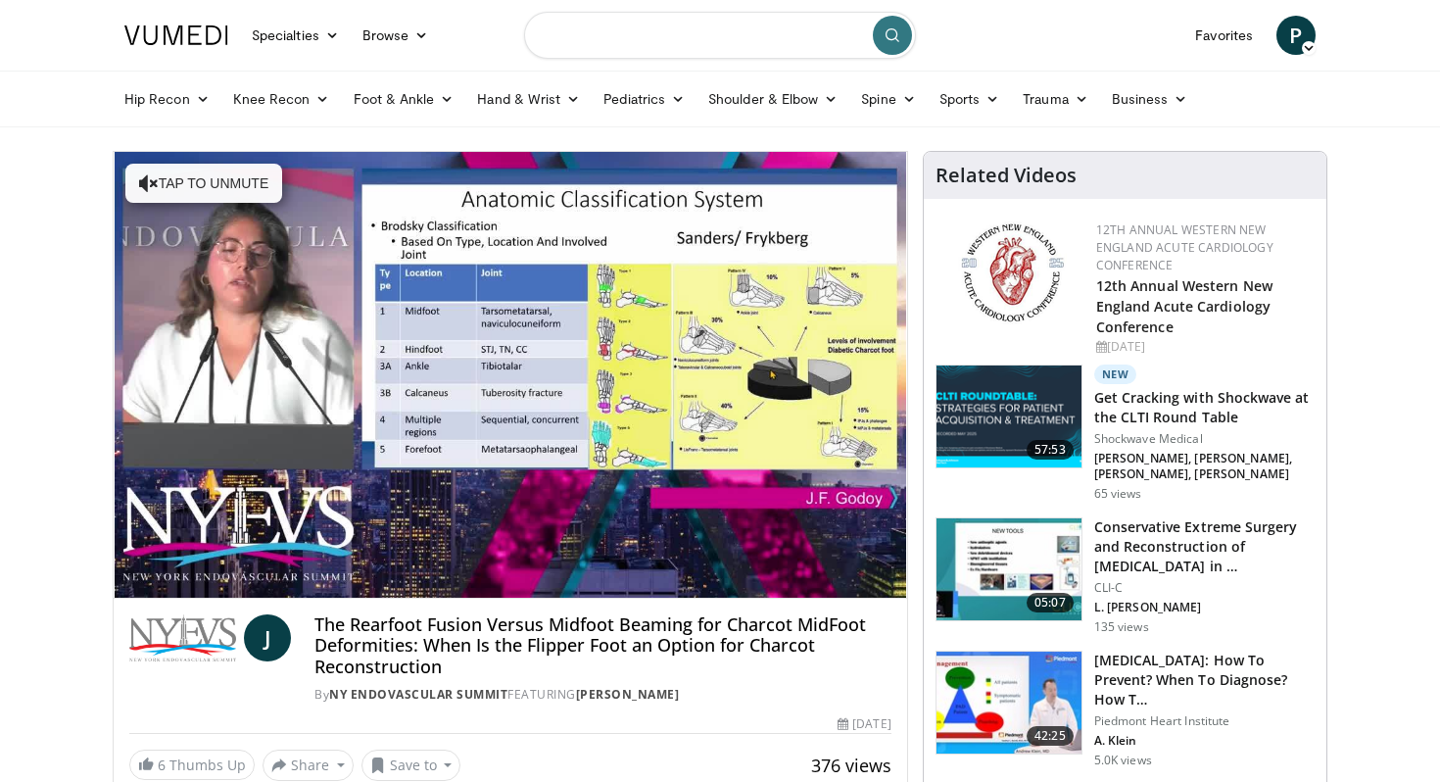
click at [680, 25] on input "Search topics, interventions" at bounding box center [720, 35] width 392 height 47
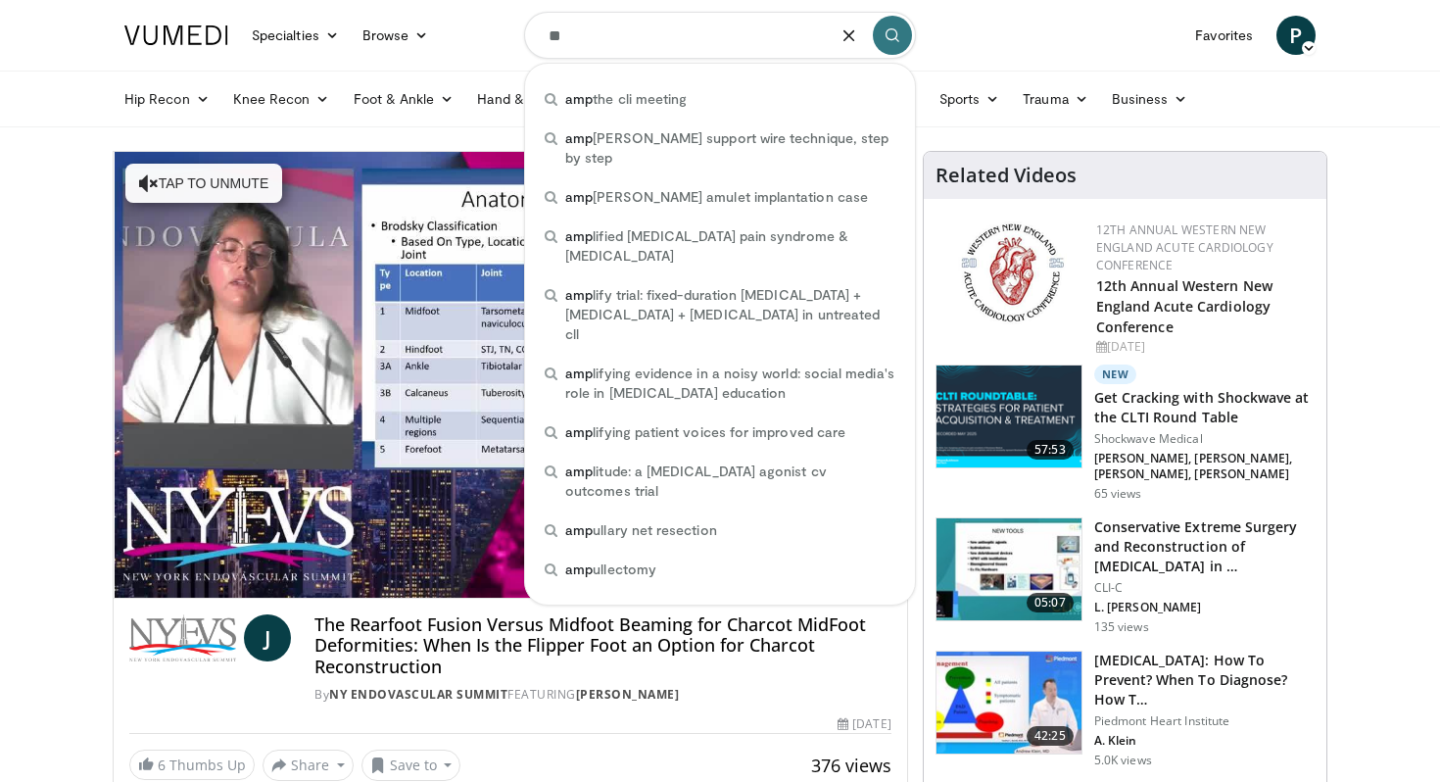
type input "*"
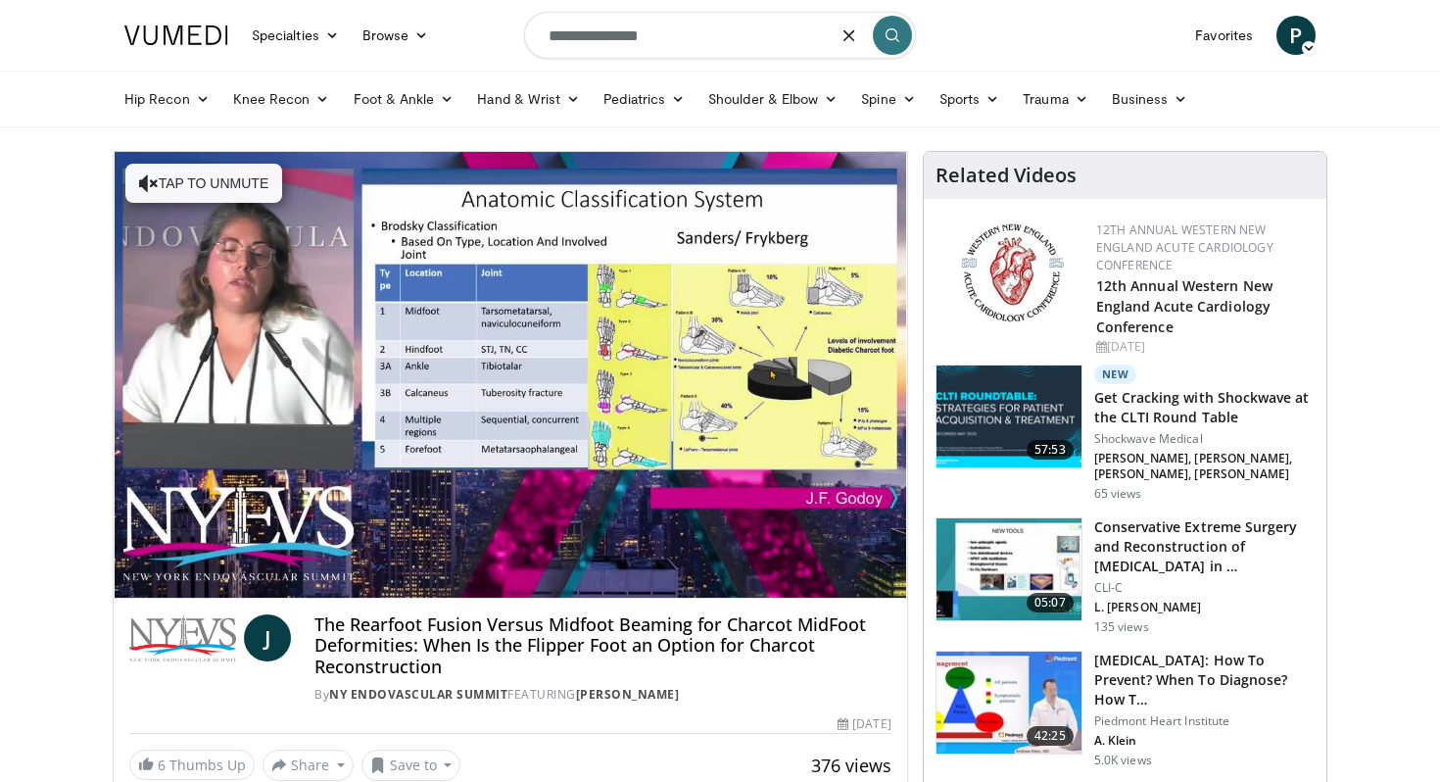
type input "**********"
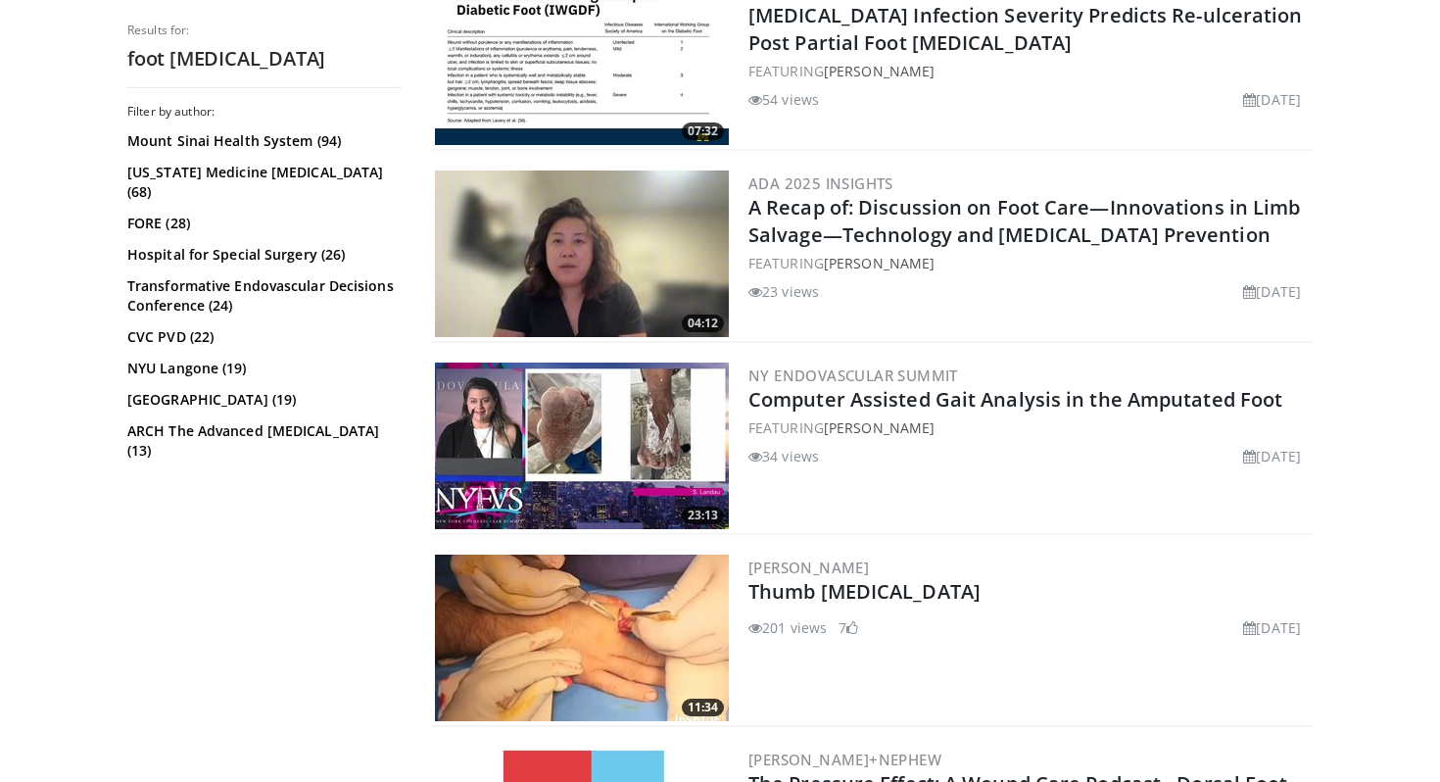
scroll to position [666, 0]
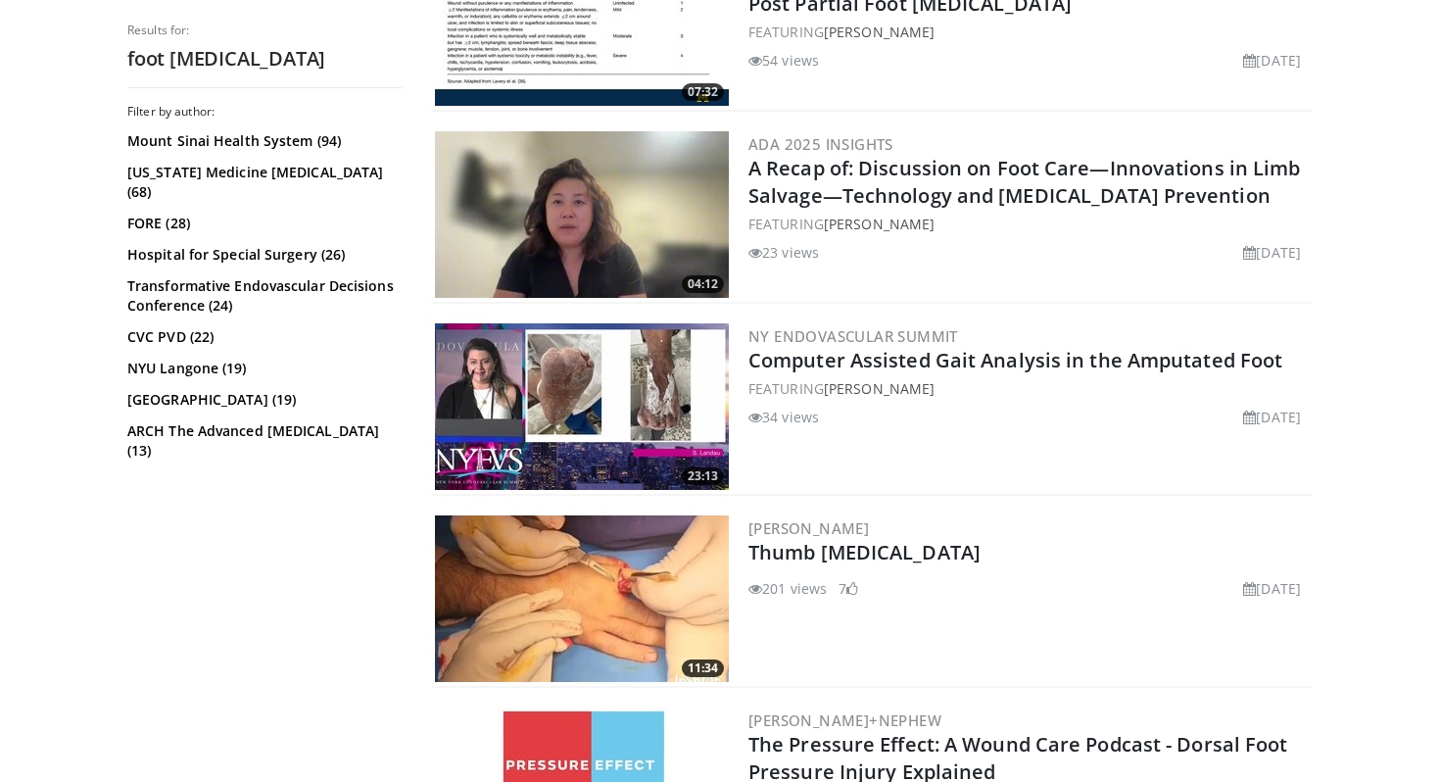
click at [655, 391] on img at bounding box center [582, 406] width 294 height 166
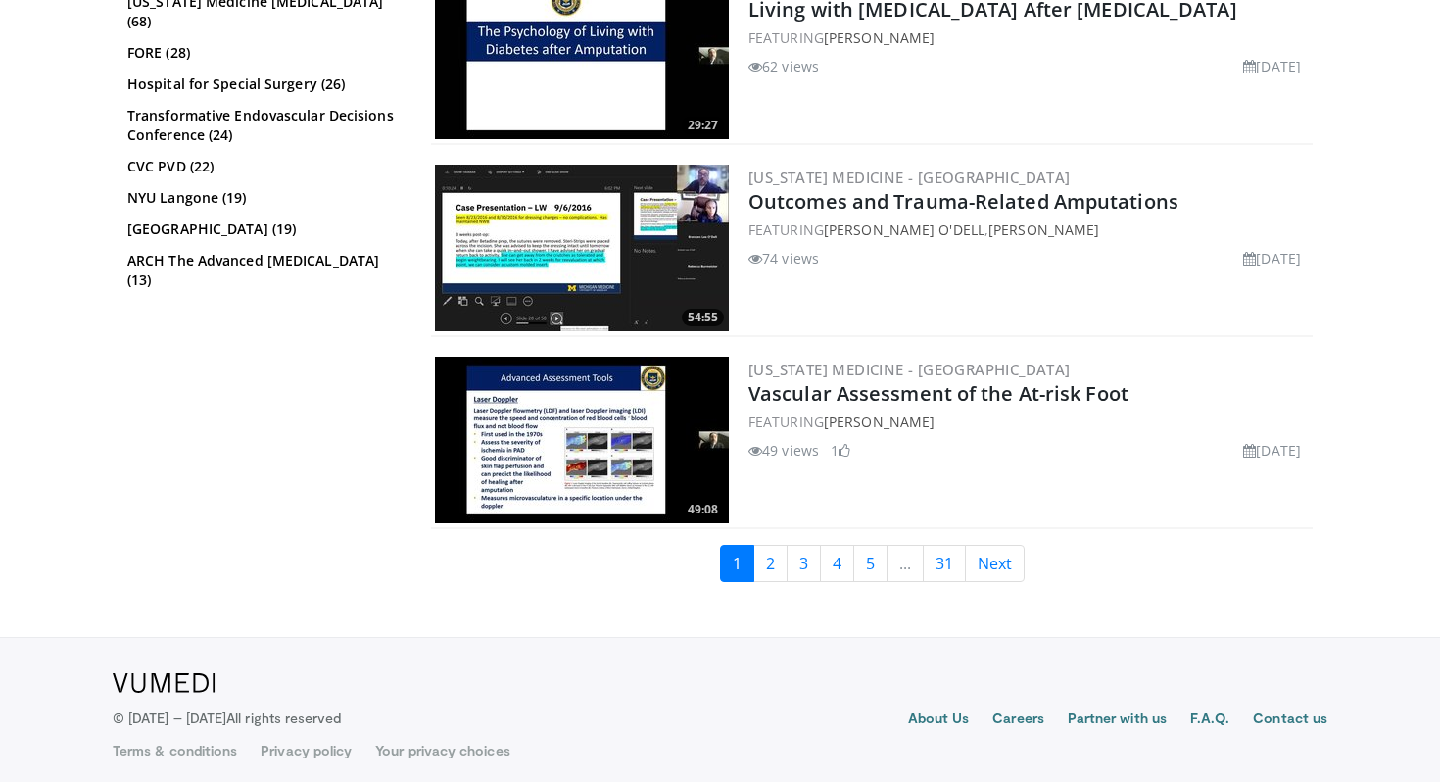
scroll to position [4866, 0]
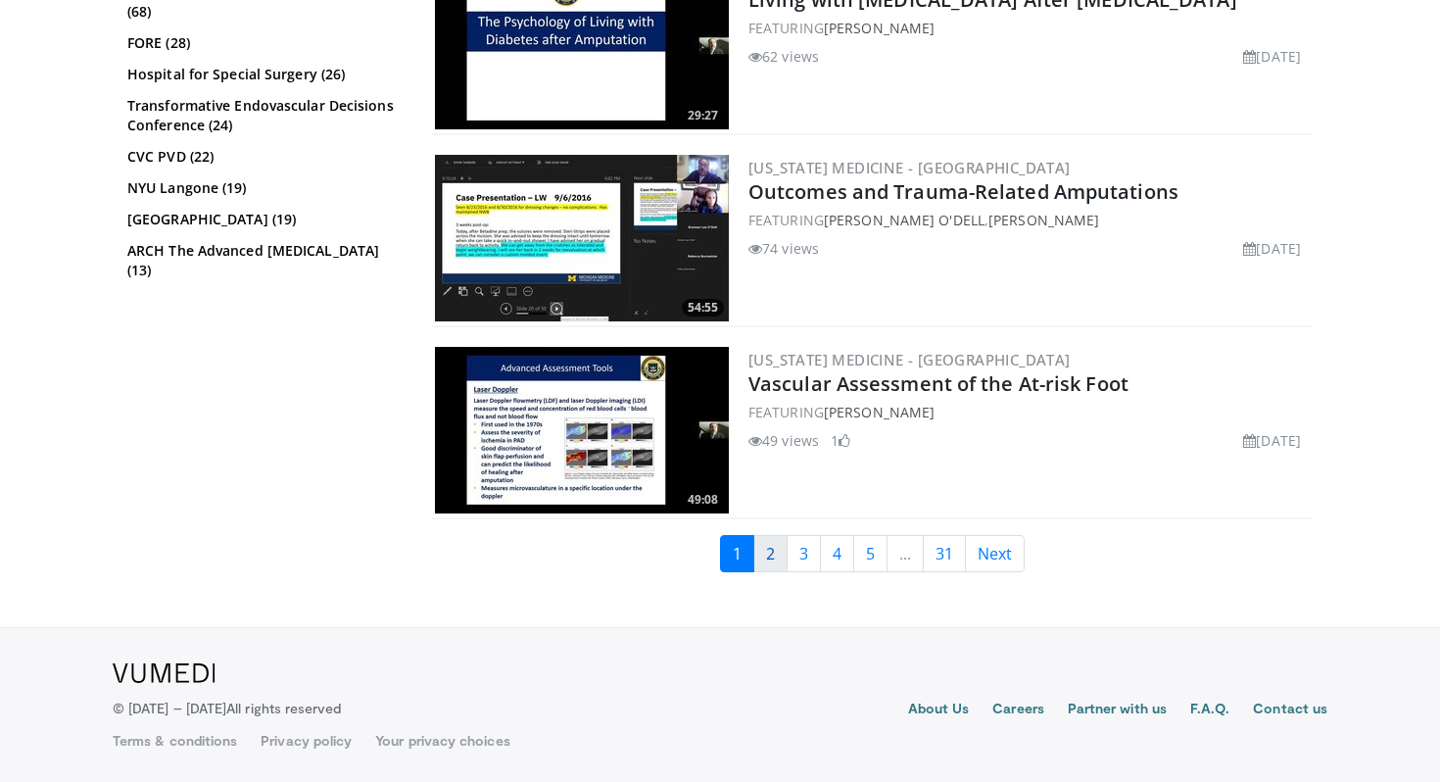
click at [775, 559] on link "2" at bounding box center [770, 553] width 34 height 37
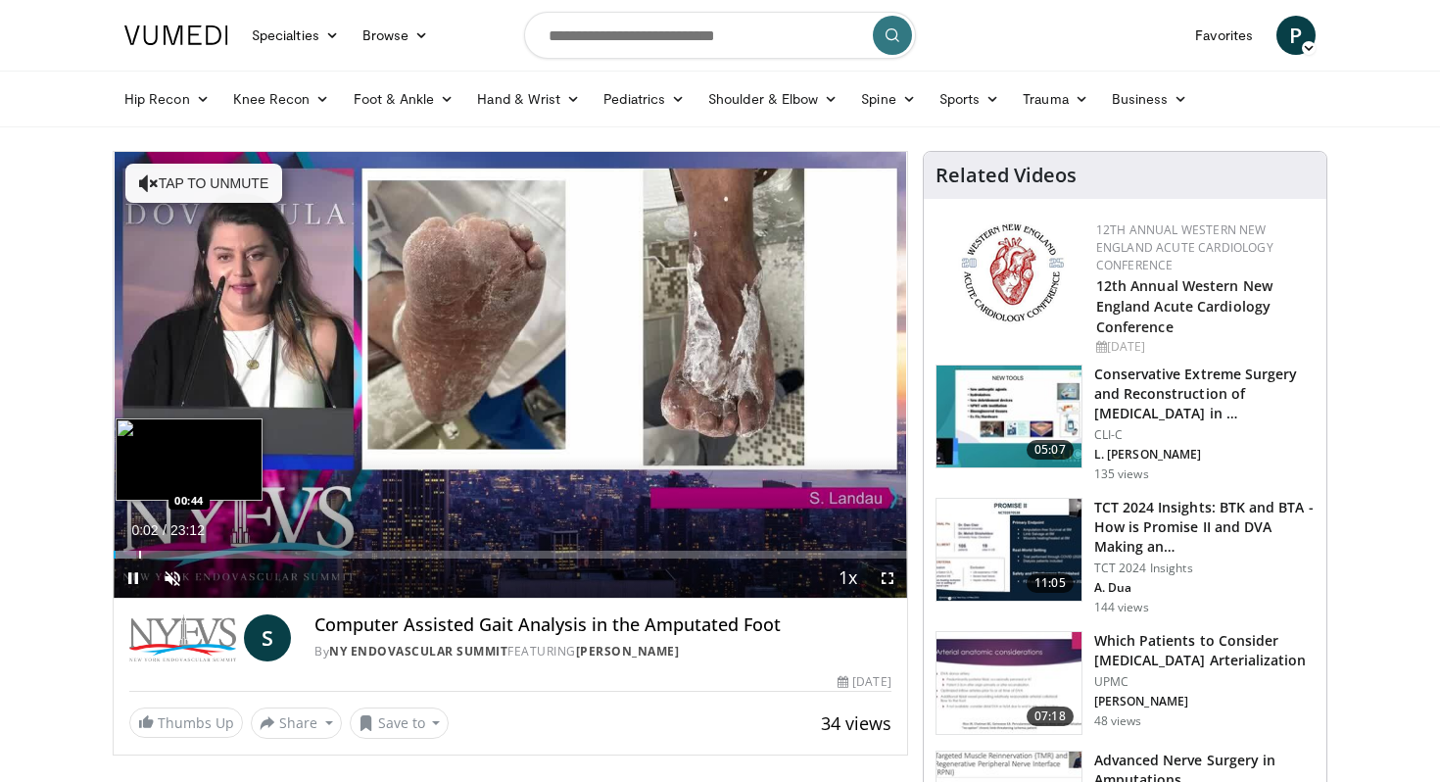
click at [139, 551] on div "Progress Bar" at bounding box center [140, 554] width 2 height 8
click at [164, 553] on div "Progress Bar" at bounding box center [165, 554] width 2 height 8
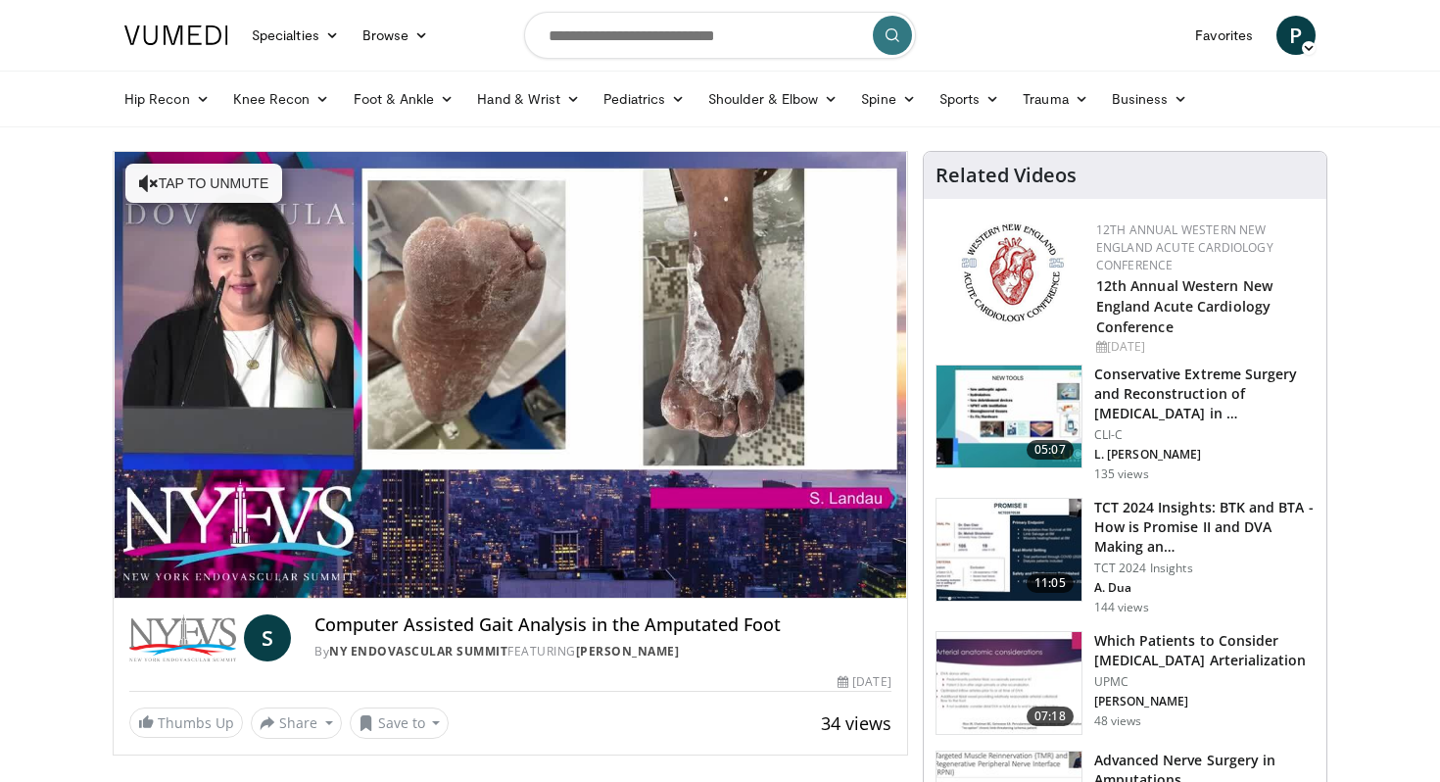
click at [201, 553] on div "10 seconds Tap to unmute" at bounding box center [510, 375] width 793 height 446
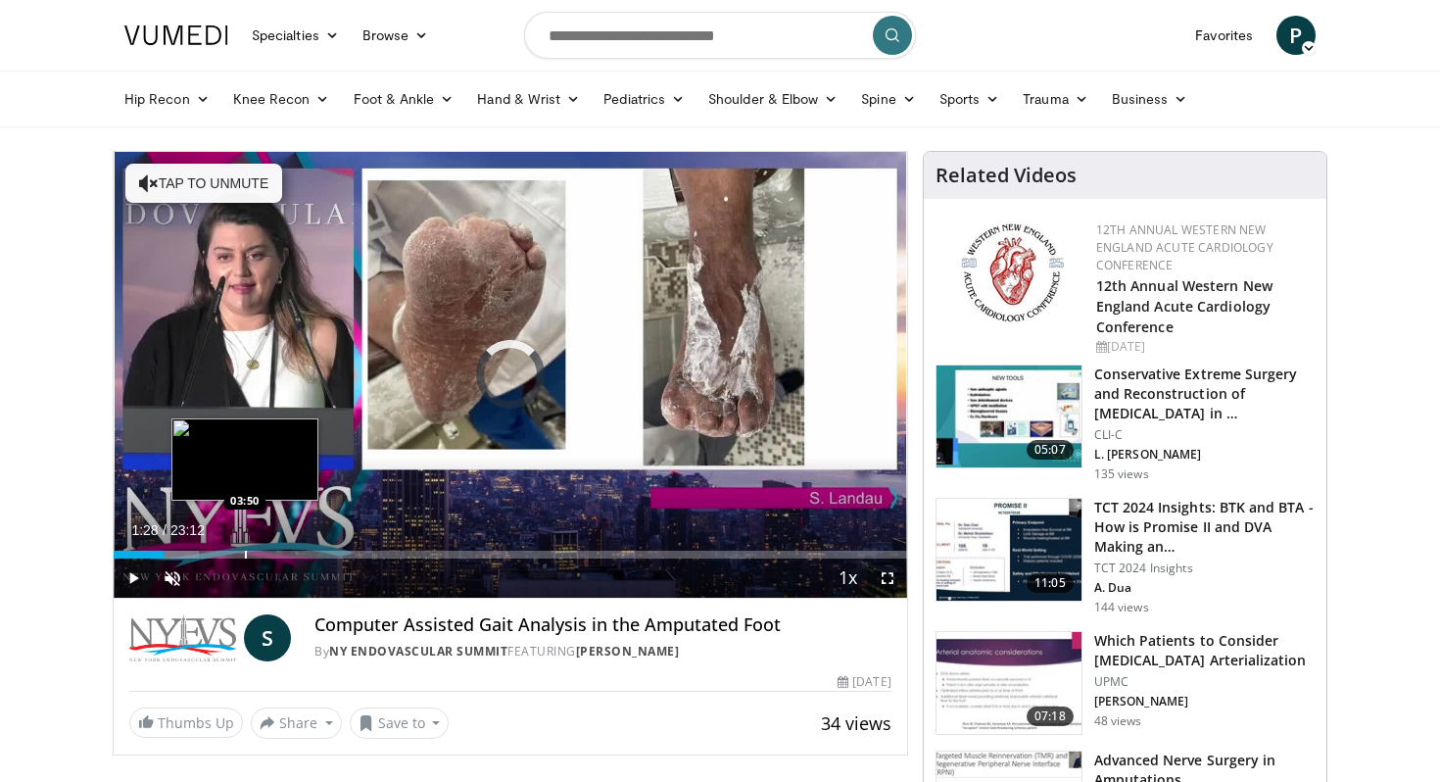
click at [244, 547] on div "Loaded : 10.75% 03:50 03:50" at bounding box center [510, 549] width 793 height 19
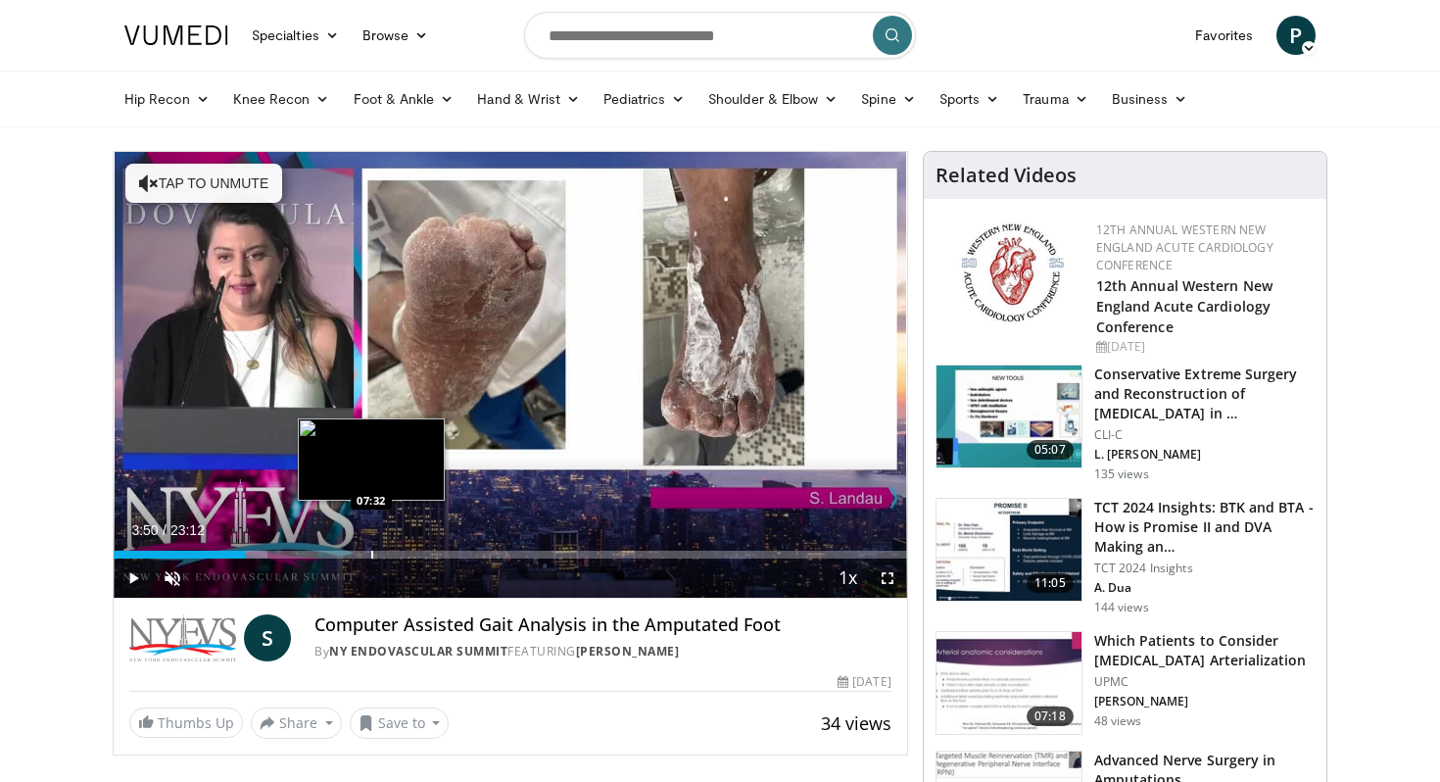
click at [370, 546] on div "Loaded : 19.39% 03:50 07:32" at bounding box center [510, 549] width 793 height 19
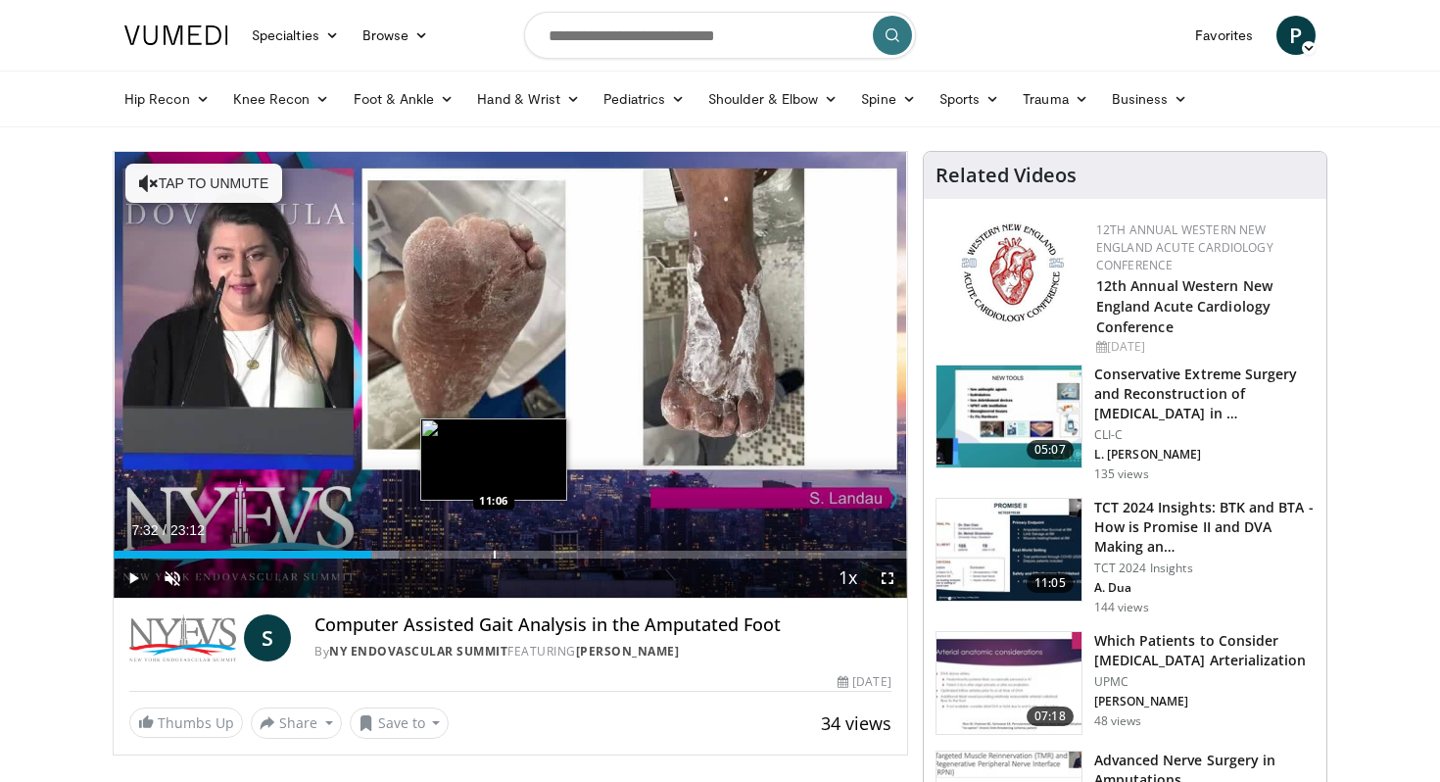
click at [494, 551] on div "Progress Bar" at bounding box center [495, 554] width 2 height 8
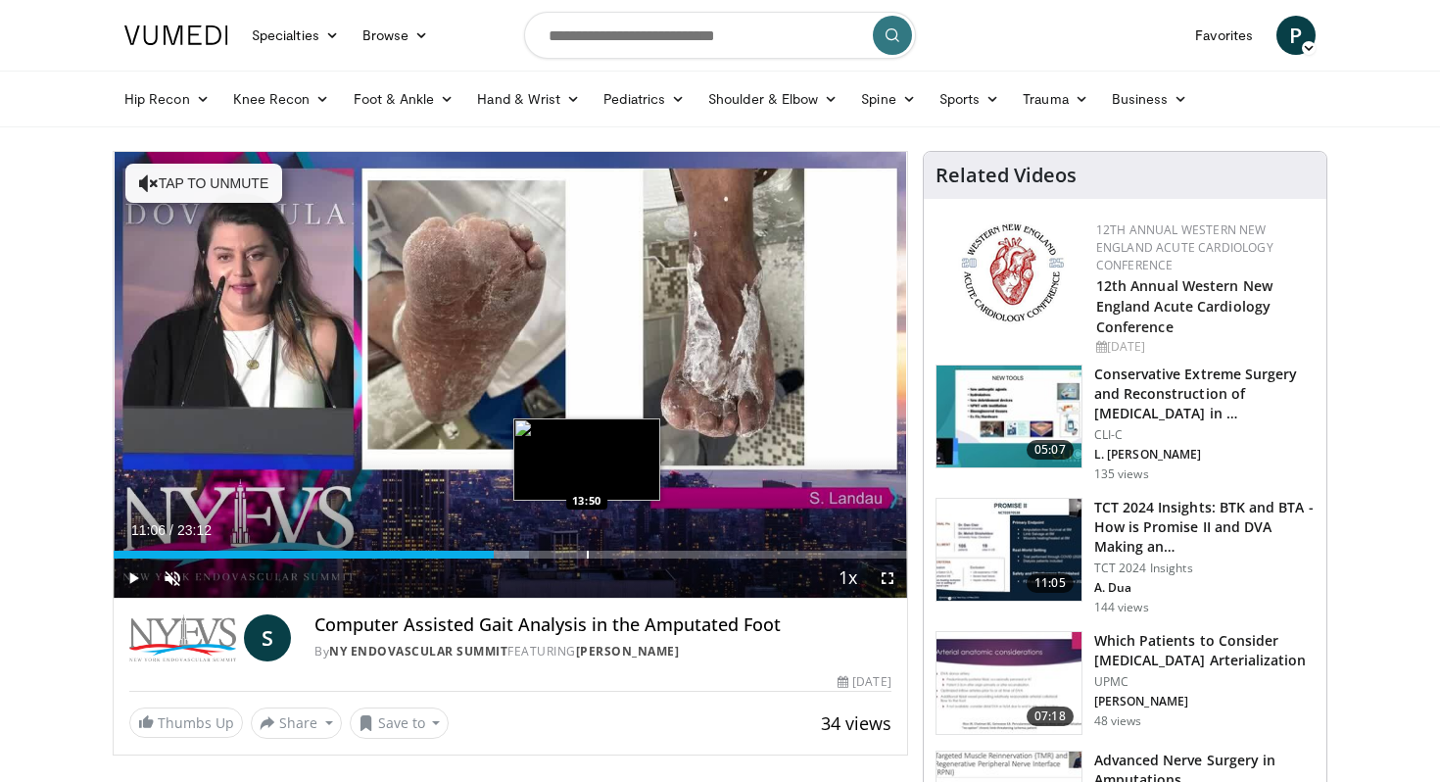
click at [587, 551] on div "Progress Bar" at bounding box center [588, 554] width 2 height 8
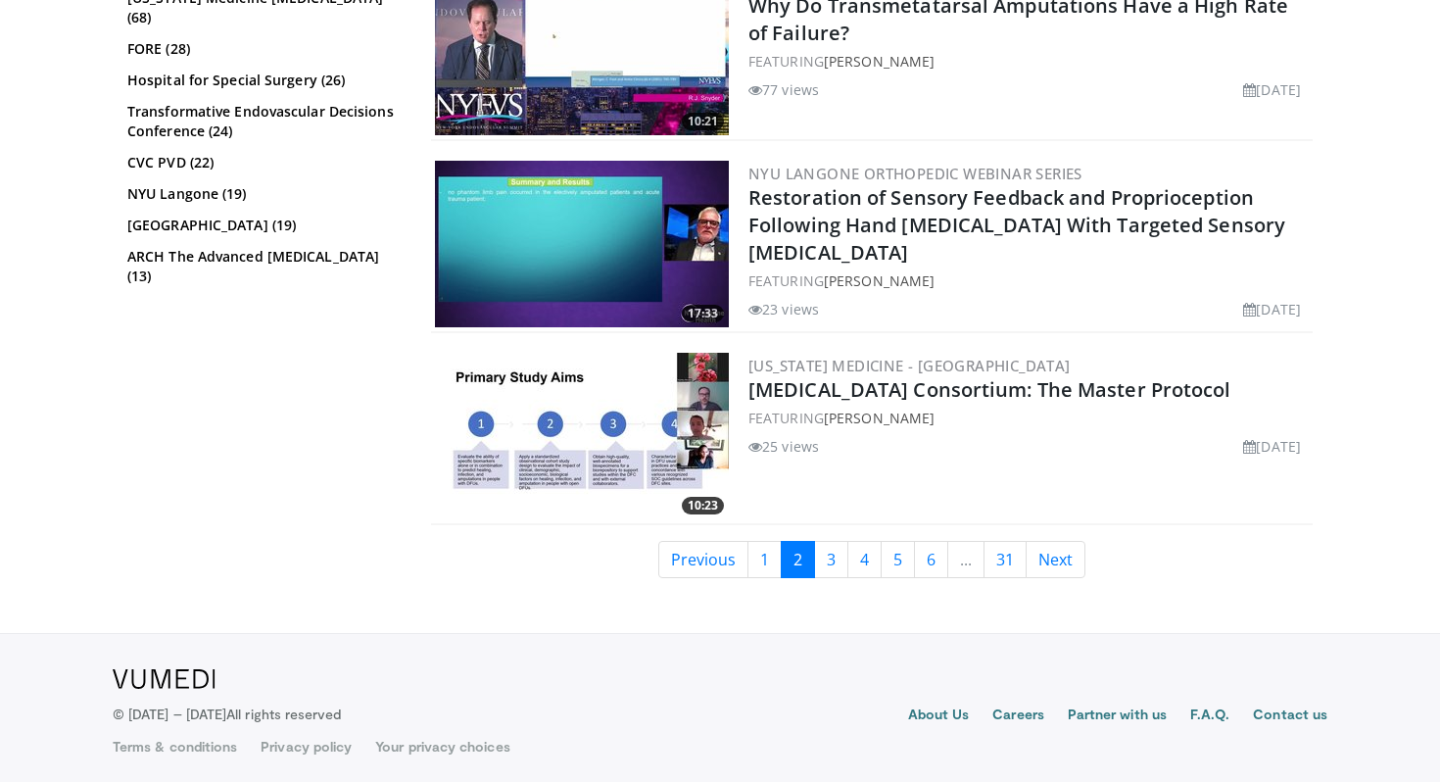
scroll to position [4866, 0]
